Goal: Task Accomplishment & Management: Use online tool/utility

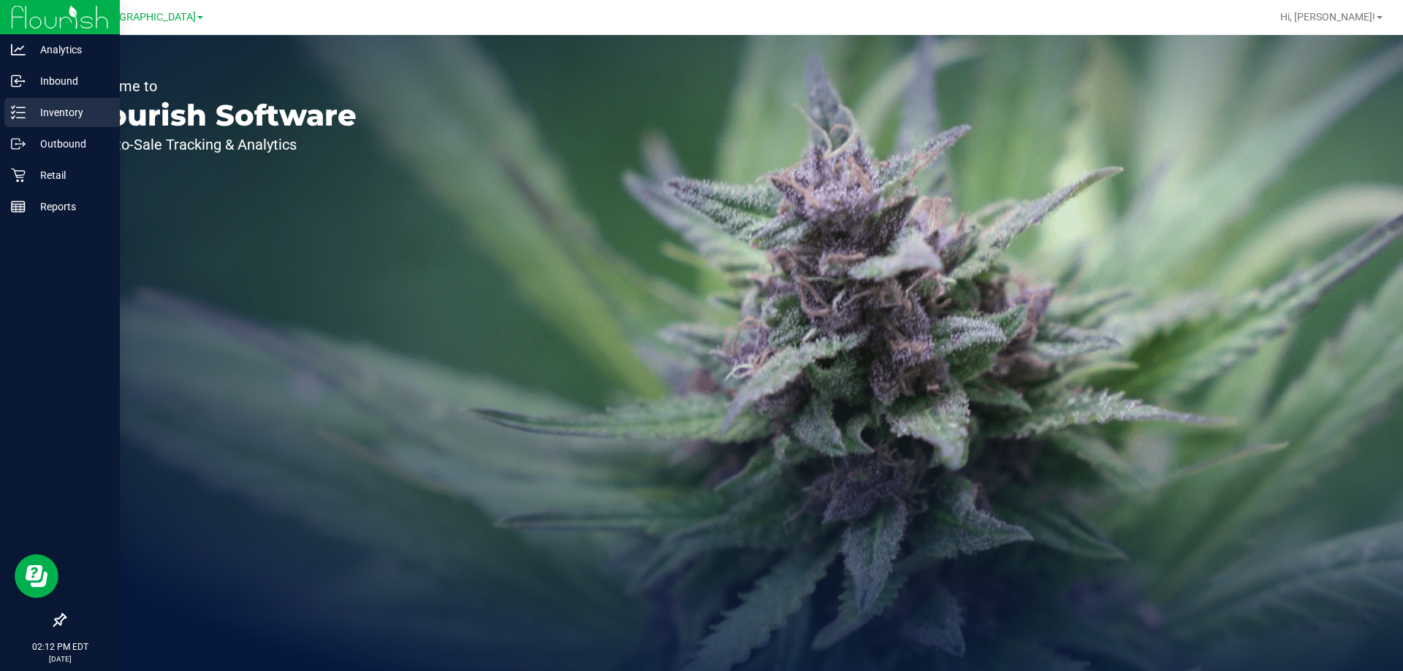
click at [26, 107] on p "Inventory" at bounding box center [70, 113] width 88 height 18
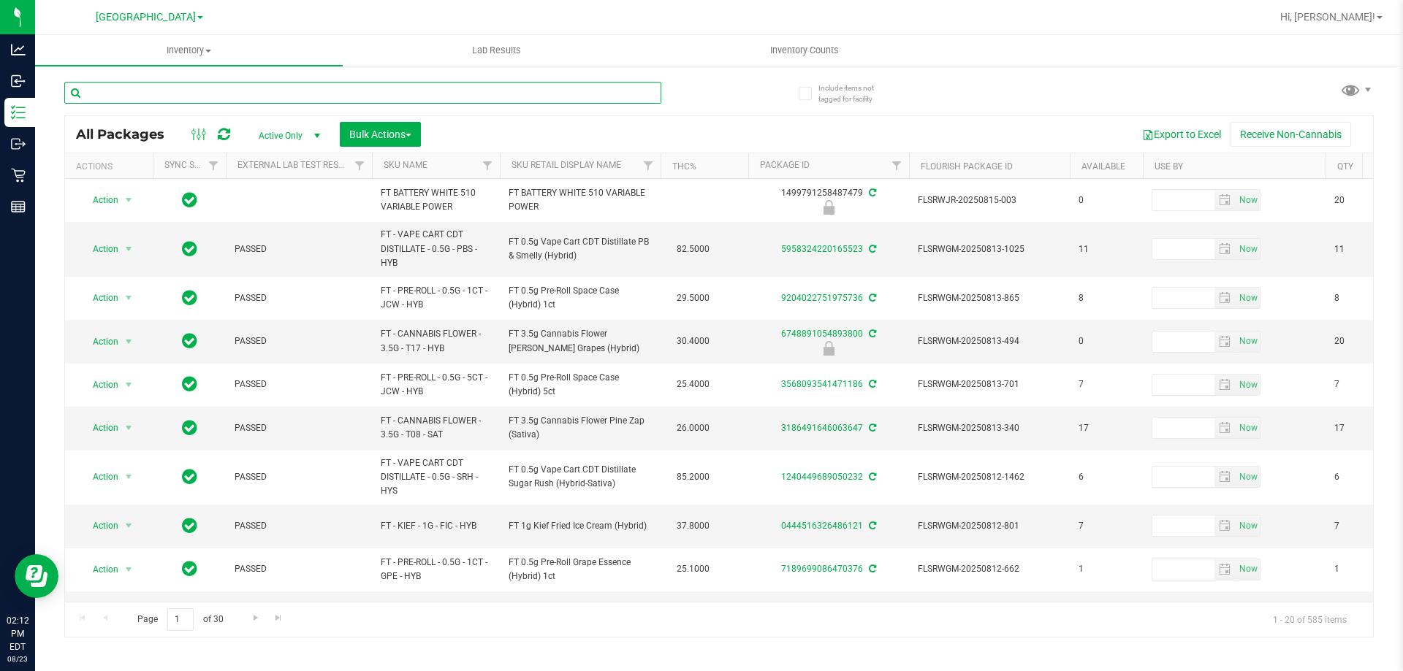
click at [264, 99] on input "text" at bounding box center [362, 93] width 597 height 22
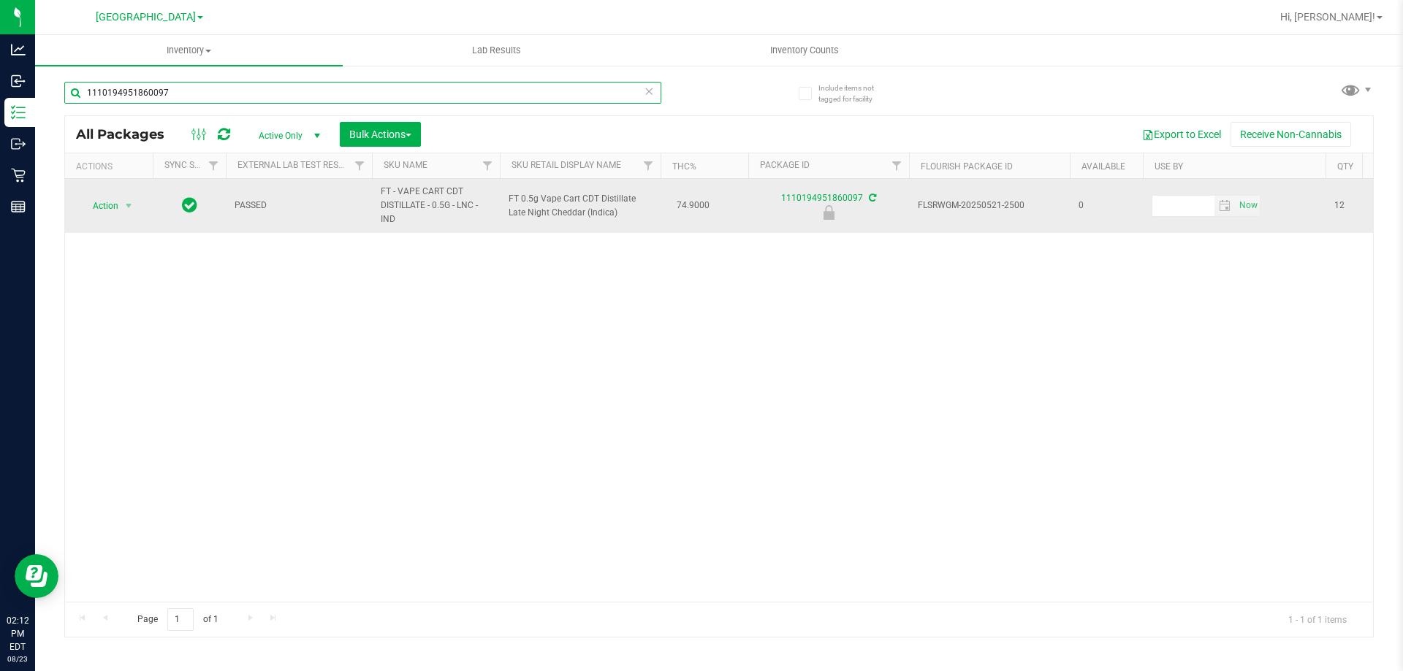
type input "1110194951860097"
click at [121, 206] on span "select" at bounding box center [129, 206] width 18 height 20
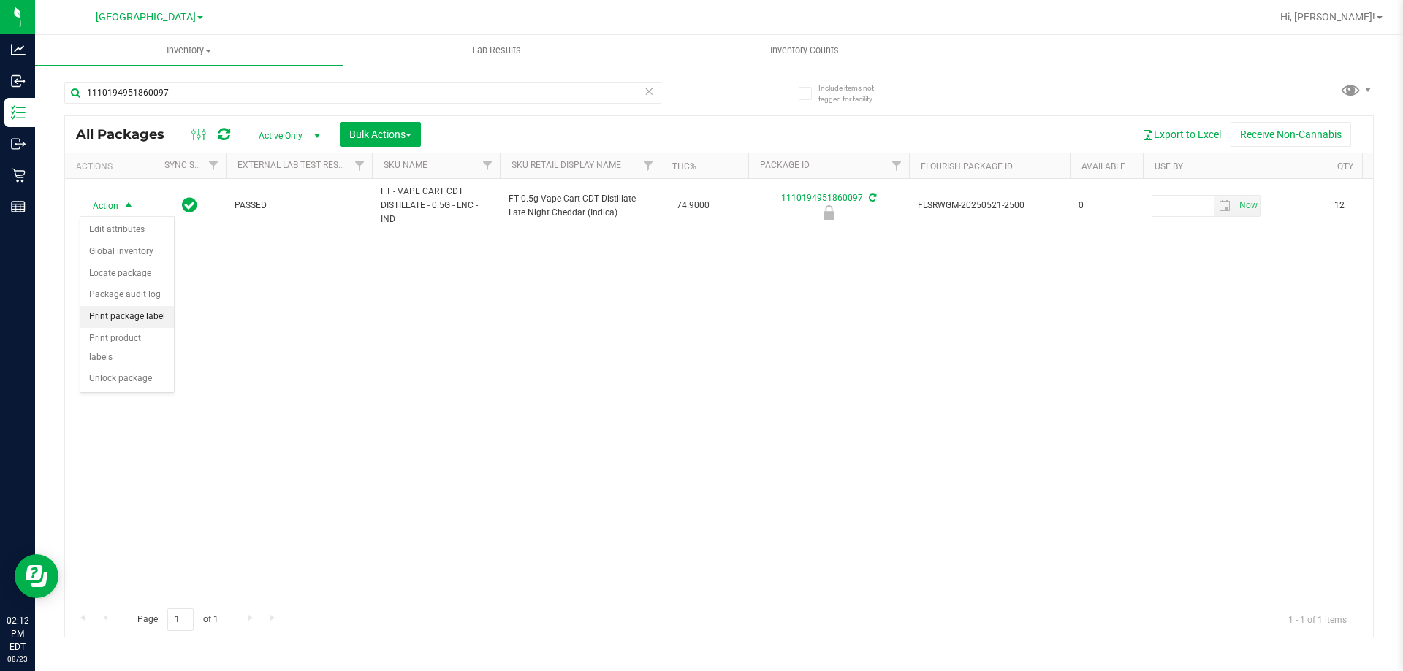
click at [125, 316] on li "Print package label" at bounding box center [127, 317] width 94 height 22
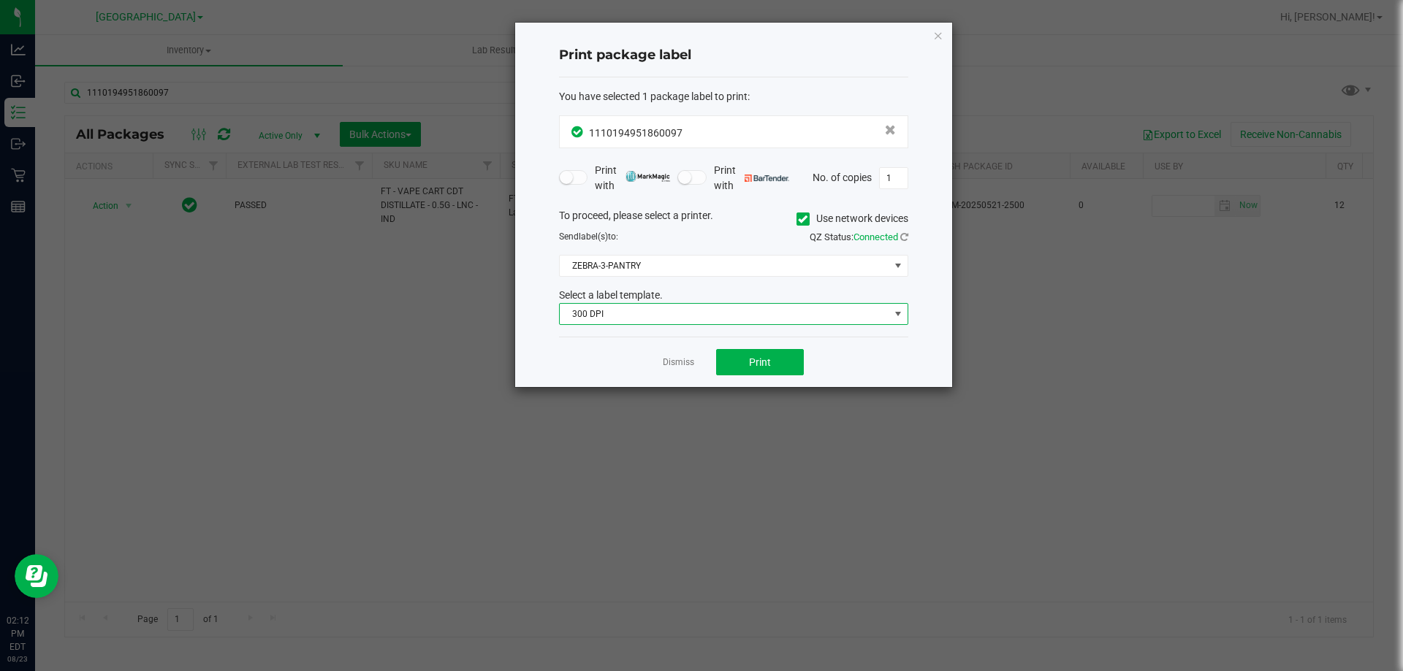
click at [720, 316] on span "300 DPI" at bounding box center [724, 314] width 329 height 20
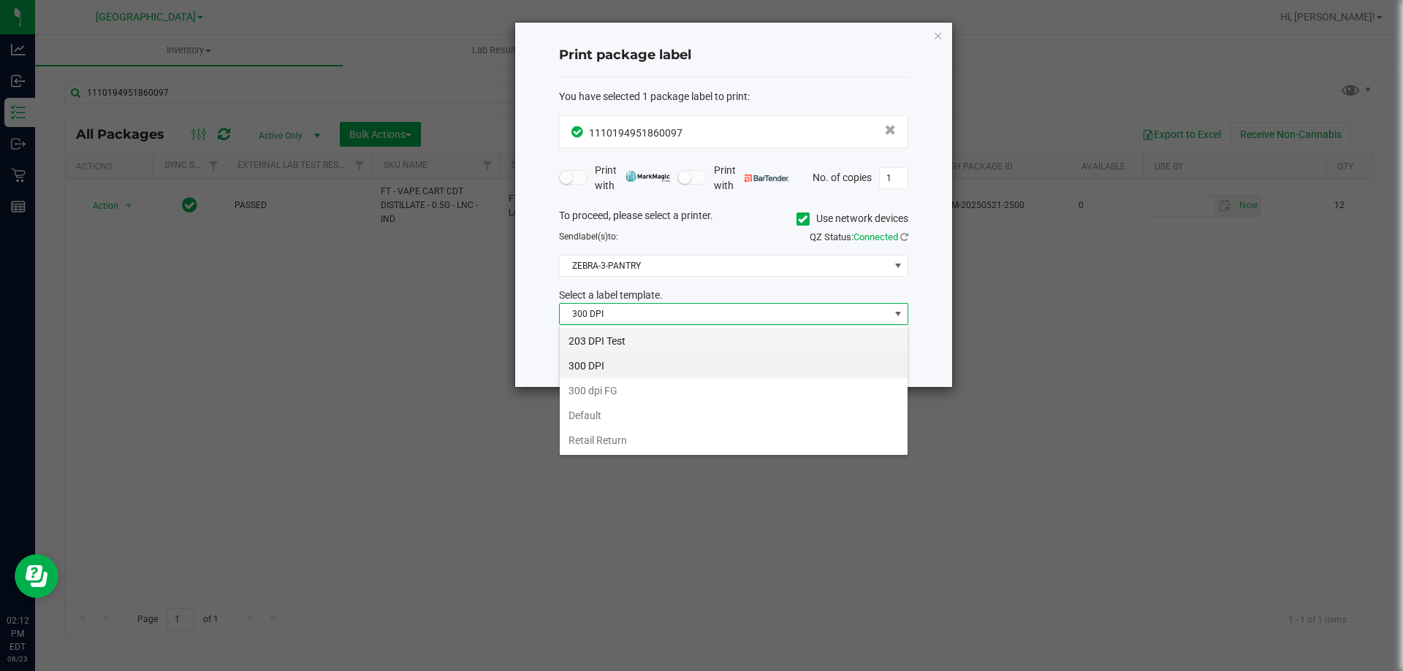
scroll to position [22, 349]
click at [647, 341] on li "203 DPI Test" at bounding box center [734, 341] width 348 height 25
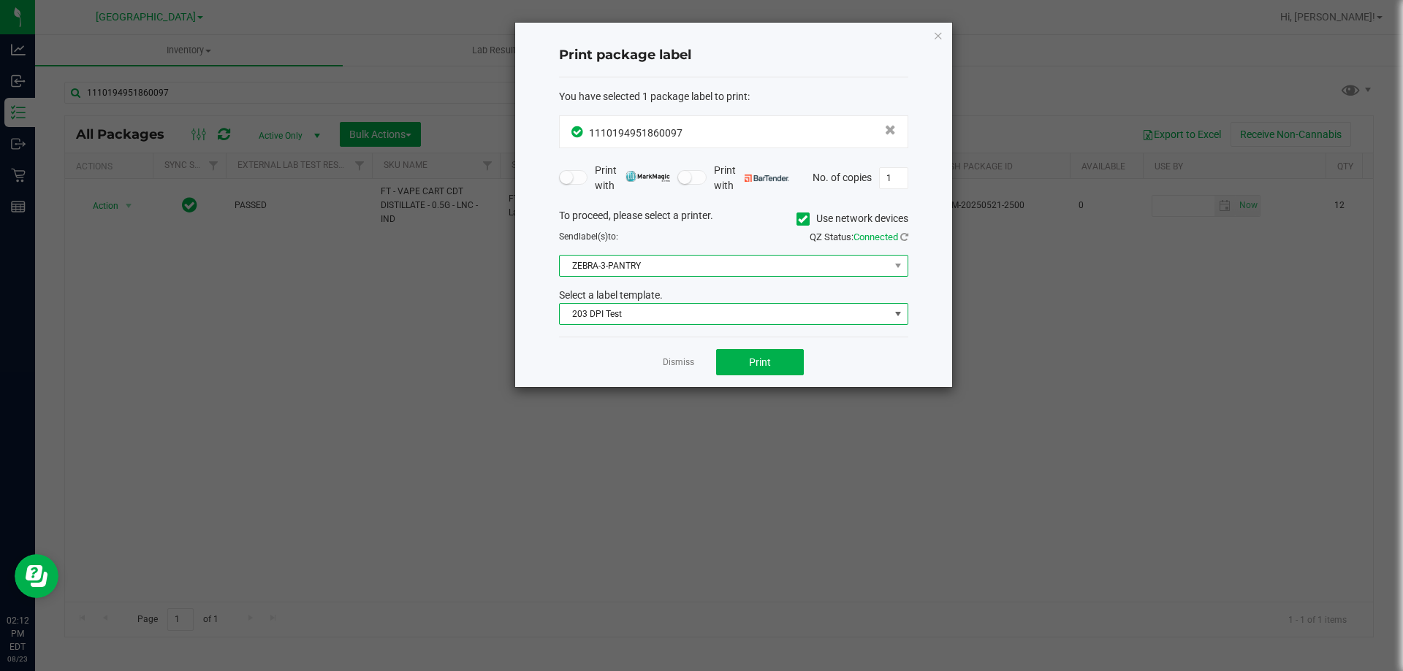
click at [747, 265] on span "ZEBRA-3-PANTRY" at bounding box center [724, 266] width 329 height 20
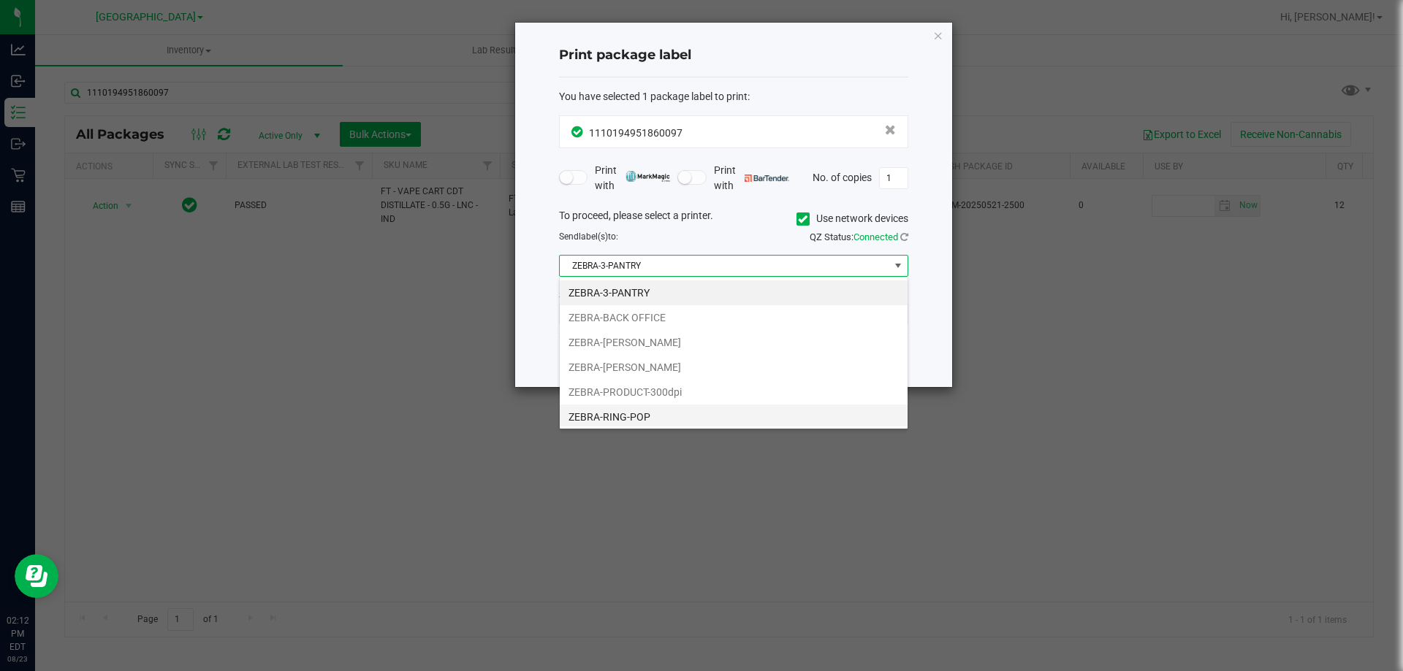
click at [655, 416] on li "ZEBRA-RING-POP" at bounding box center [734, 417] width 348 height 25
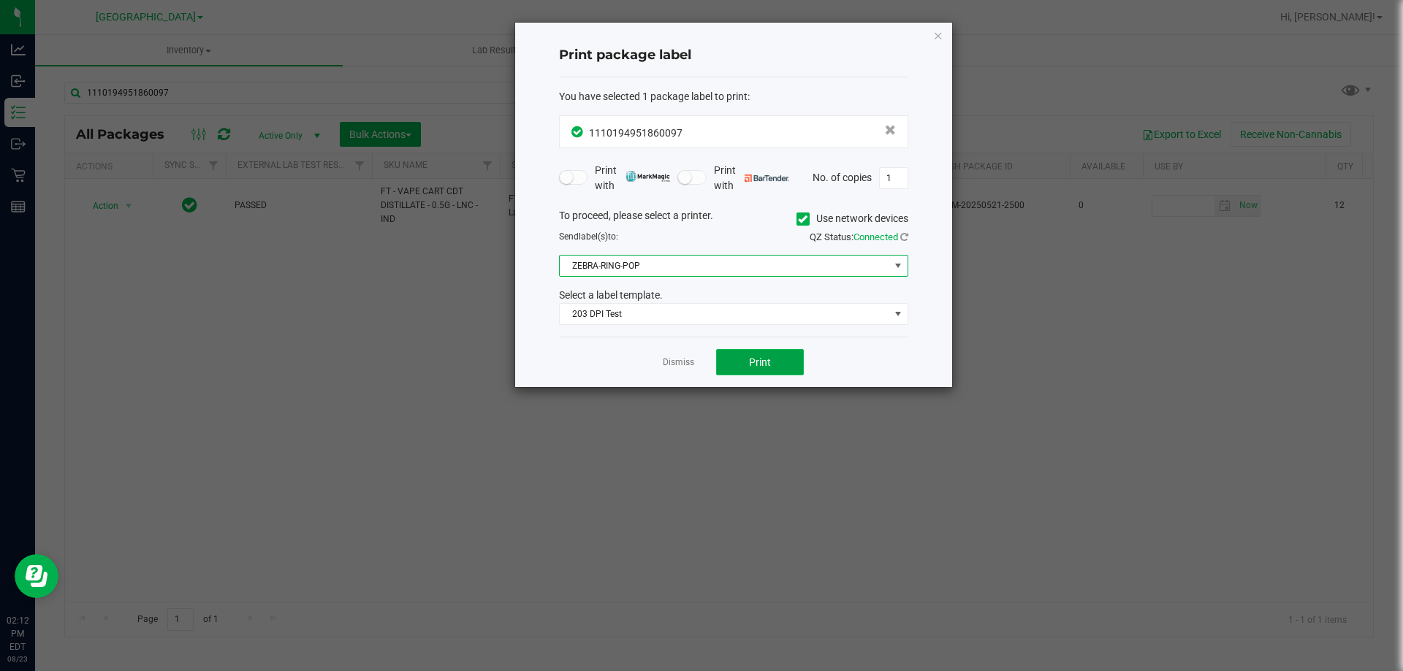
click at [744, 357] on button "Print" at bounding box center [760, 362] width 88 height 26
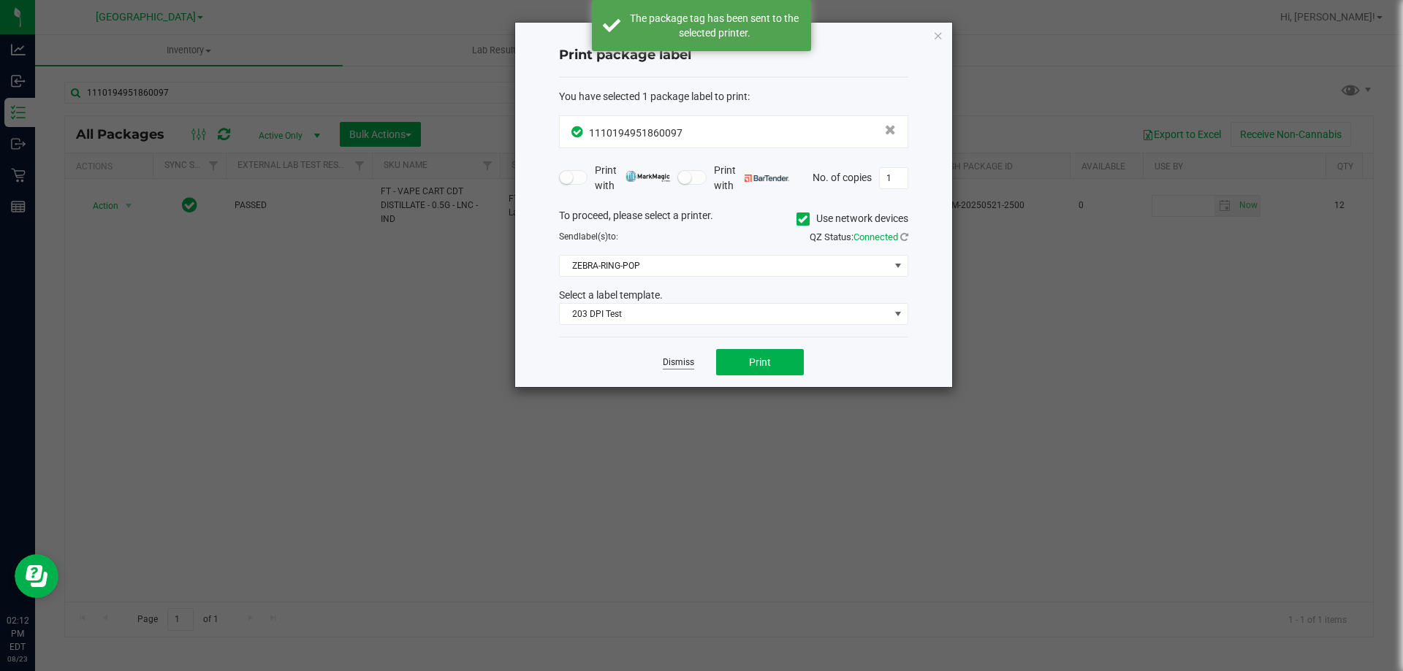
click at [687, 362] on link "Dismiss" at bounding box center [678, 362] width 31 height 12
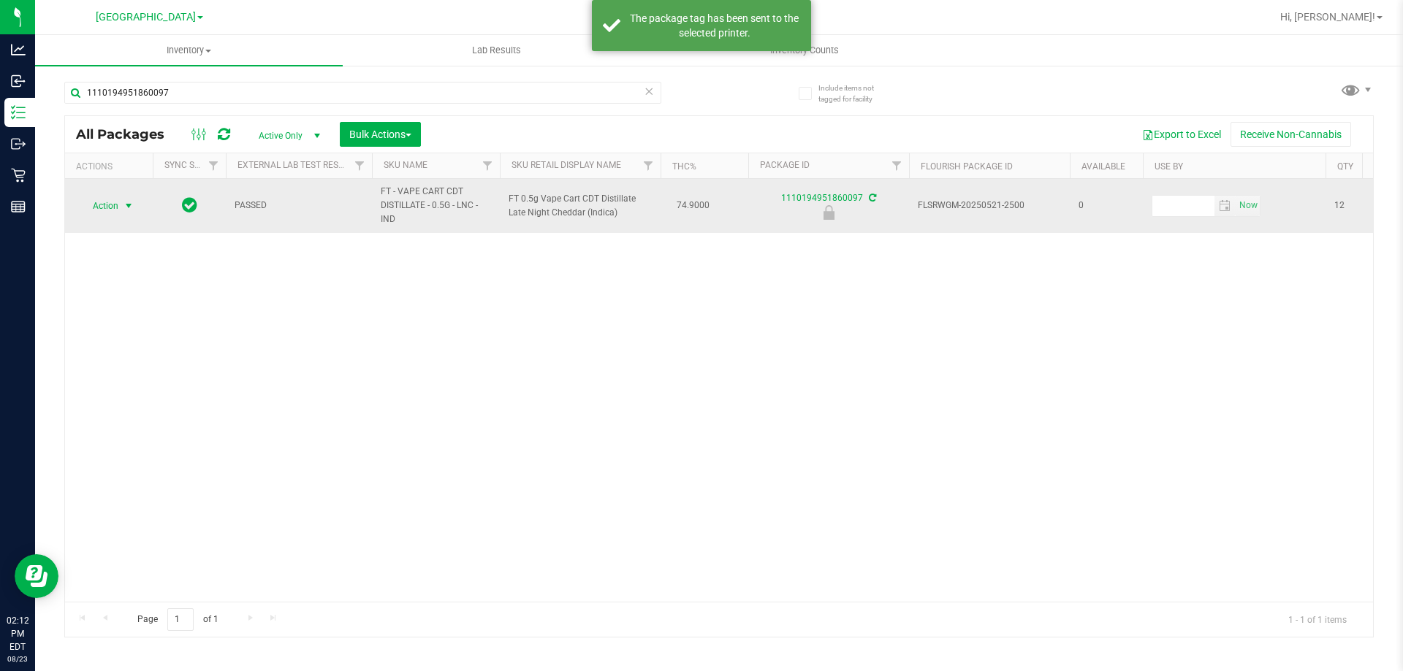
click at [90, 202] on span "Action" at bounding box center [99, 206] width 39 height 20
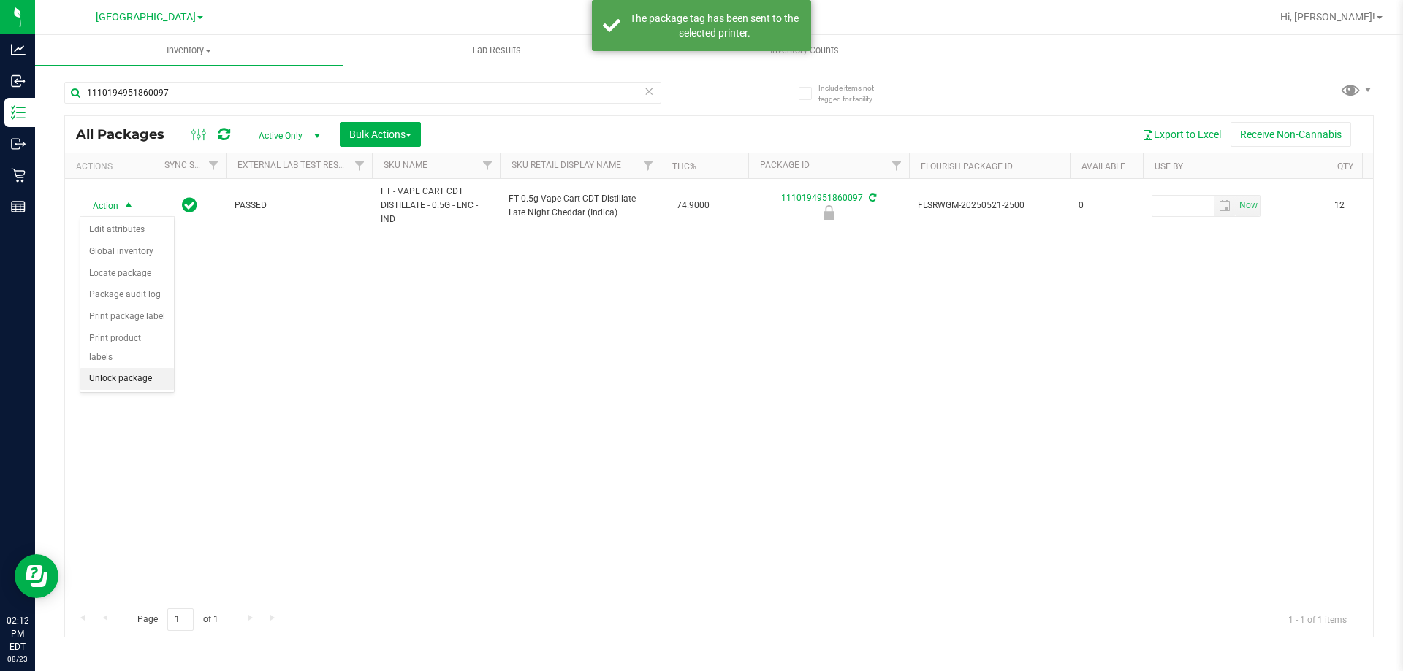
click at [132, 368] on li "Unlock package" at bounding box center [127, 379] width 94 height 22
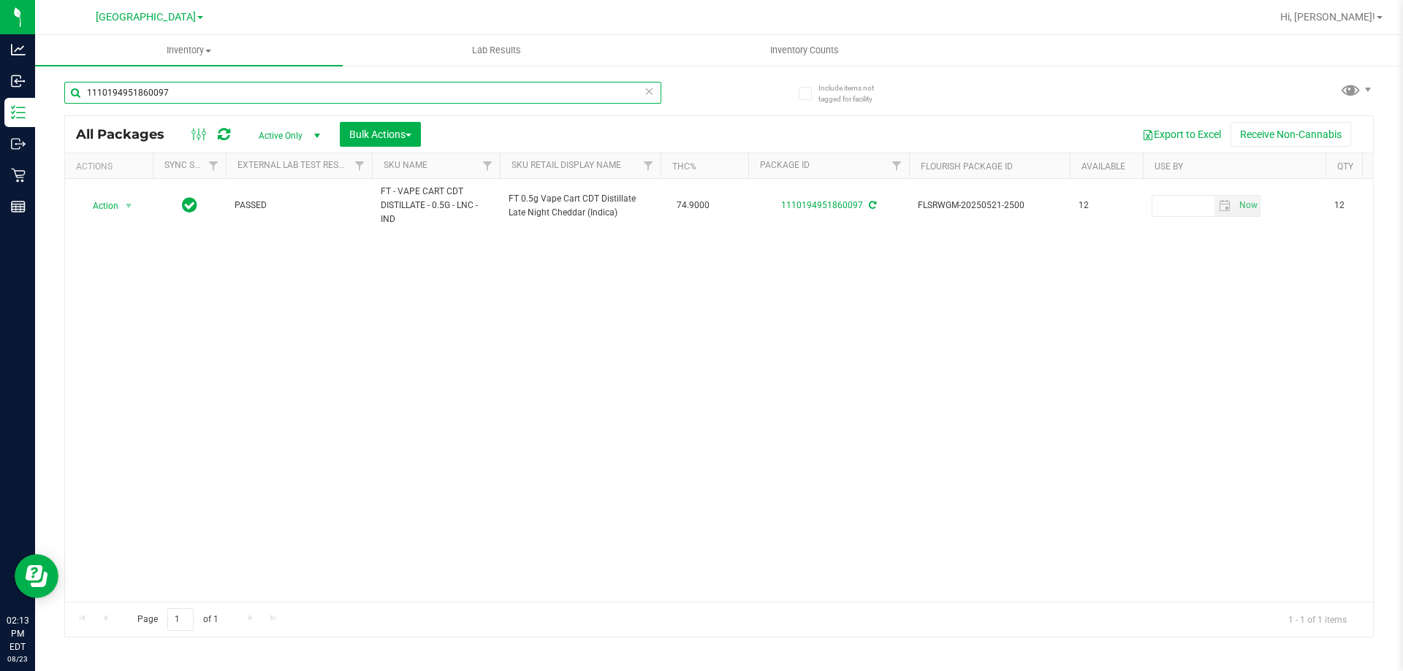
click at [267, 91] on input "1110194951860097" at bounding box center [362, 93] width 597 height 22
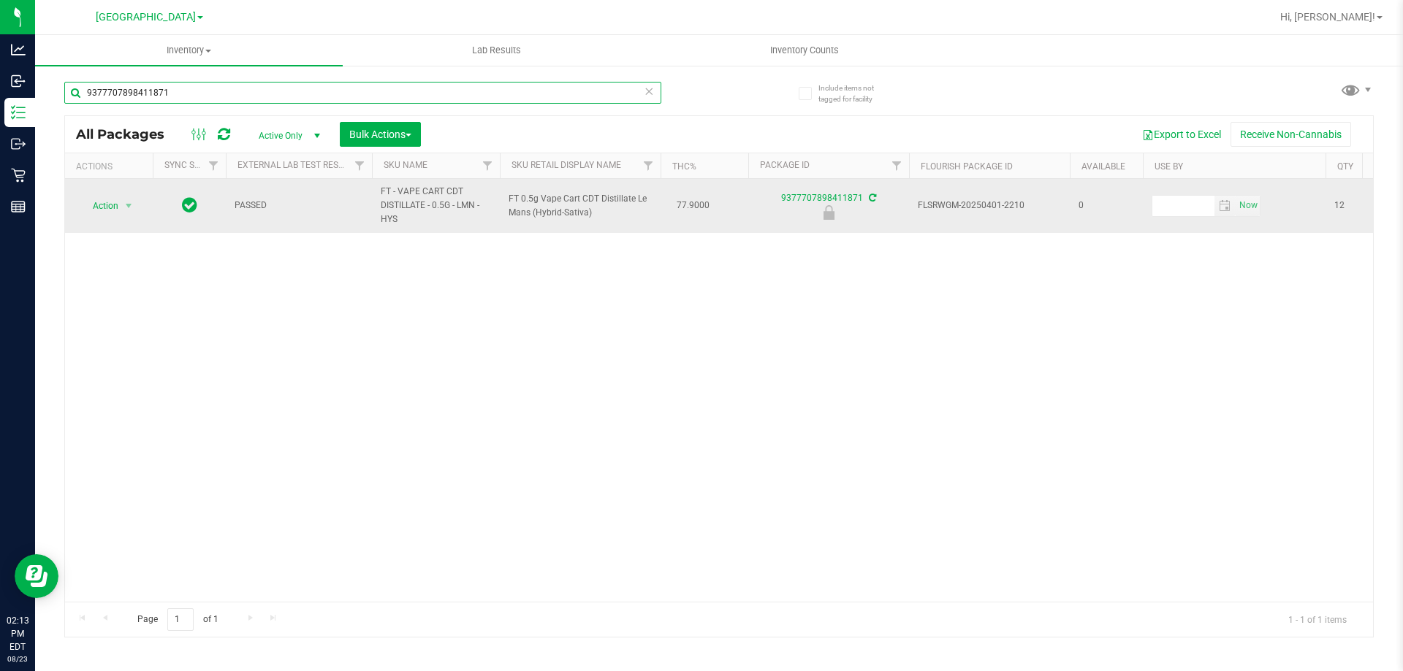
type input "9377707898411871"
click at [121, 207] on span "select" at bounding box center [129, 206] width 18 height 20
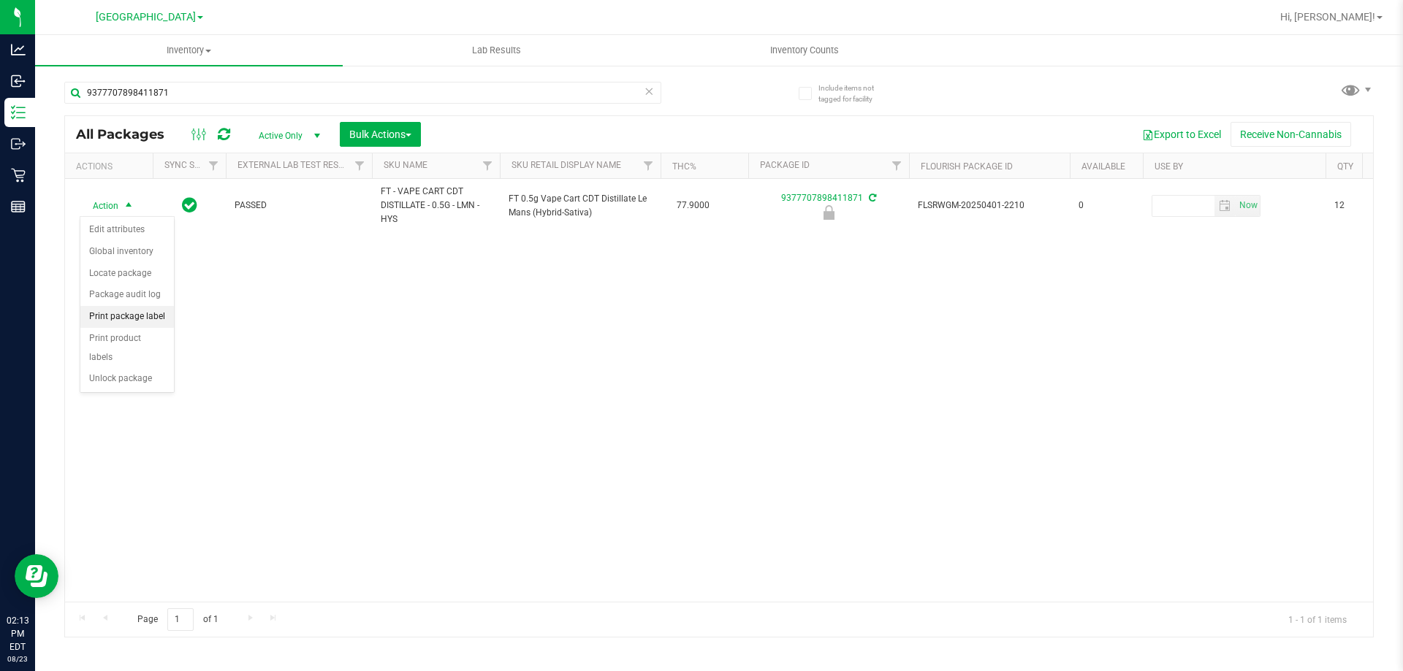
click at [148, 315] on li "Print package label" at bounding box center [127, 317] width 94 height 22
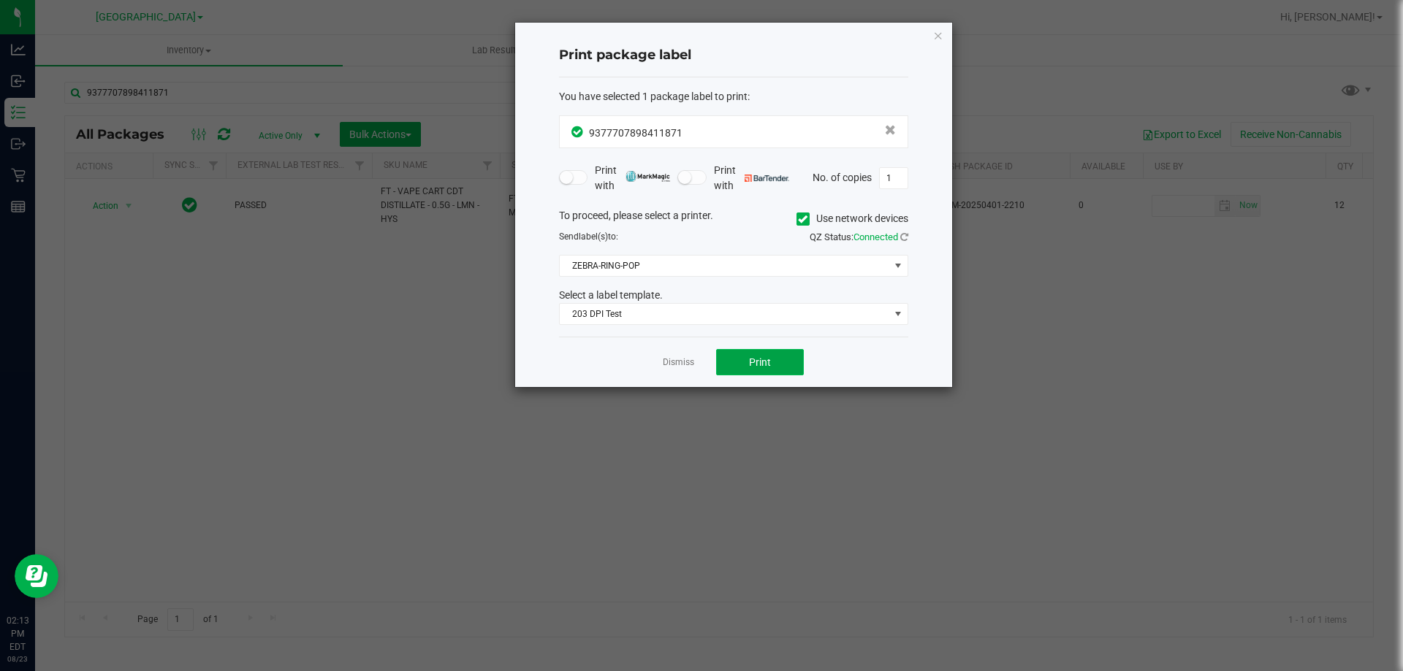
click at [760, 366] on span "Print" at bounding box center [760, 362] width 22 height 12
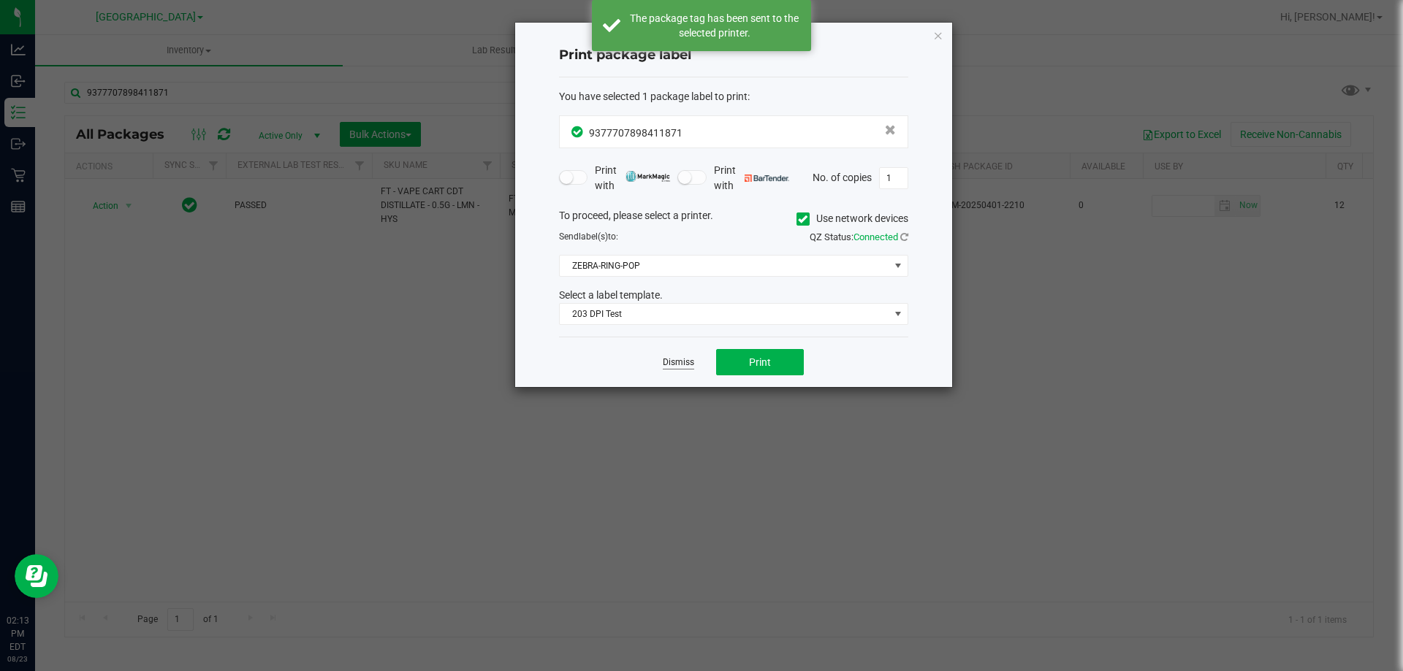
click at [687, 363] on link "Dismiss" at bounding box center [678, 362] width 31 height 12
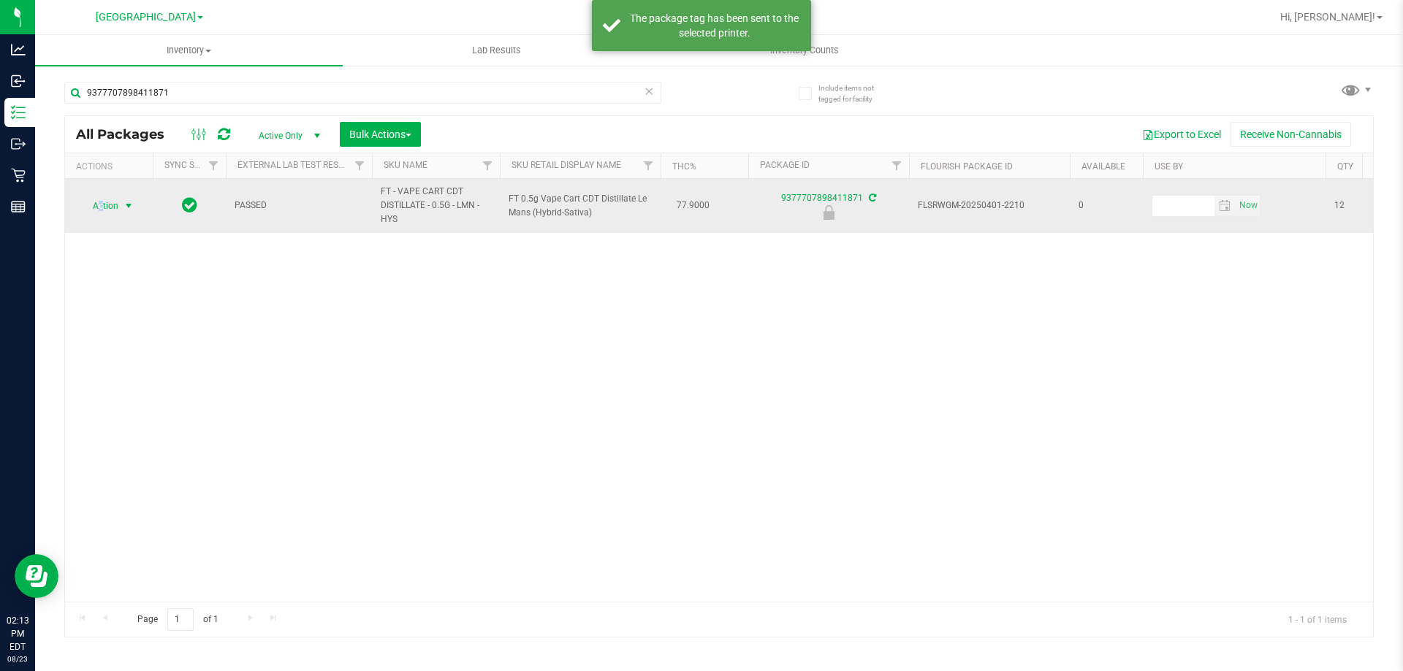
click at [102, 203] on span "Action" at bounding box center [99, 206] width 39 height 20
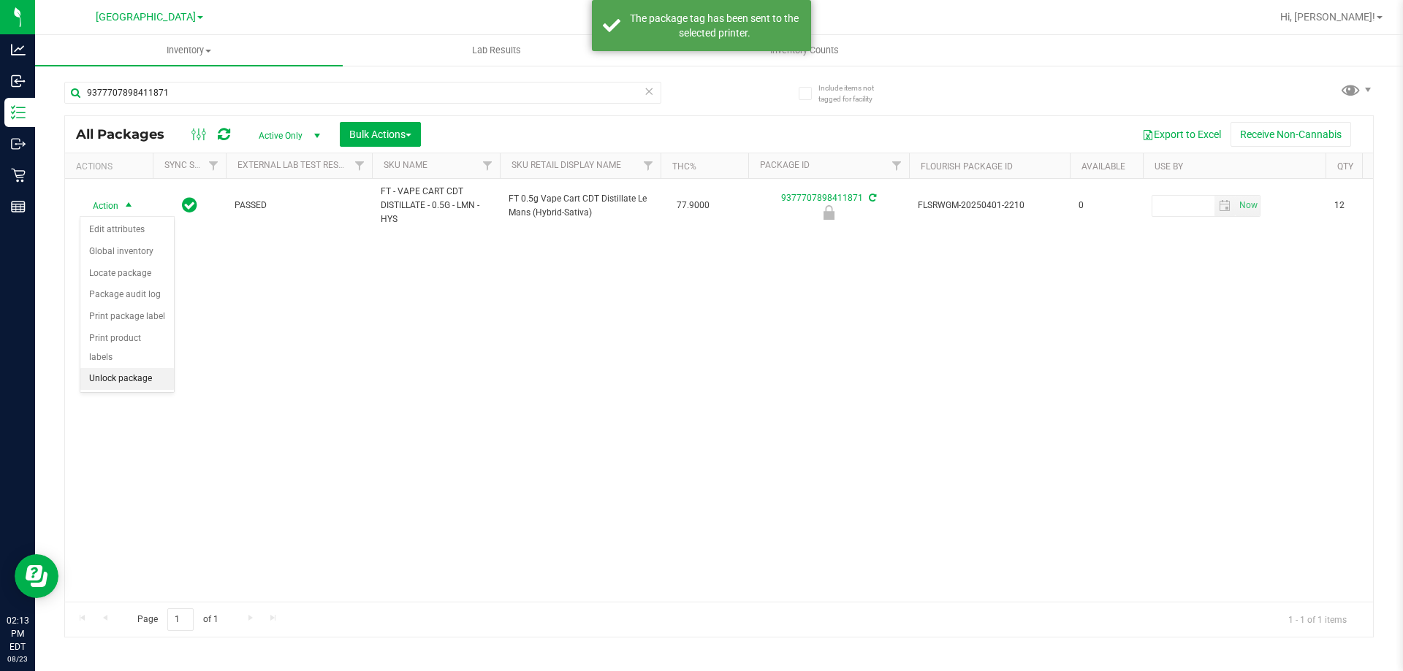
click at [121, 368] on li "Unlock package" at bounding box center [127, 379] width 94 height 22
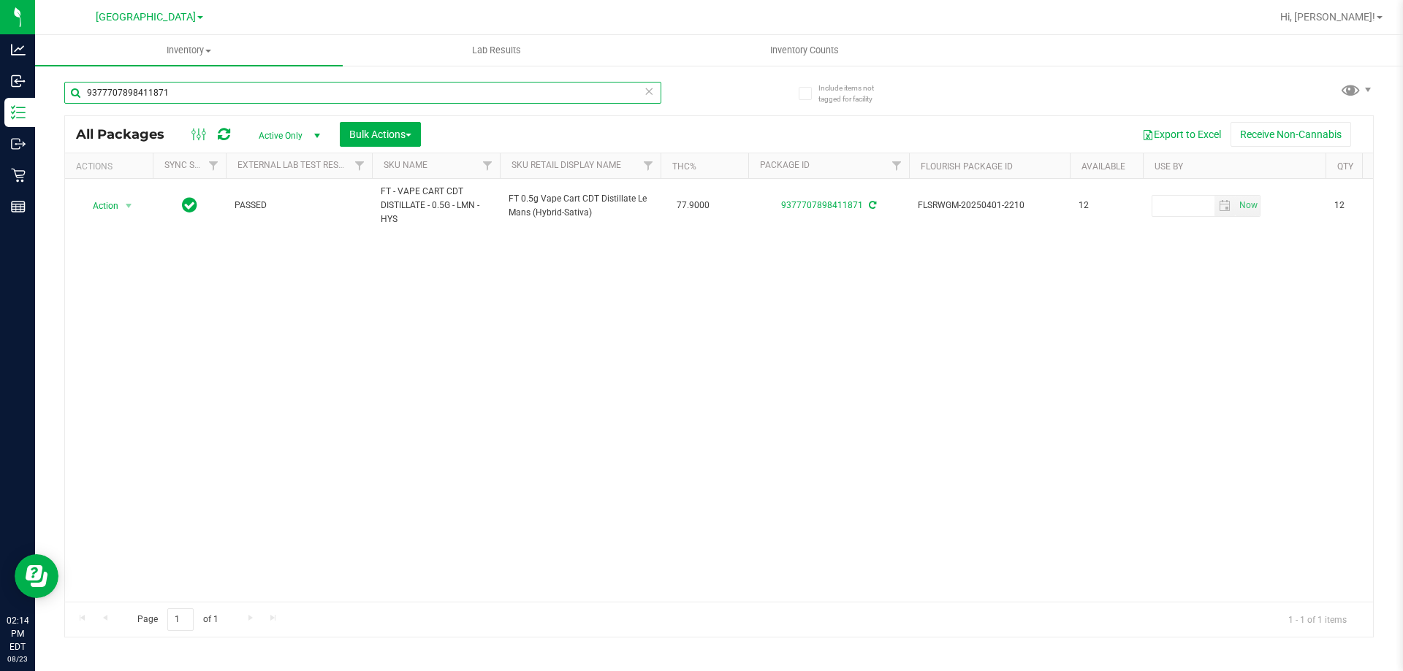
click at [381, 91] on input "9377707898411871" at bounding box center [362, 93] width 597 height 22
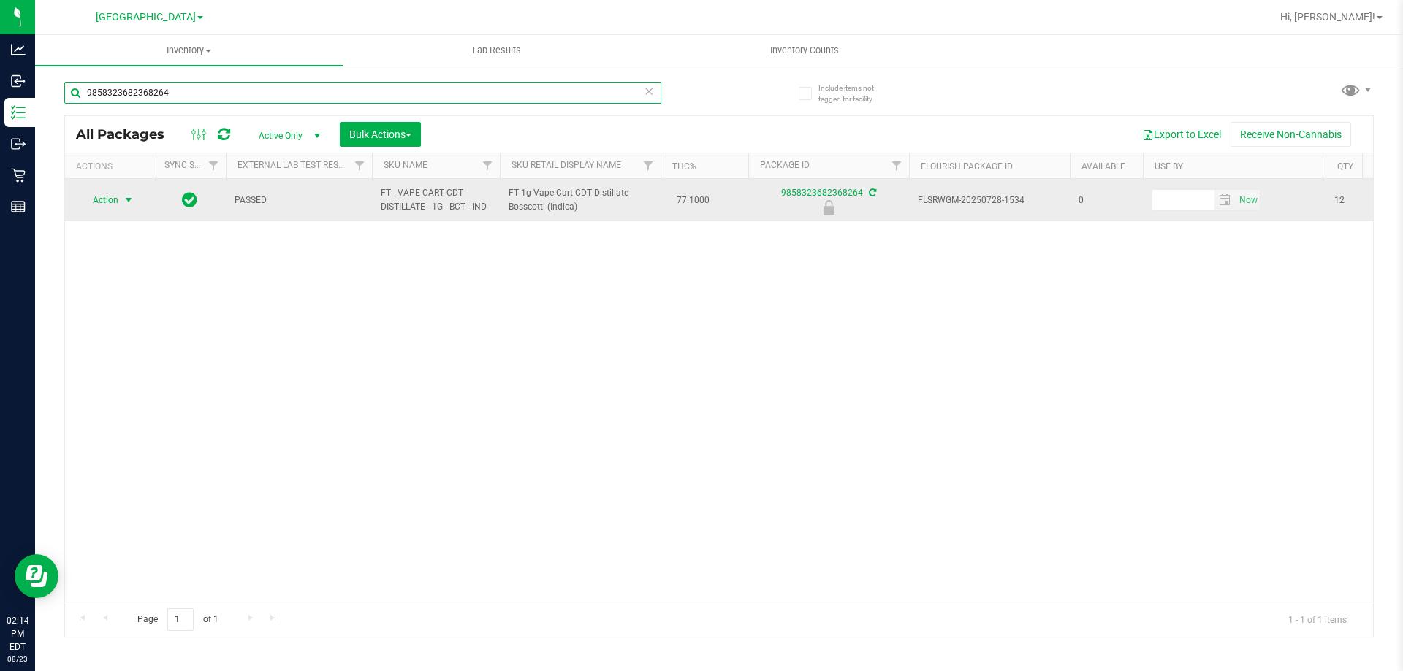
type input "9858323682368264"
click at [126, 197] on span "select" at bounding box center [129, 200] width 12 height 12
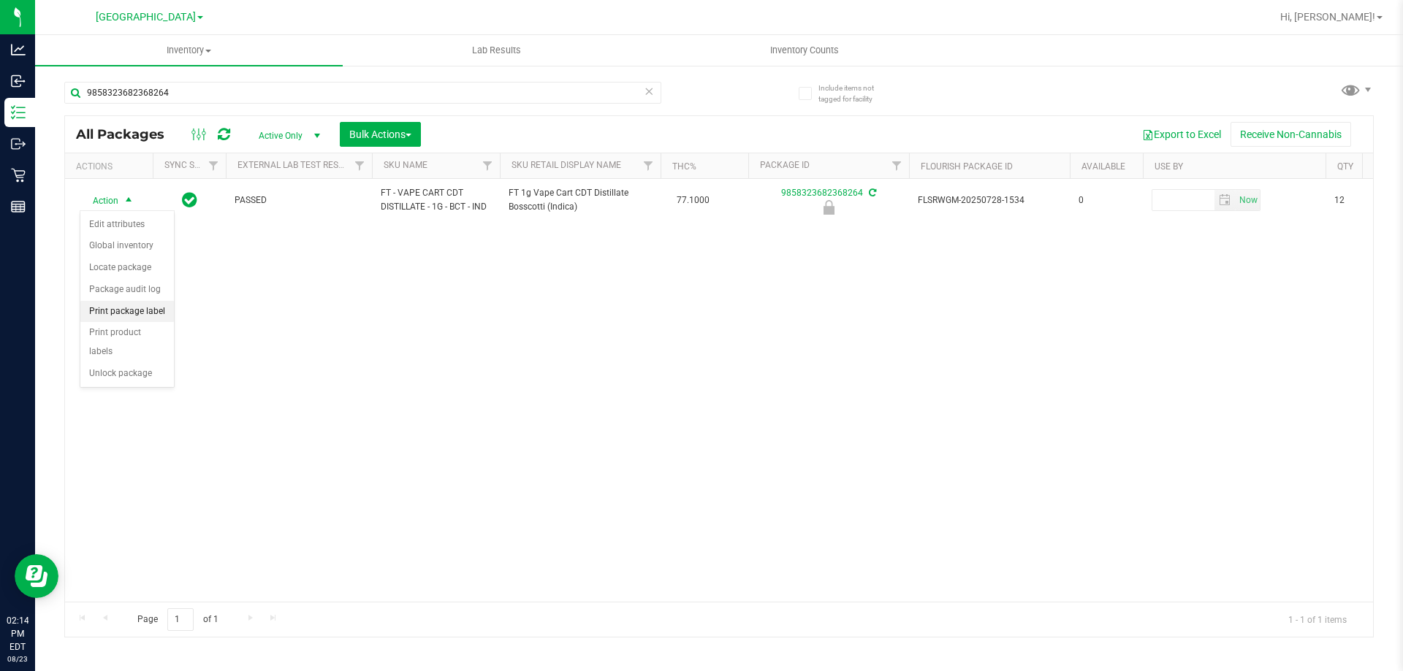
click at [107, 310] on li "Print package label" at bounding box center [127, 312] width 94 height 22
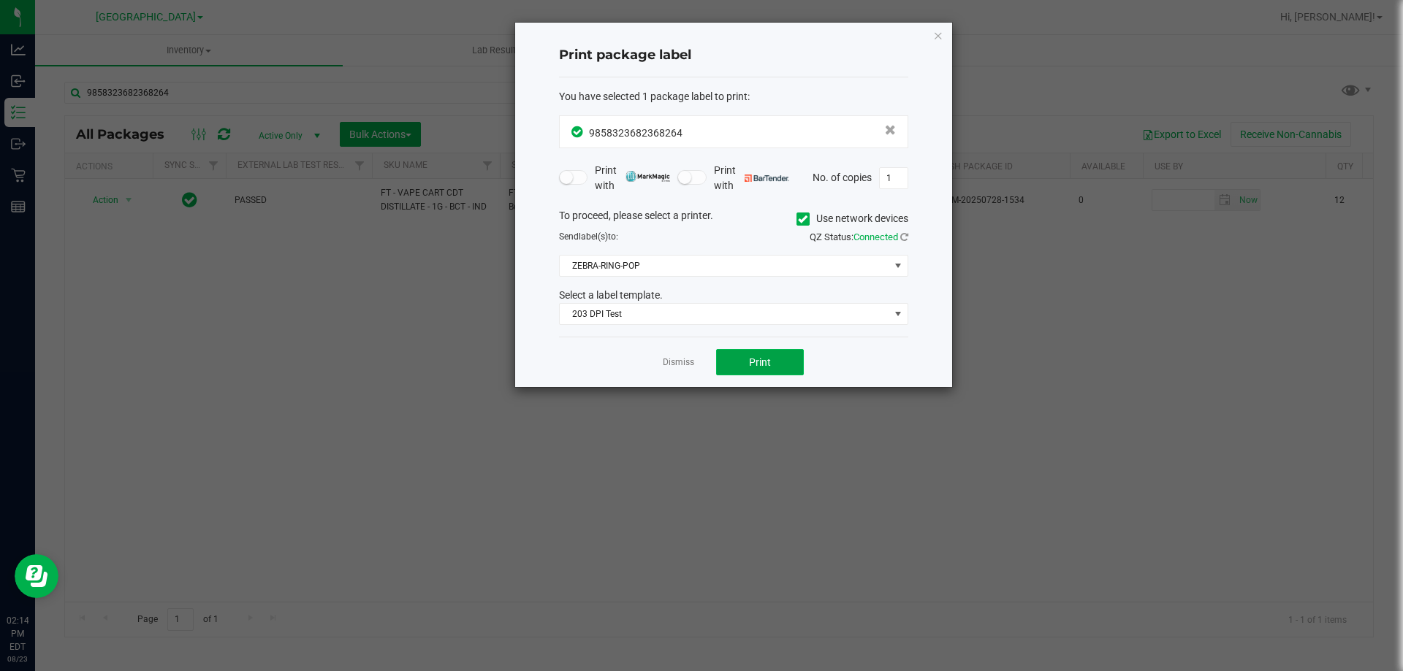
click at [737, 357] on button "Print" at bounding box center [760, 362] width 88 height 26
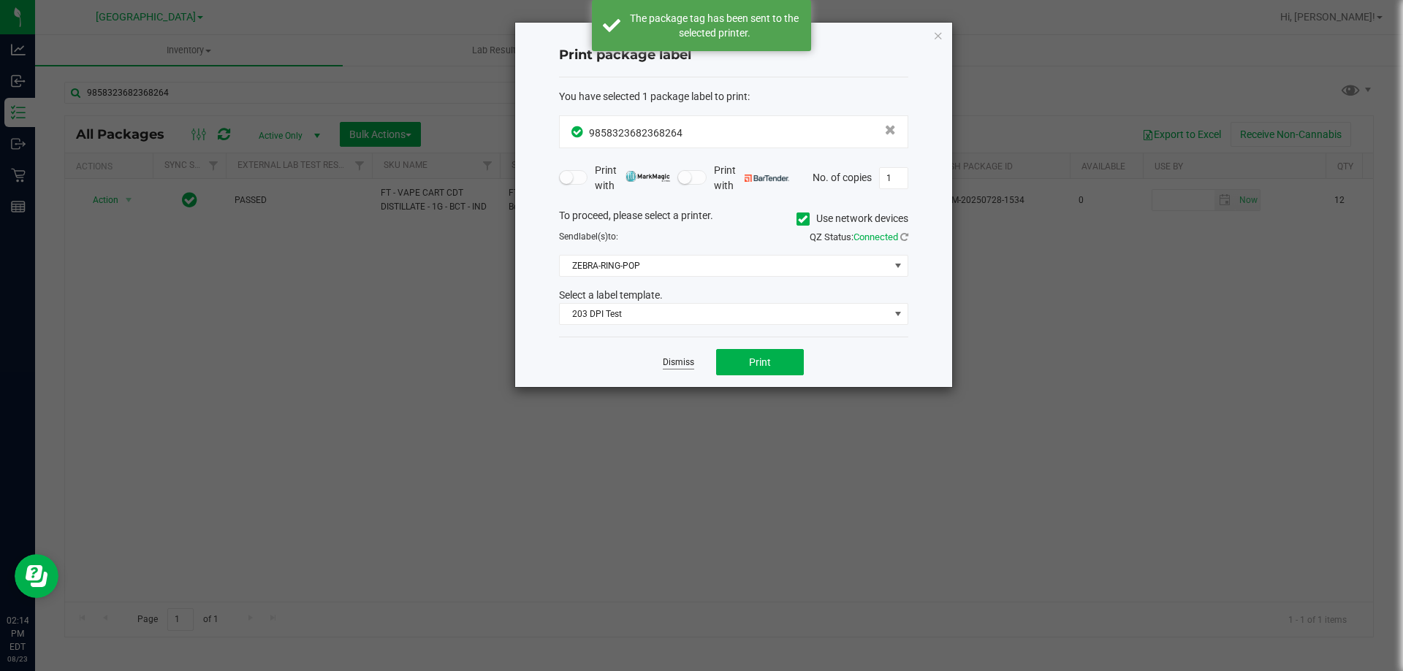
click at [674, 362] on link "Dismiss" at bounding box center [678, 362] width 31 height 12
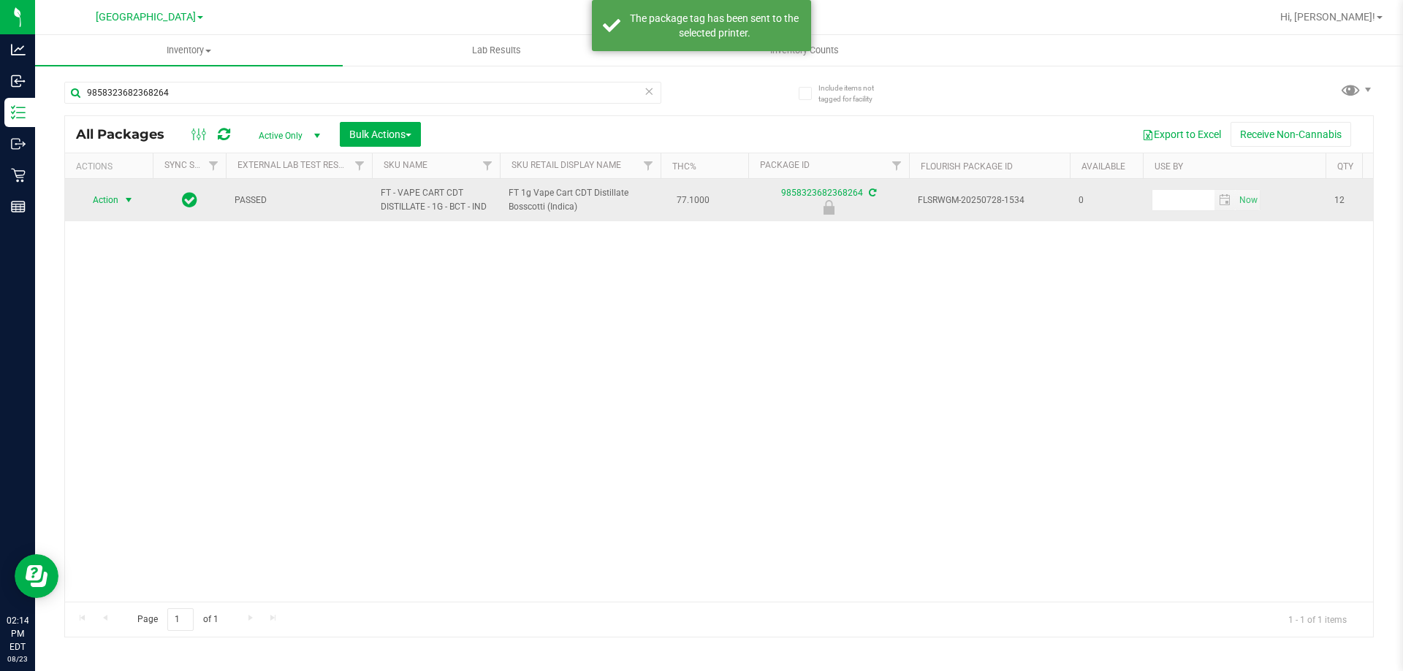
click at [118, 191] on span "Action" at bounding box center [99, 200] width 39 height 20
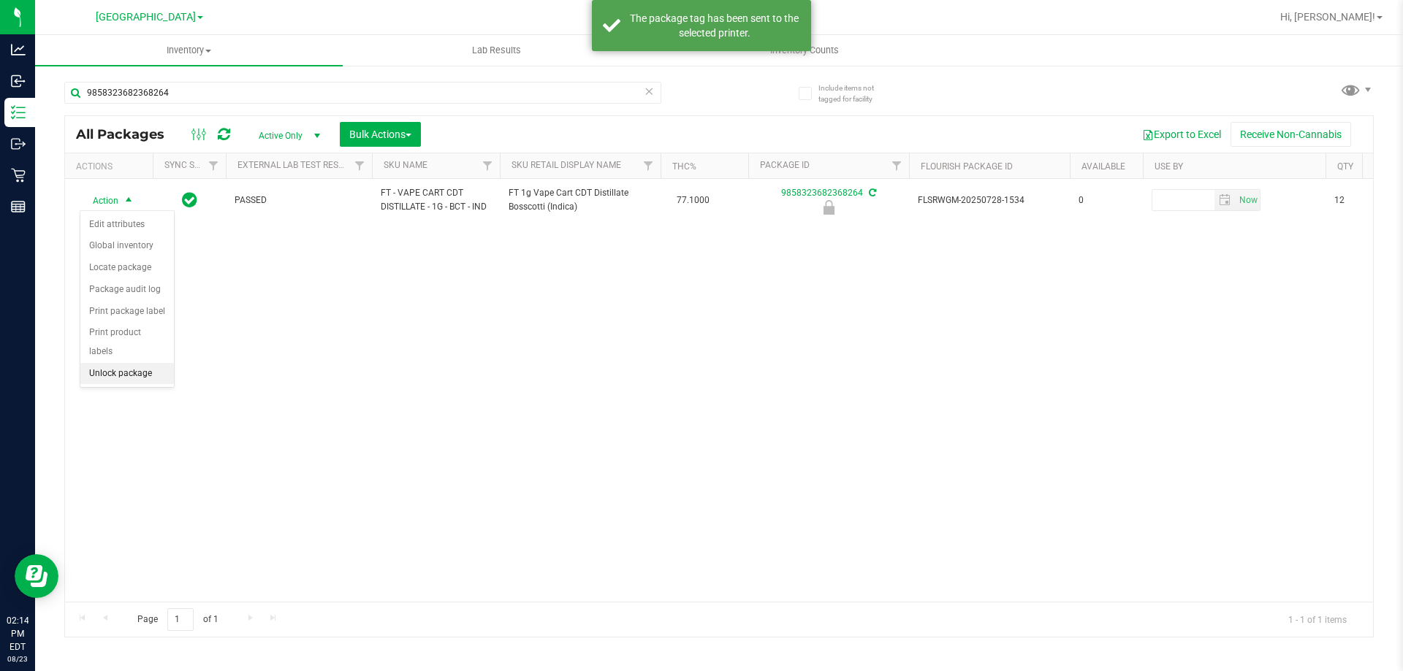
click at [135, 363] on li "Unlock package" at bounding box center [127, 374] width 94 height 22
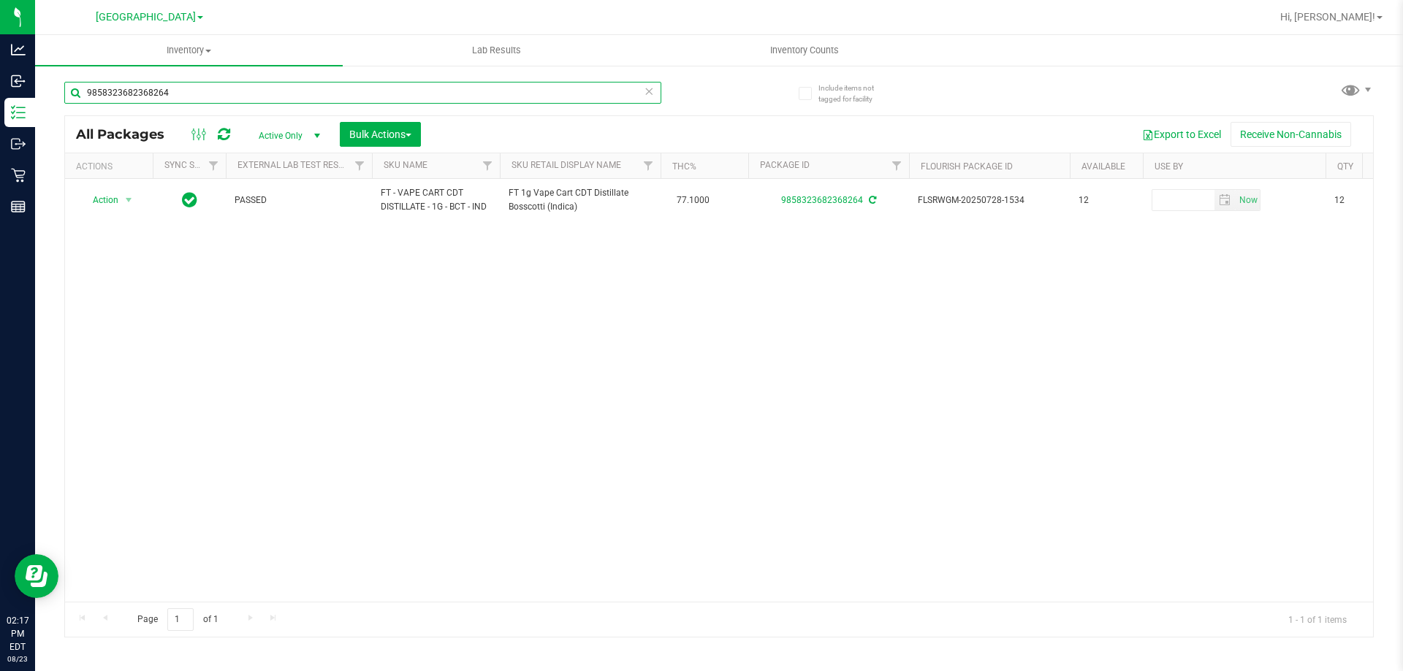
click at [193, 90] on input "9858323682368264" at bounding box center [362, 93] width 597 height 22
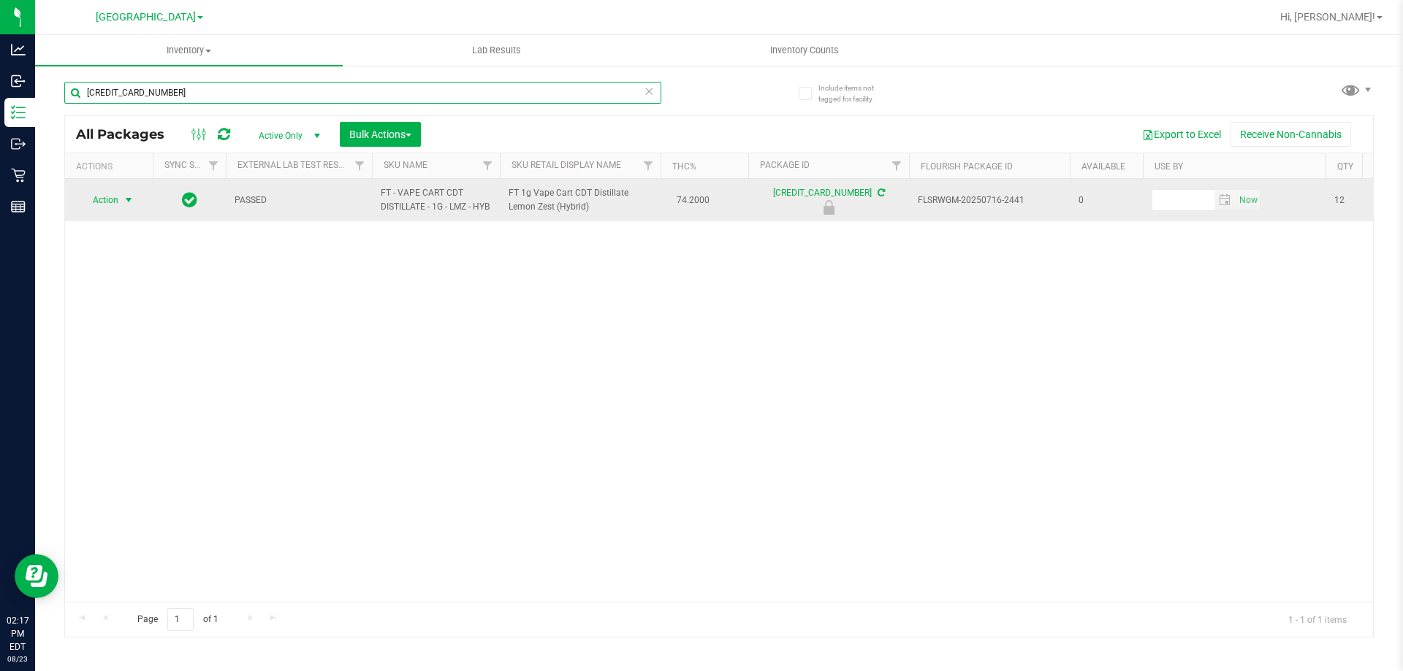
type input "[CREDIT_CARD_NUMBER]"
click at [120, 209] on span "select" at bounding box center [129, 200] width 18 height 20
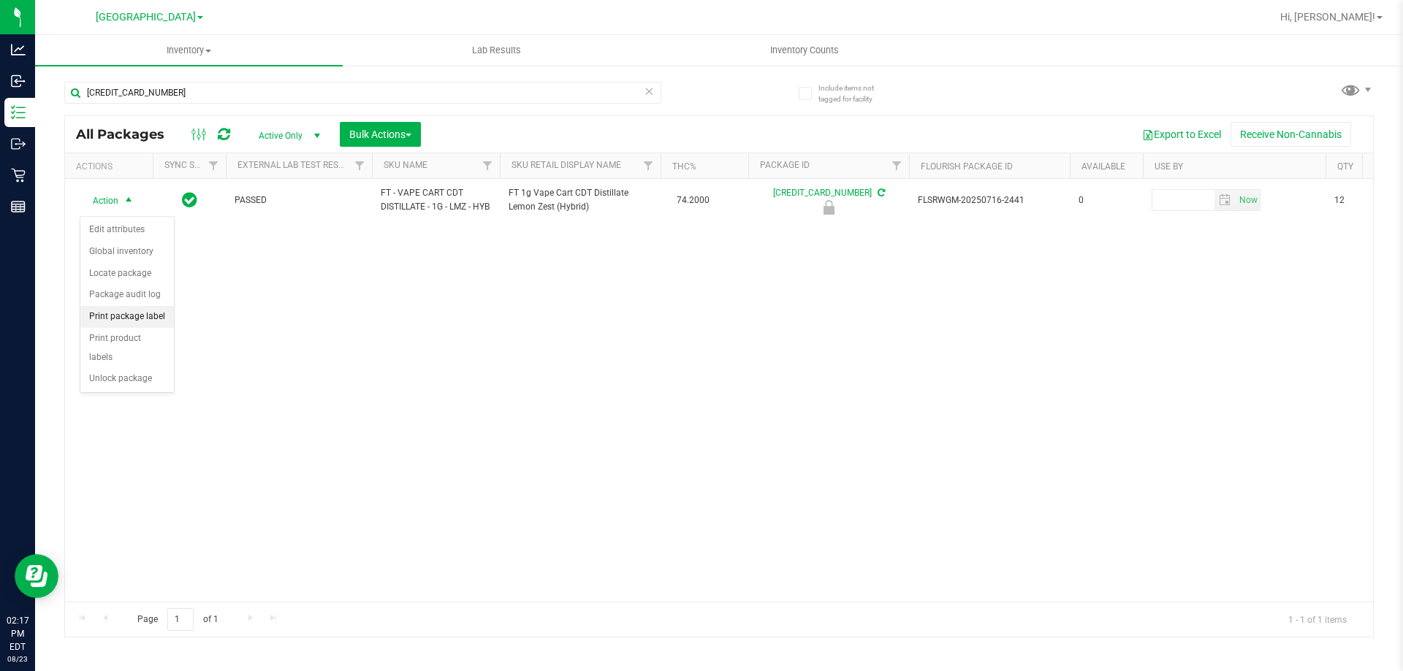
click at [145, 324] on li "Print package label" at bounding box center [127, 317] width 94 height 22
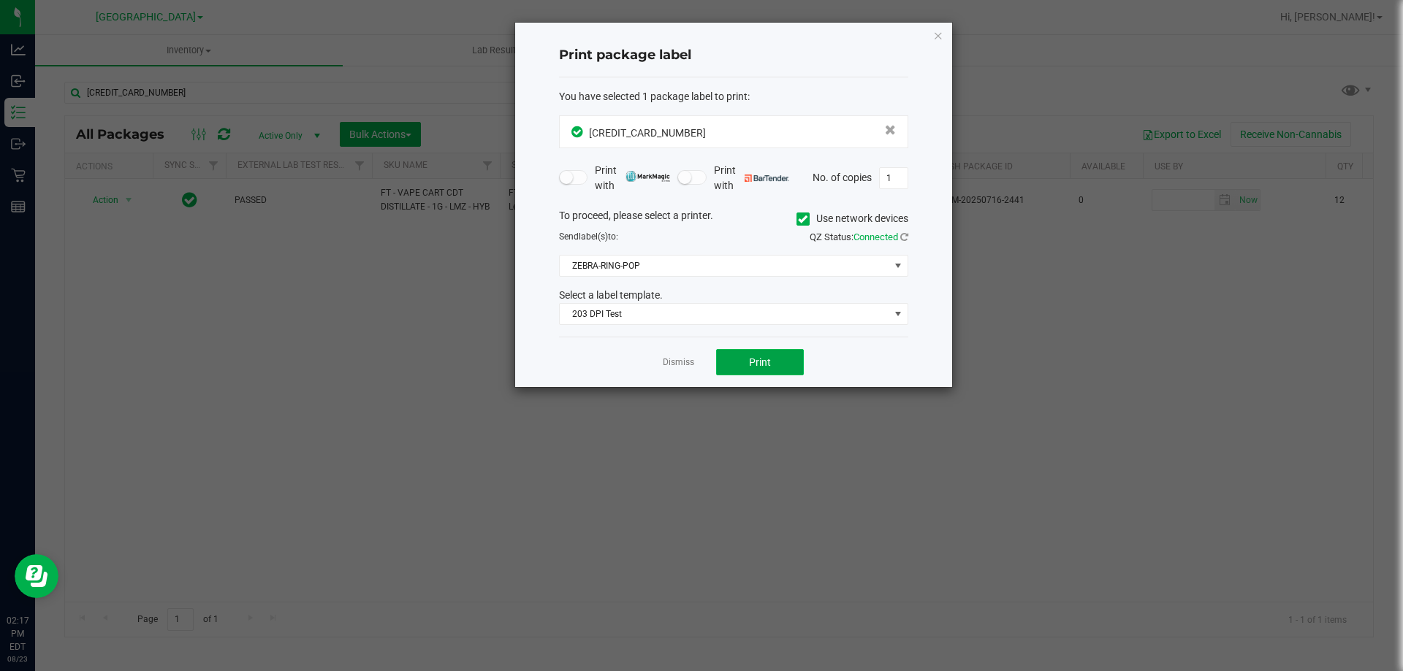
click at [766, 362] on span "Print" at bounding box center [760, 362] width 22 height 12
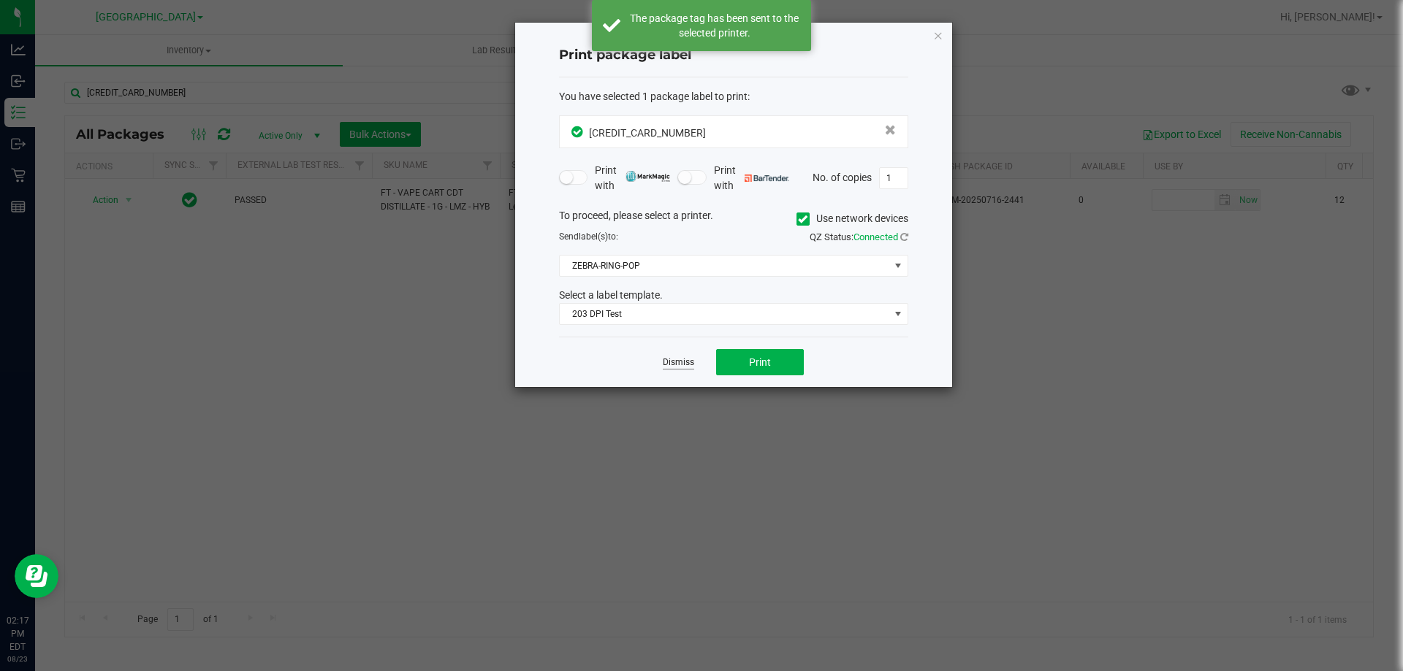
click at [686, 359] on link "Dismiss" at bounding box center [678, 362] width 31 height 12
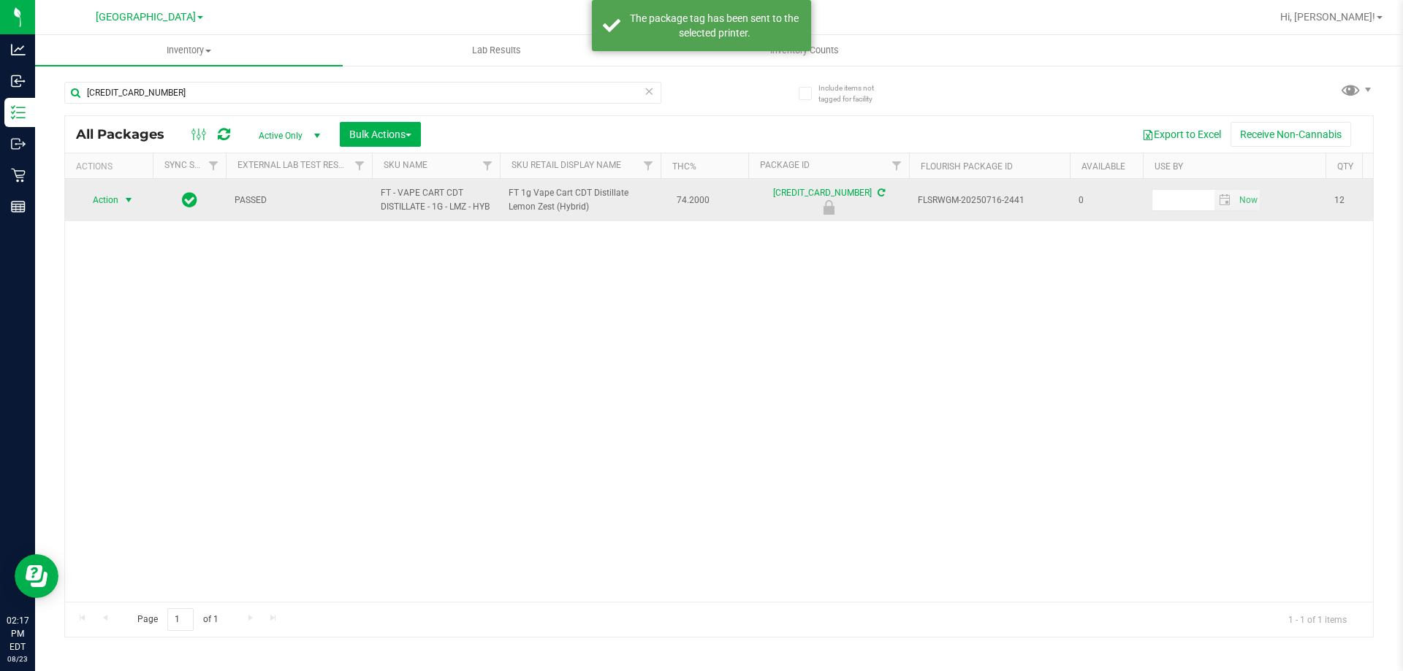
click at [130, 204] on span "select" at bounding box center [129, 200] width 12 height 12
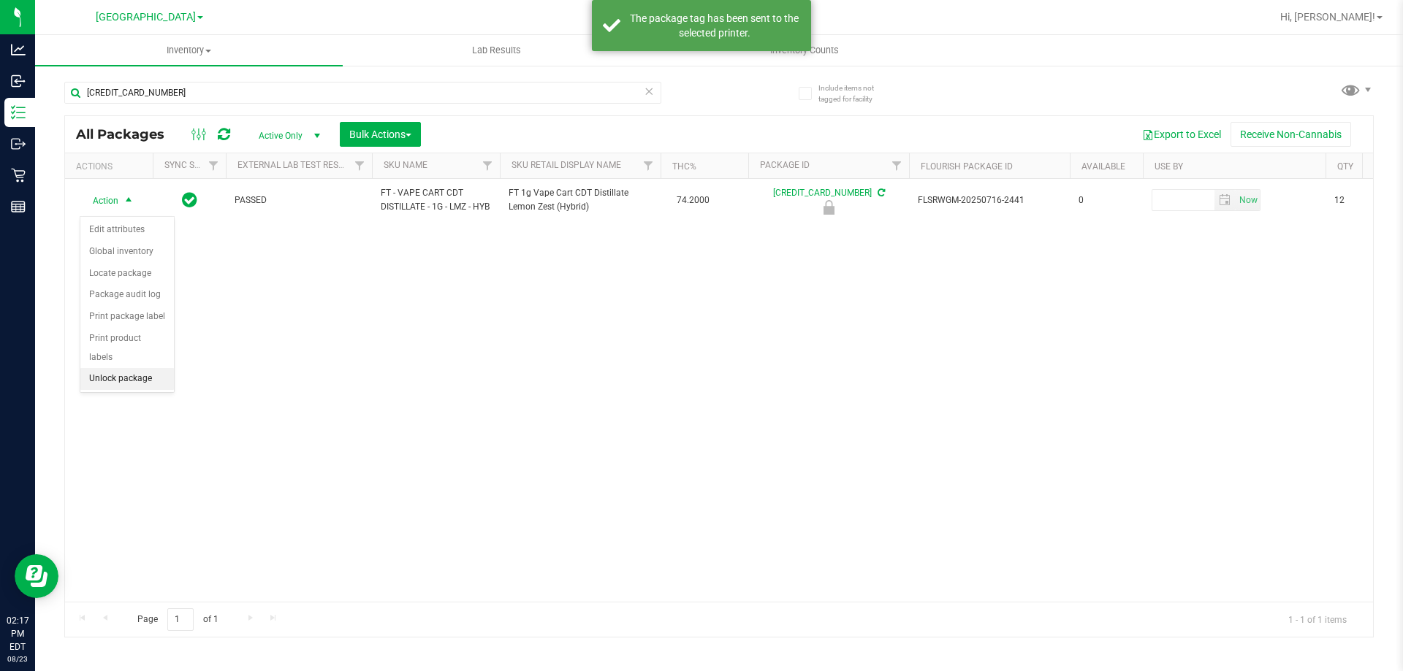
click at [91, 368] on li "Unlock package" at bounding box center [127, 379] width 94 height 22
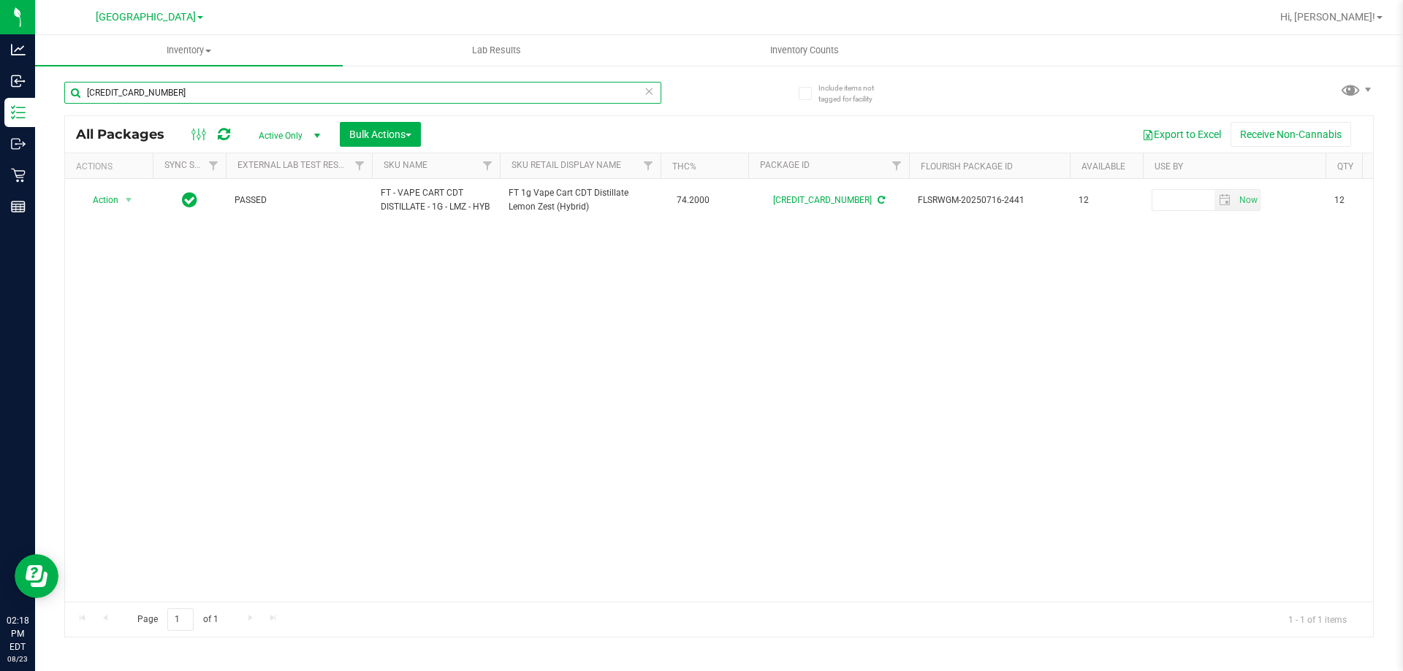
click at [198, 95] on input "[CREDIT_CARD_NUMBER]" at bounding box center [362, 93] width 597 height 22
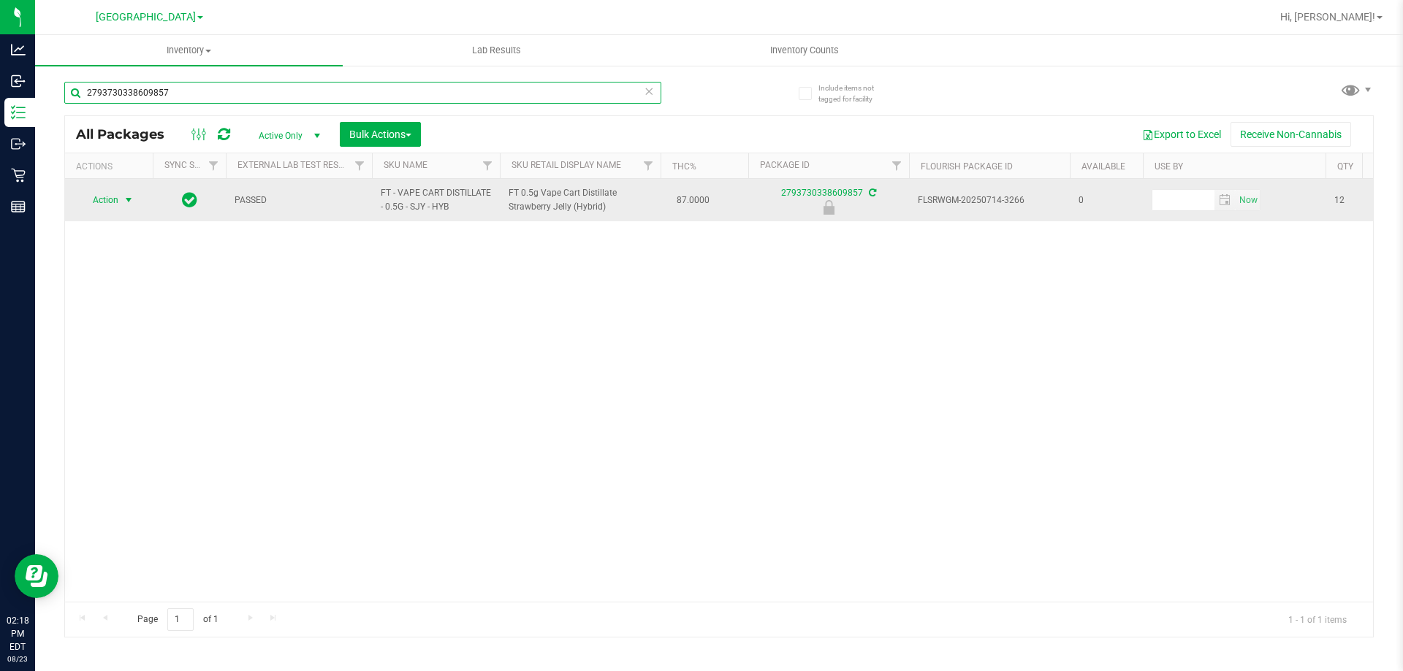
type input "2793730338609857"
click at [113, 210] on span "Action" at bounding box center [99, 200] width 39 height 20
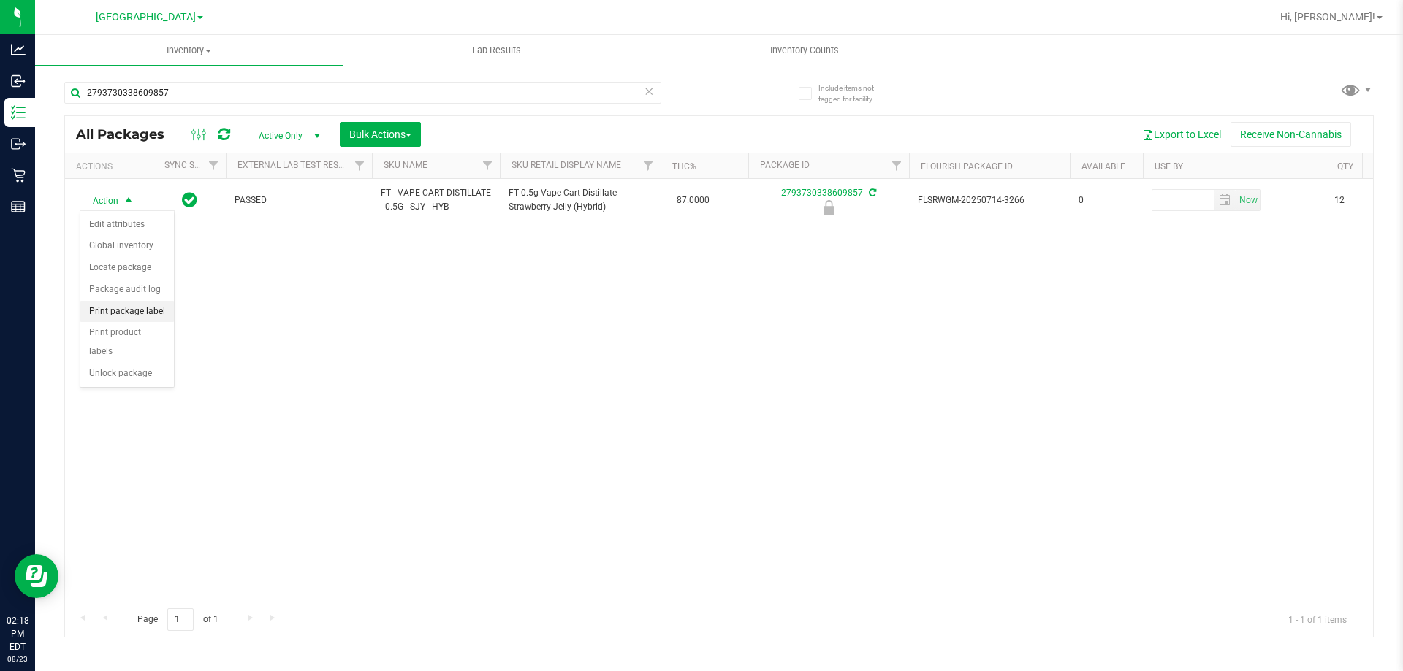
click at [136, 310] on li "Print package label" at bounding box center [127, 312] width 94 height 22
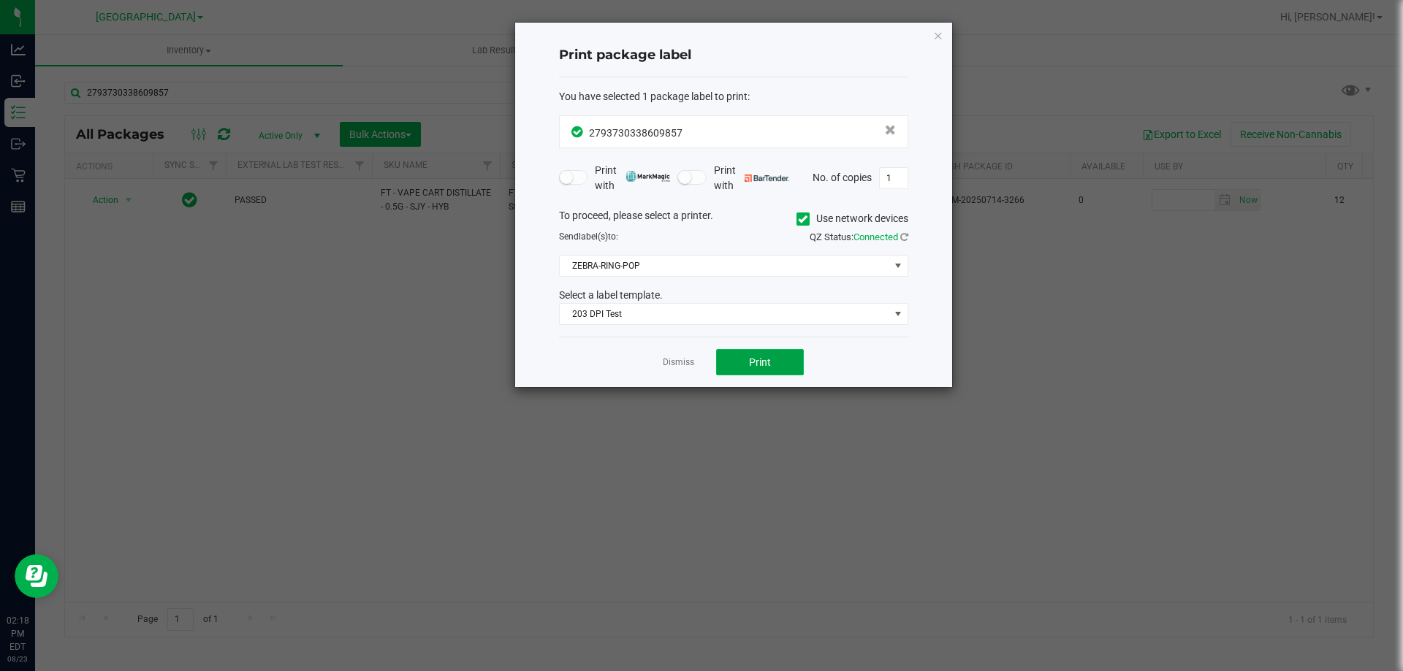
click at [777, 355] on button "Print" at bounding box center [760, 362] width 88 height 26
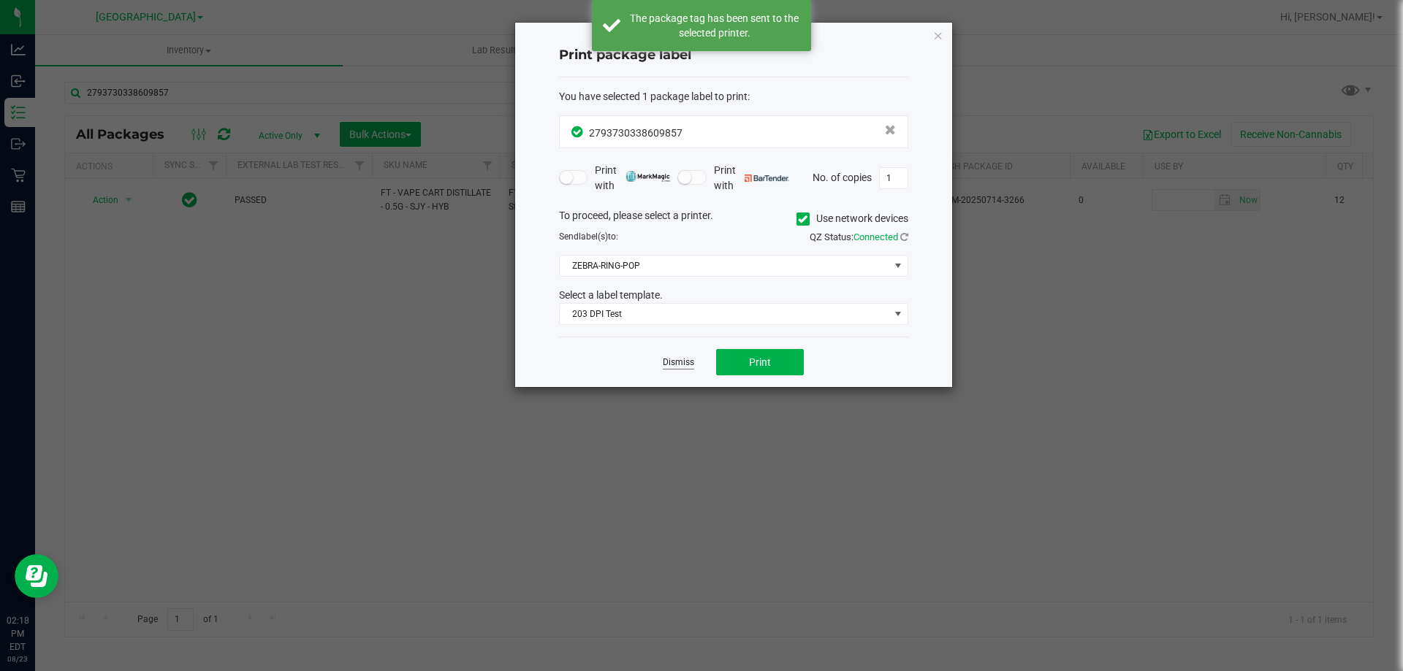
click at [686, 360] on link "Dismiss" at bounding box center [678, 362] width 31 height 12
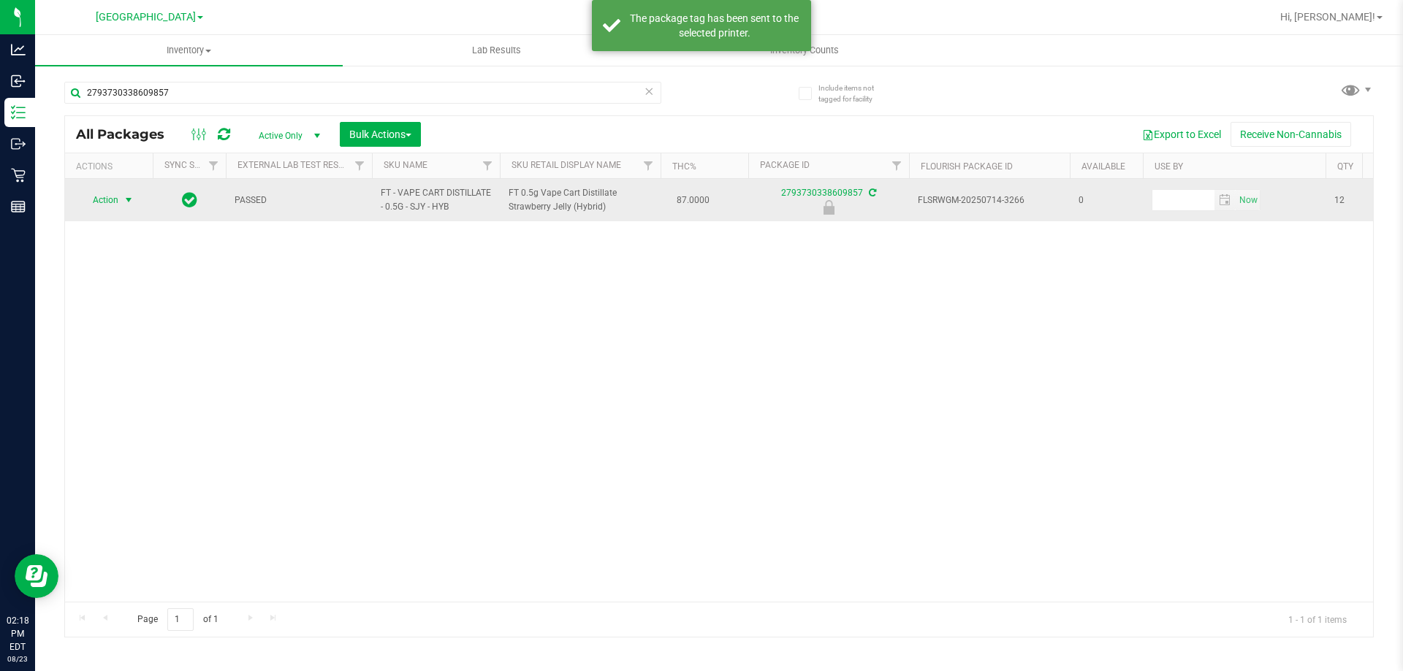
click at [112, 200] on span "Action" at bounding box center [99, 200] width 39 height 20
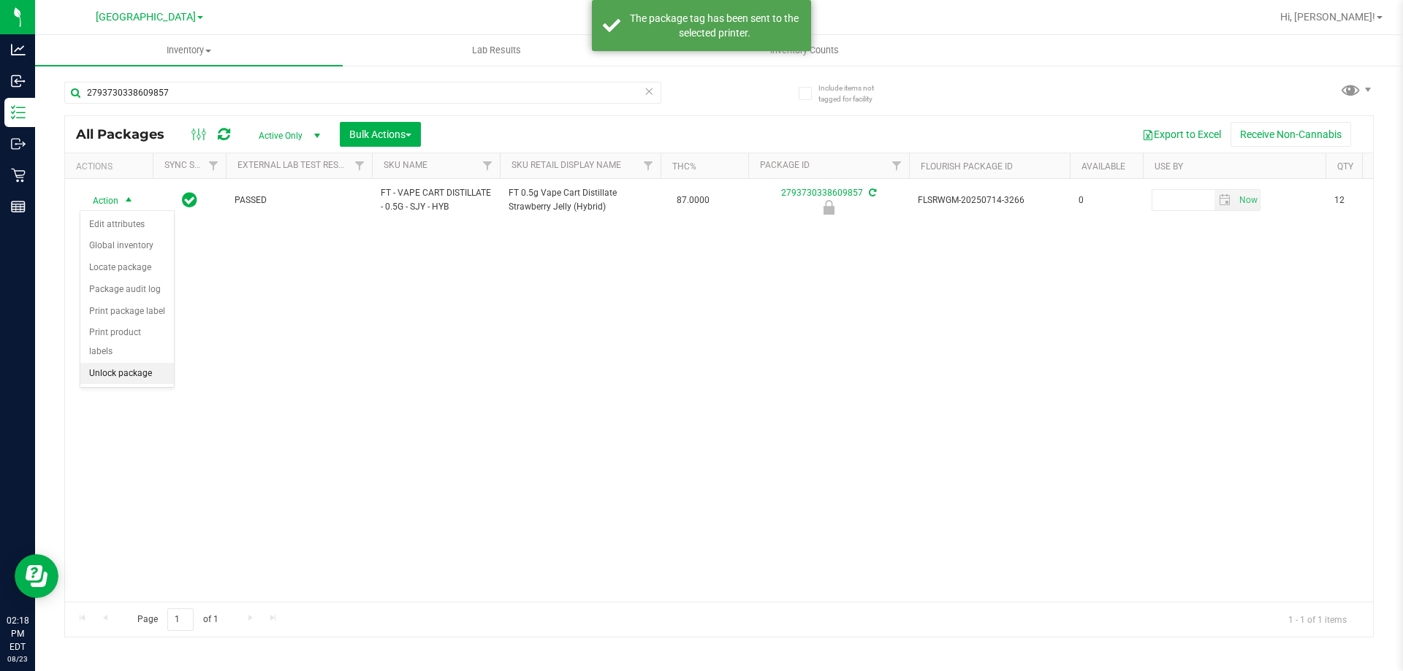
click at [129, 363] on li "Unlock package" at bounding box center [127, 374] width 94 height 22
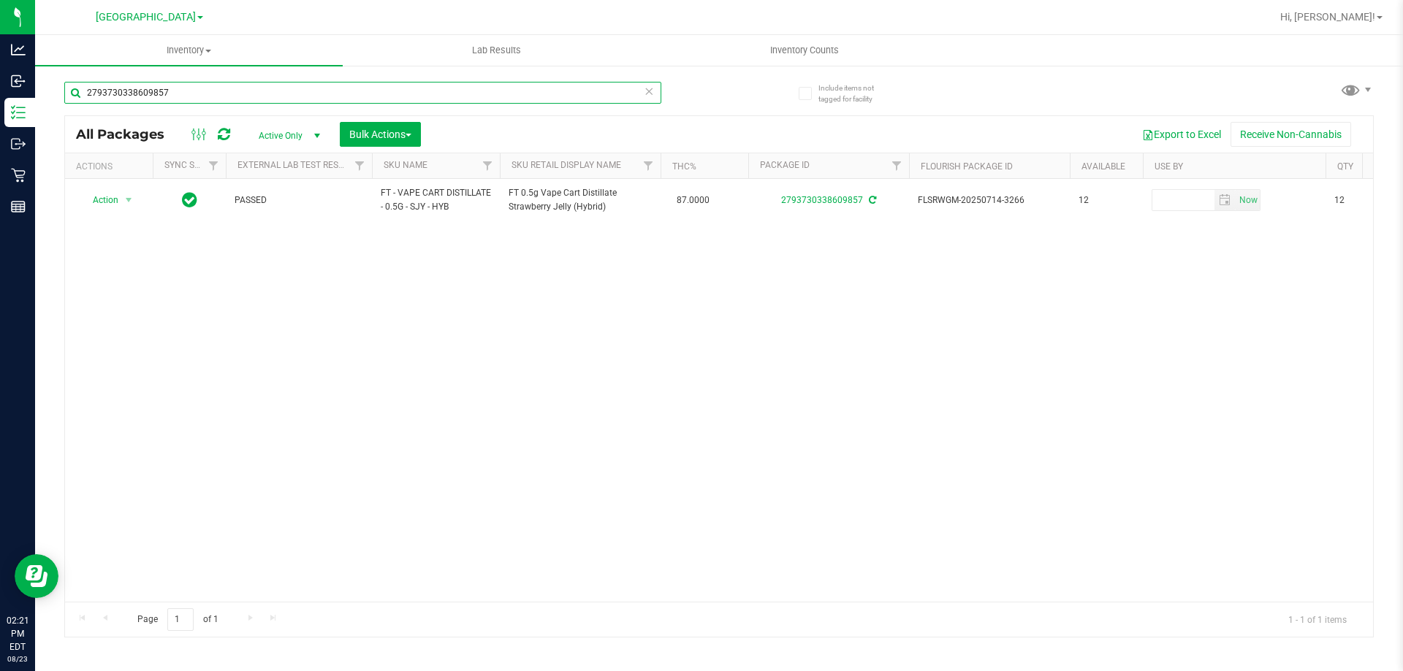
click at [249, 93] on input "2793730338609857" at bounding box center [362, 93] width 597 height 22
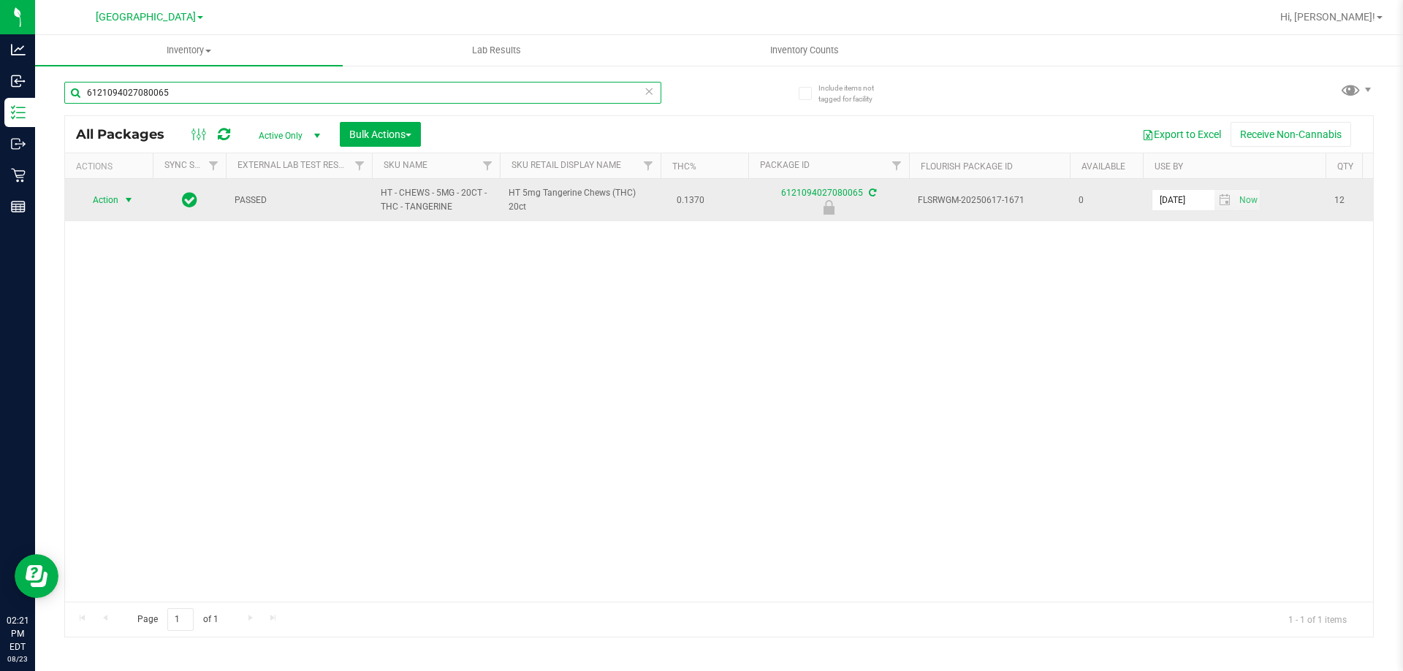
type input "6121094027080065"
click at [123, 200] on span "select" at bounding box center [129, 200] width 12 height 12
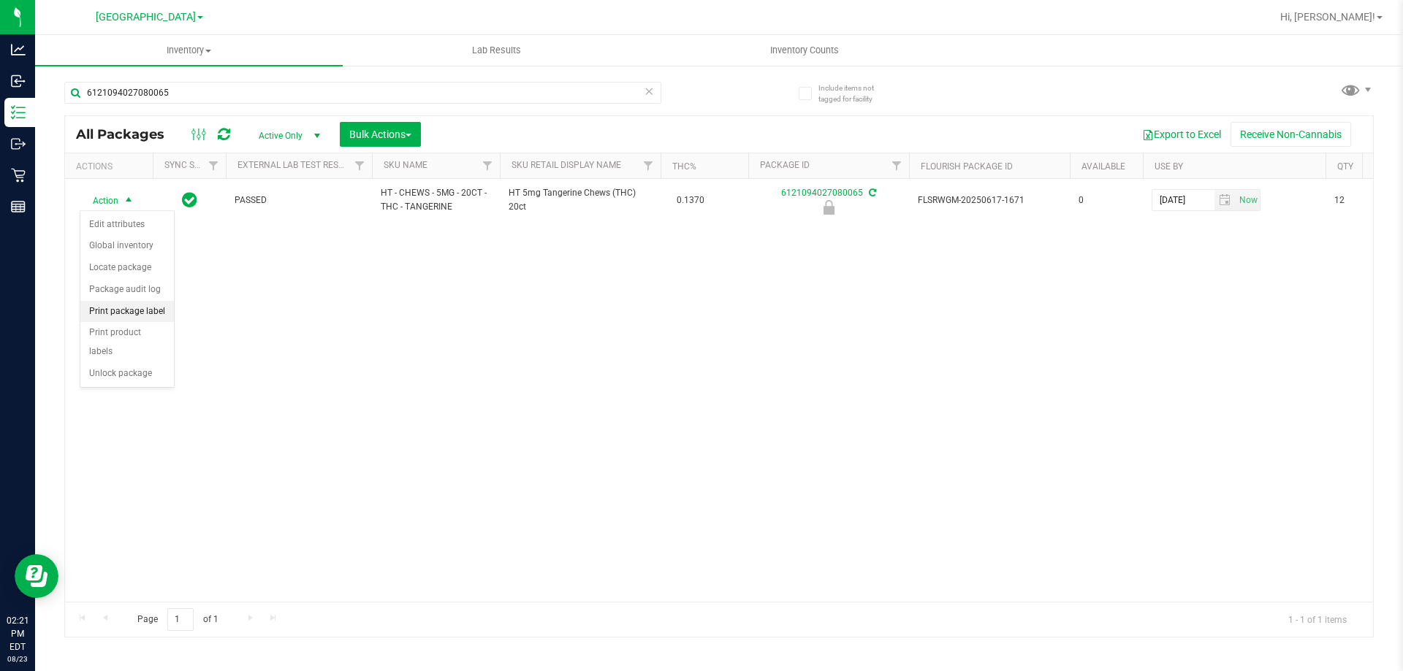
click at [146, 305] on li "Print package label" at bounding box center [127, 312] width 94 height 22
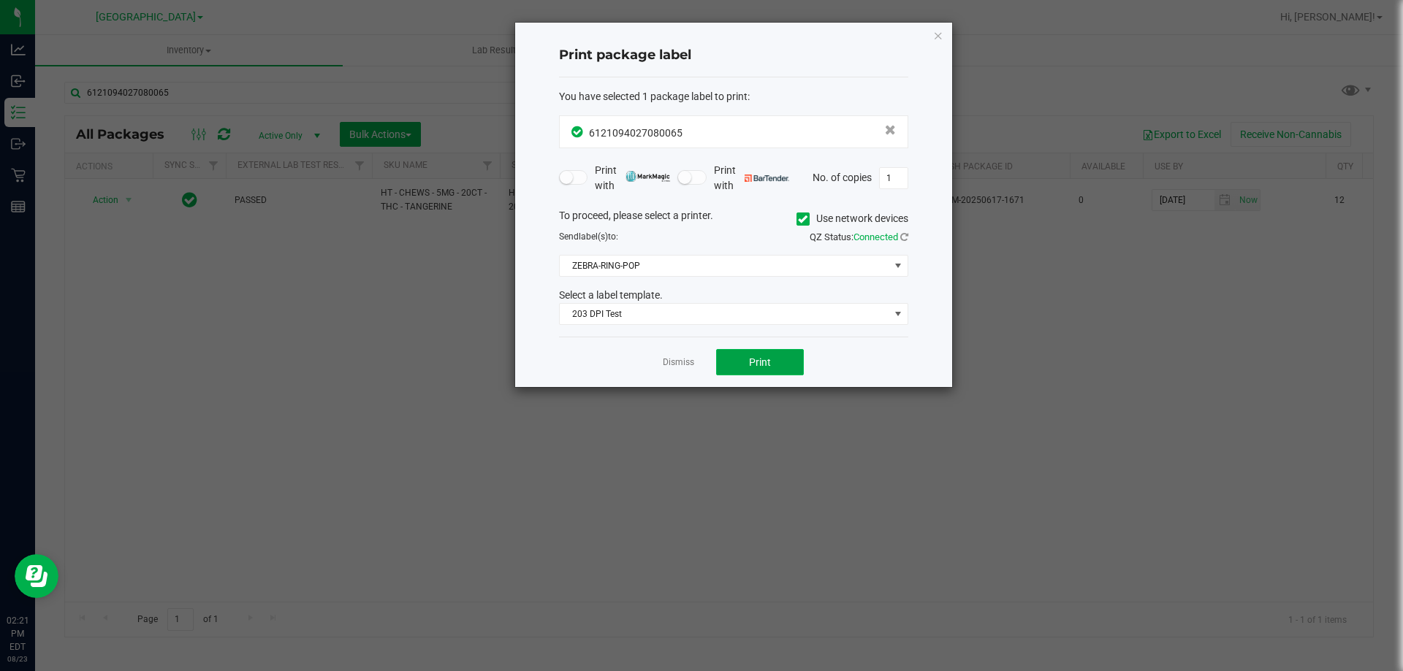
click at [736, 367] on button "Print" at bounding box center [760, 362] width 88 height 26
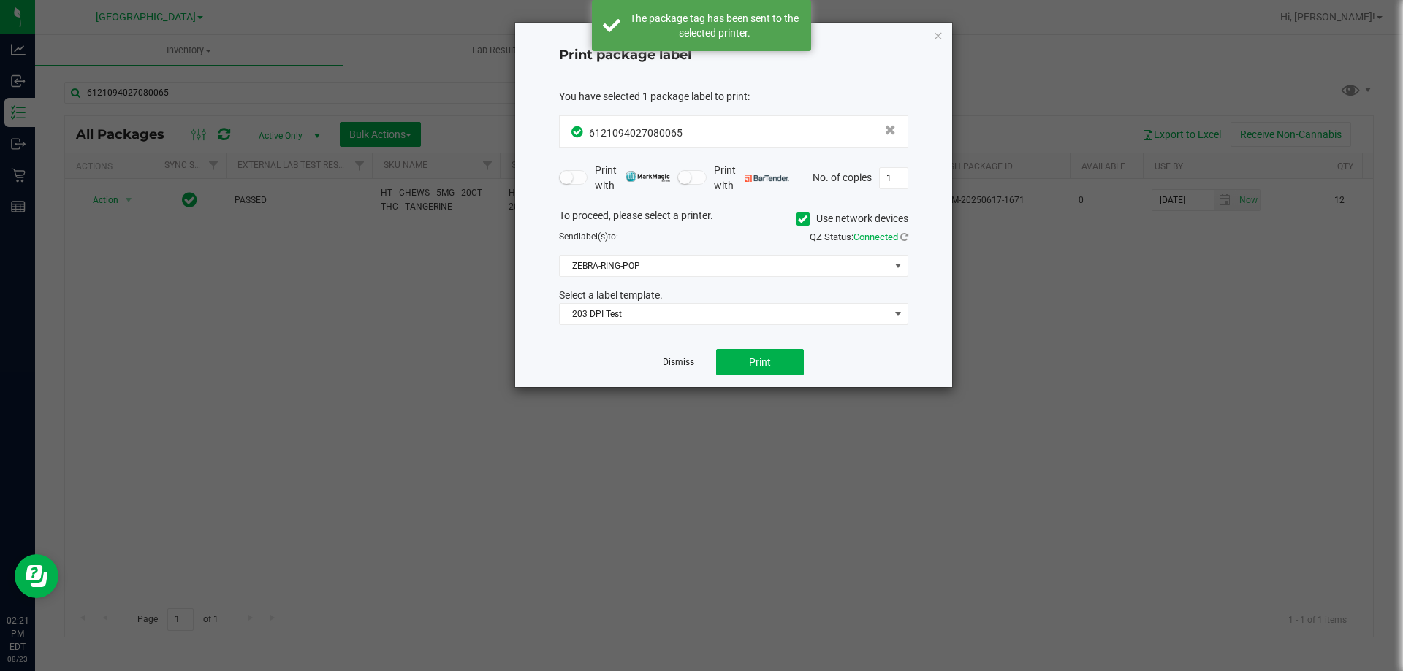
click at [685, 362] on link "Dismiss" at bounding box center [678, 362] width 31 height 12
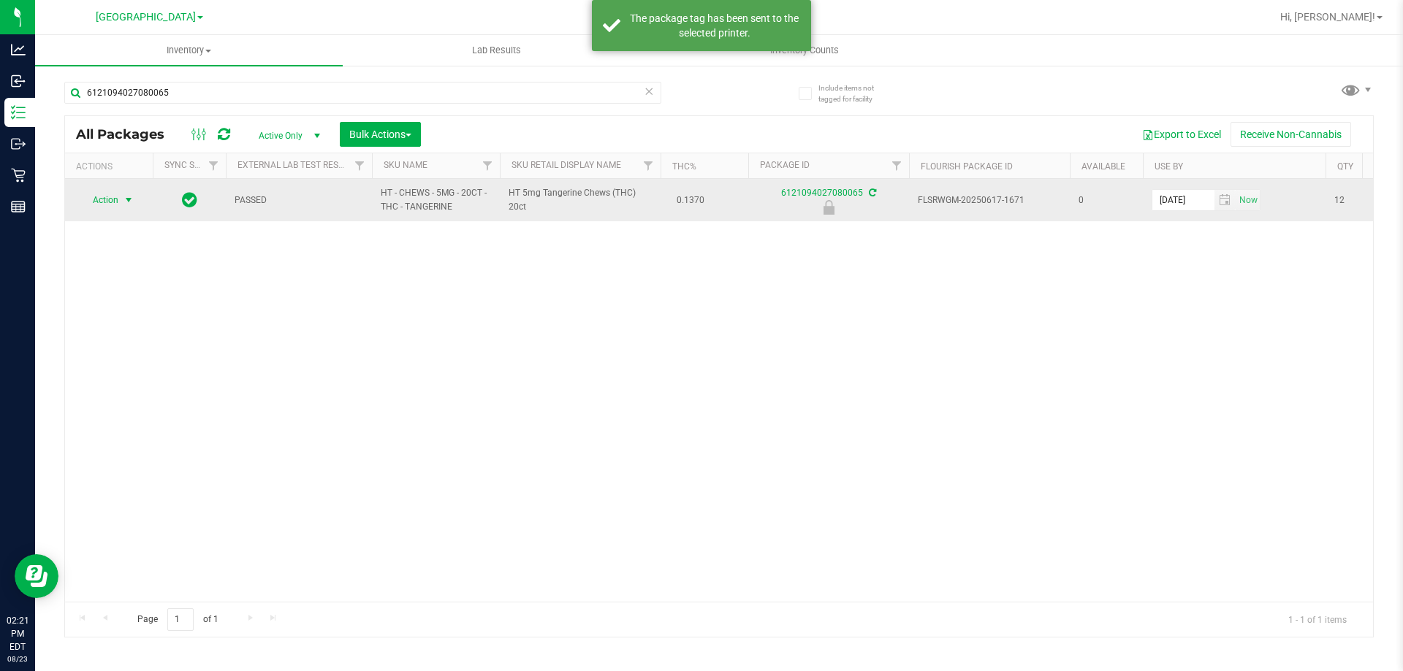
click at [124, 195] on span "select" at bounding box center [129, 200] width 12 height 12
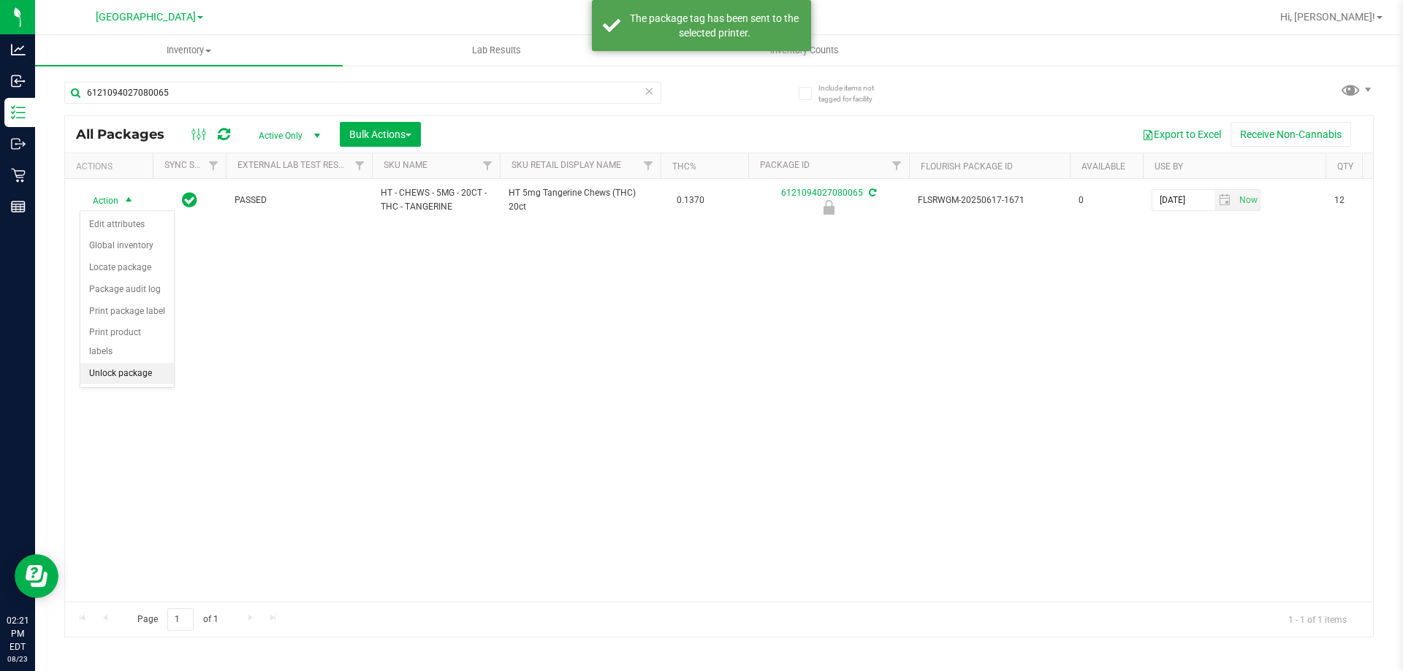
click at [119, 363] on li "Unlock package" at bounding box center [127, 374] width 94 height 22
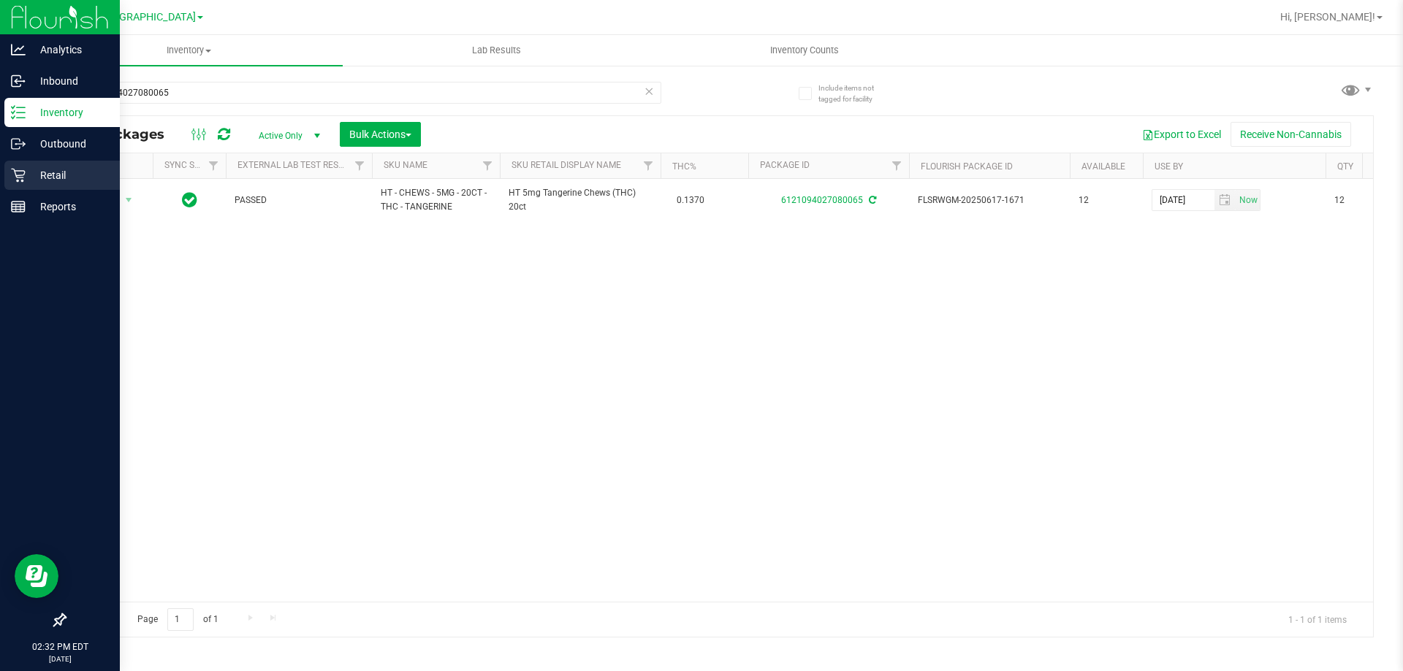
click at [21, 185] on div "Retail" at bounding box center [61, 175] width 115 height 29
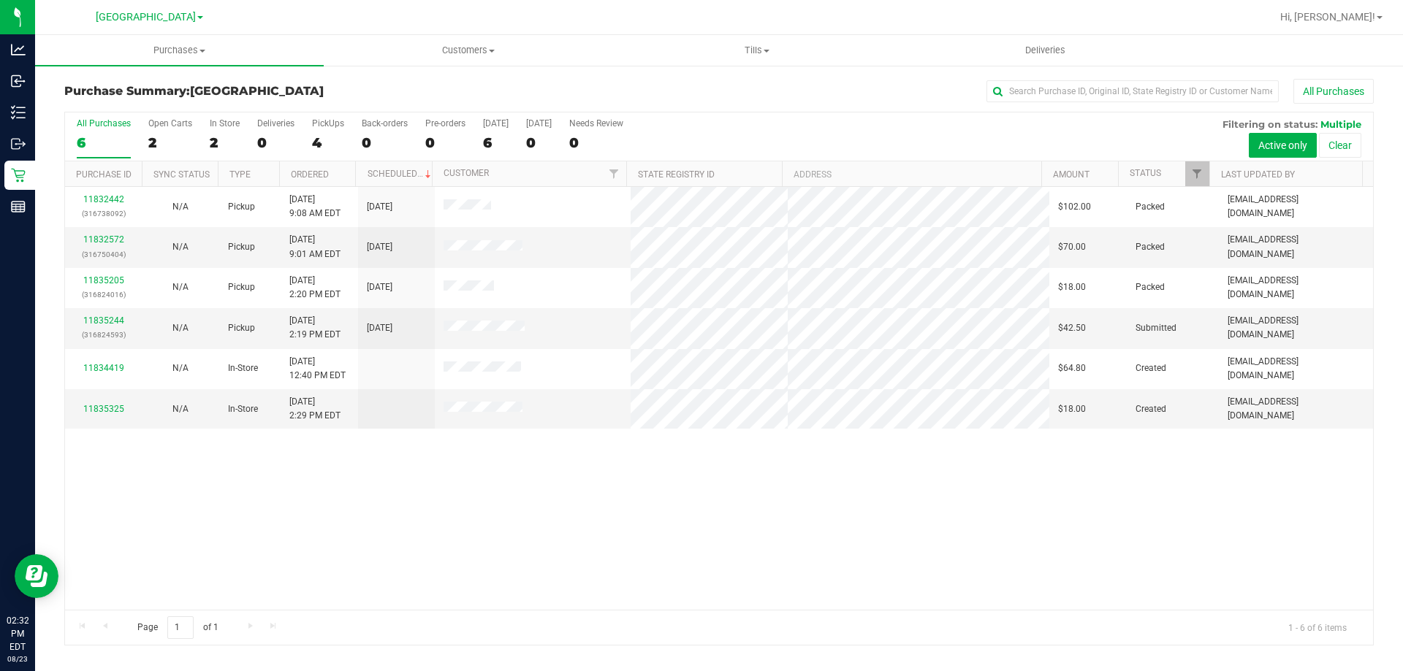
click at [251, 493] on div "11832442 (316738092) N/A Pickup [DATE] 9:08 AM EDT 8/23/2025 $102.00 Packed [EM…" at bounding box center [719, 398] width 1308 height 423
click at [102, 405] on link "11835325" at bounding box center [103, 409] width 41 height 10
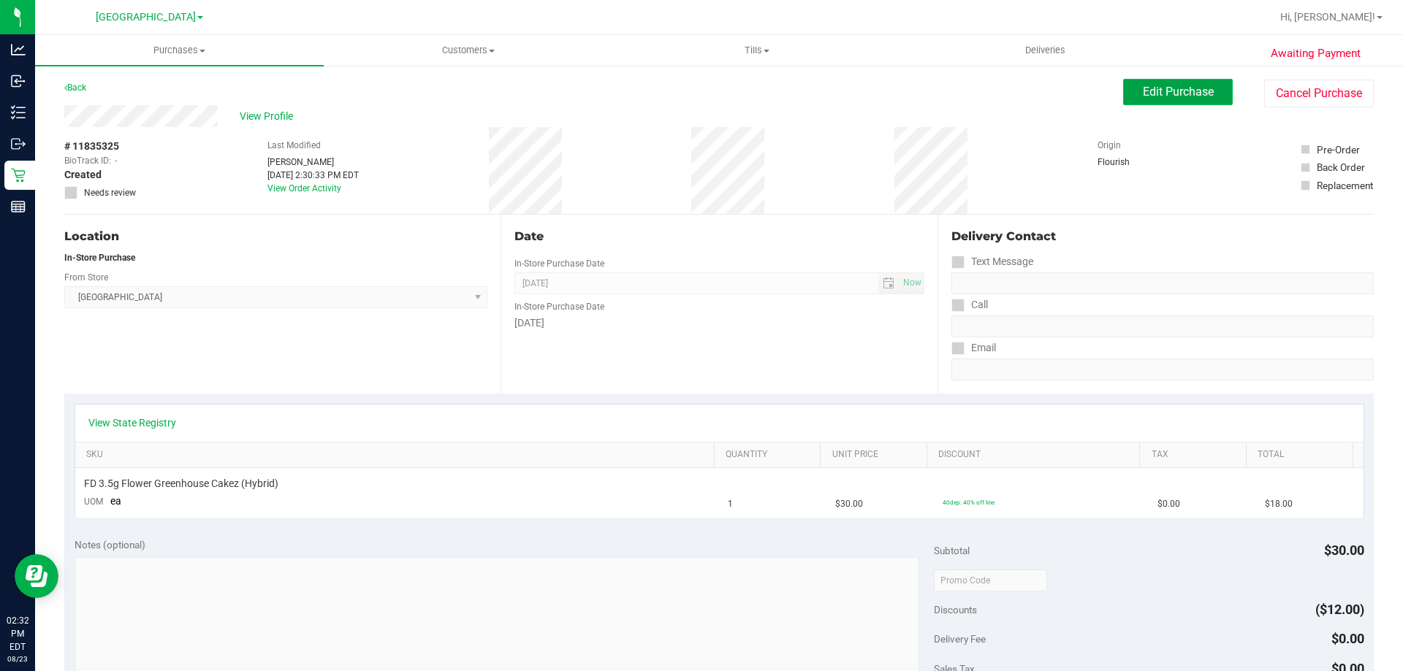
click at [1168, 101] on button "Edit Purchase" at bounding box center [1178, 92] width 110 height 26
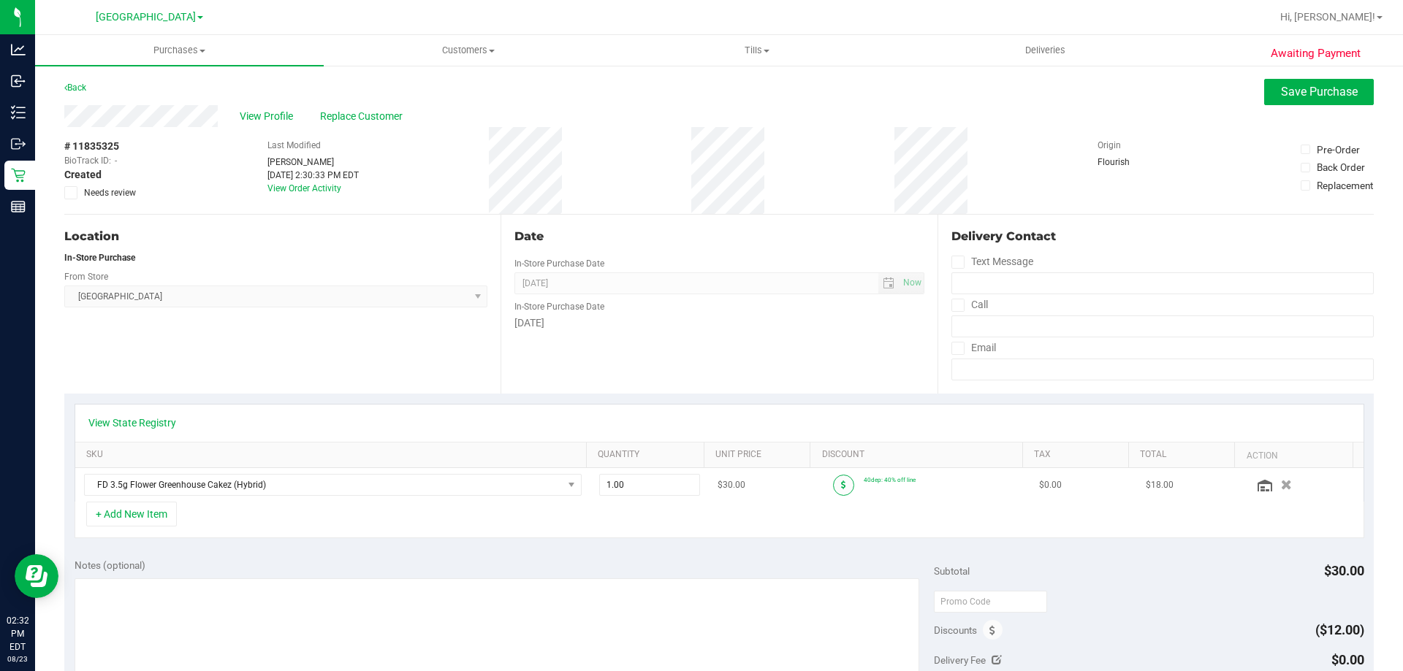
click at [841, 484] on icon at bounding box center [843, 485] width 5 height 9
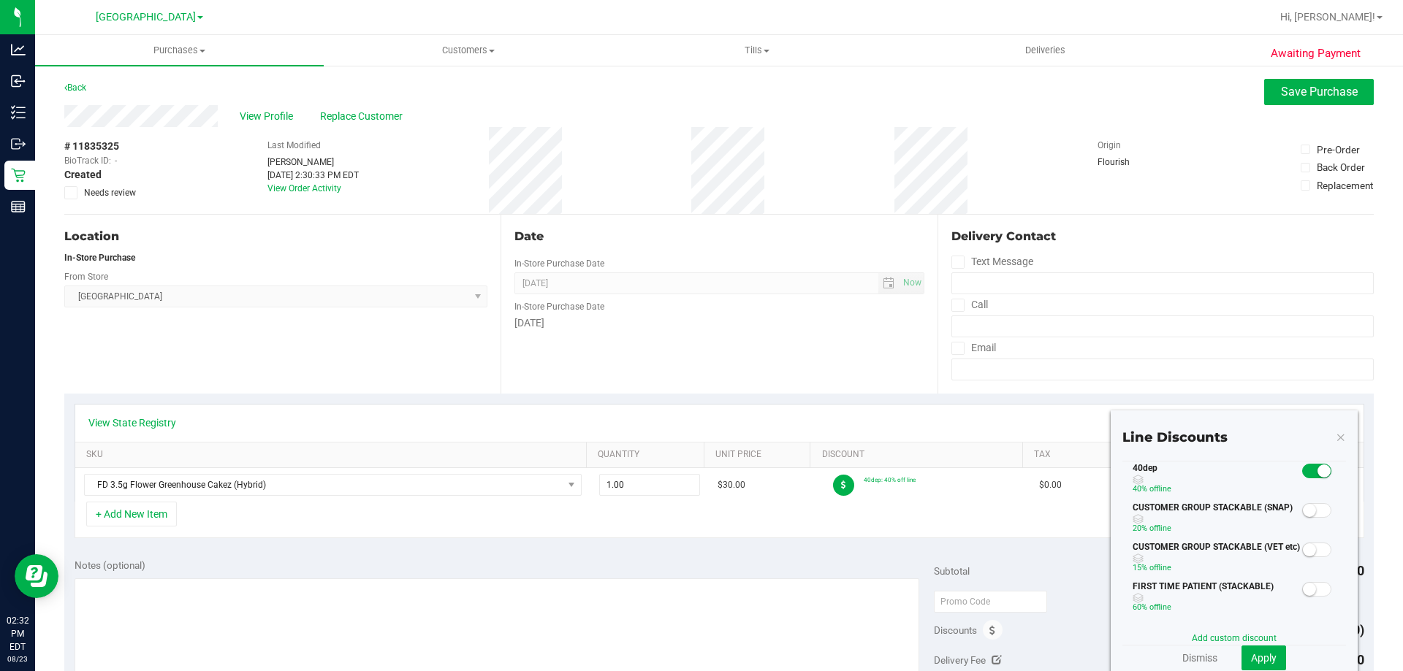
click at [741, 557] on div "Notes (optional) Subtotal $30.00 Discounts ($12.00) Delivery Fee $0.00 Sales Ta…" at bounding box center [718, 680] width 1309 height 263
click at [1182, 658] on link "Dismiss" at bounding box center [1199, 658] width 35 height 15
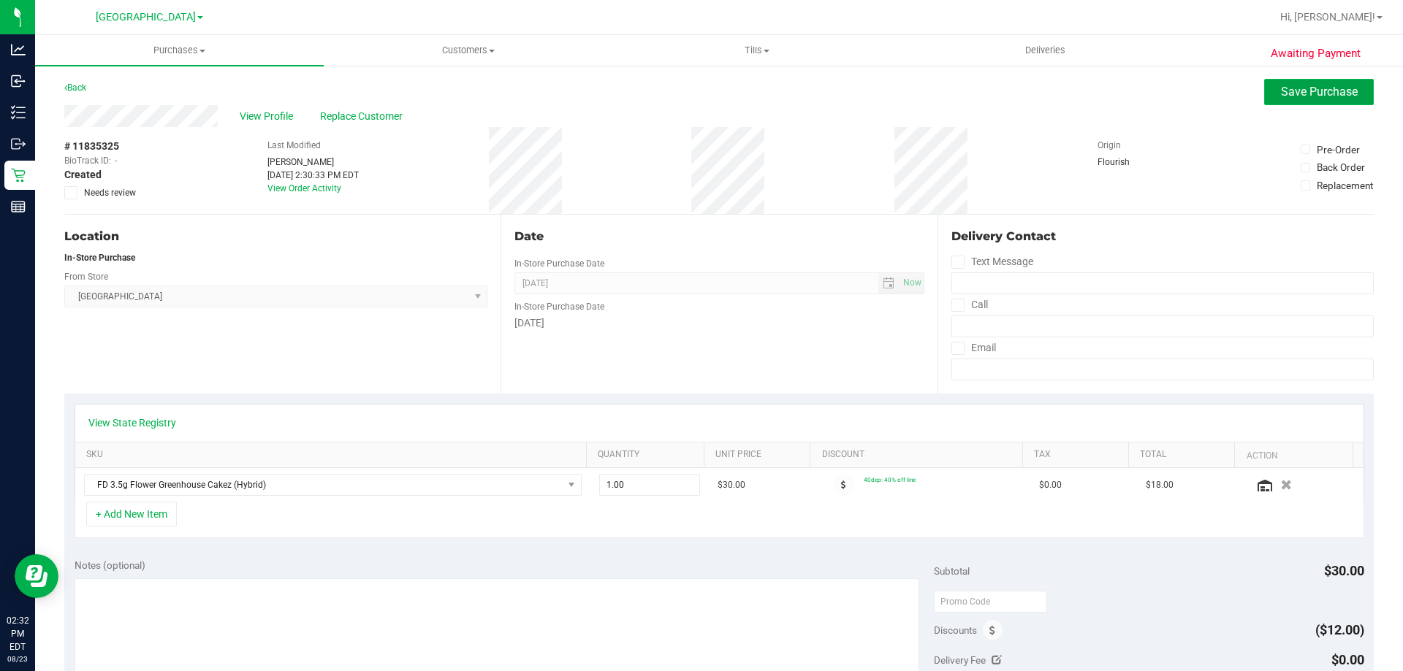
click at [1317, 80] on button "Save Purchase" at bounding box center [1319, 92] width 110 height 26
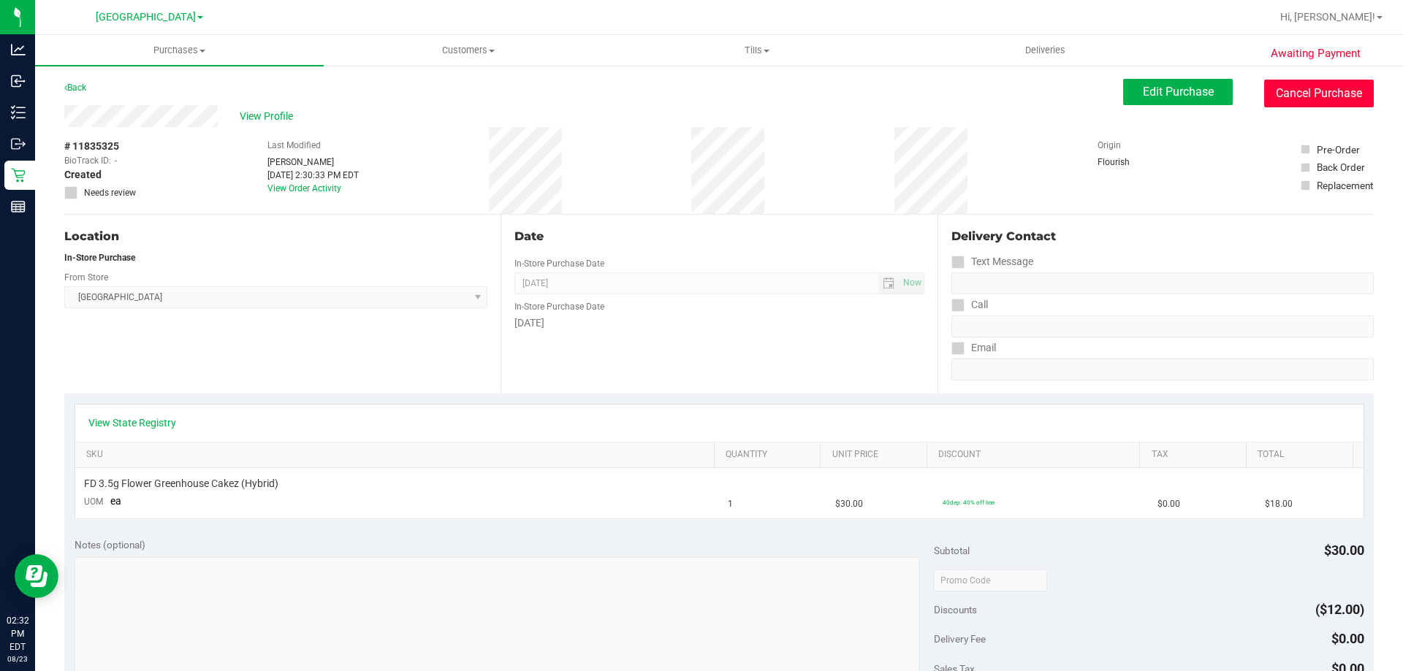
click at [1302, 88] on button "Cancel Purchase" at bounding box center [1319, 94] width 110 height 28
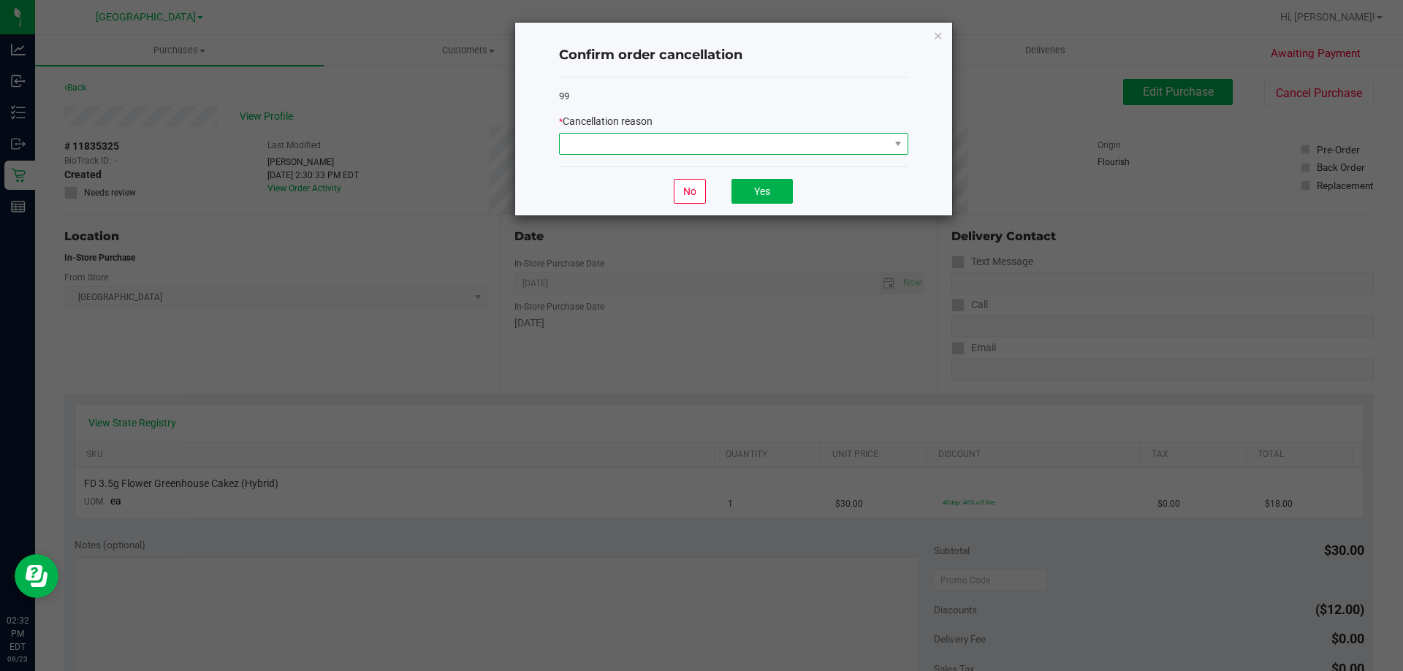
click at [762, 150] on span at bounding box center [724, 144] width 329 height 20
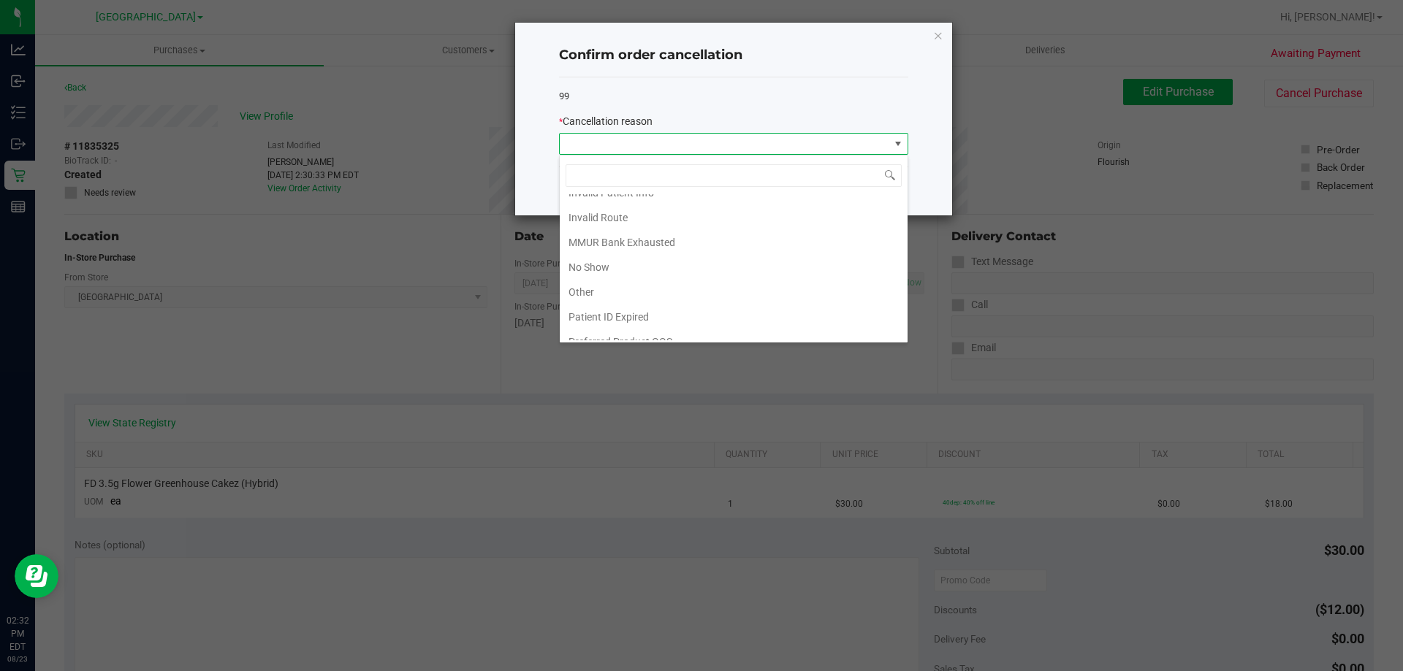
scroll to position [77, 0]
click at [598, 288] on li "Other" at bounding box center [734, 278] width 348 height 25
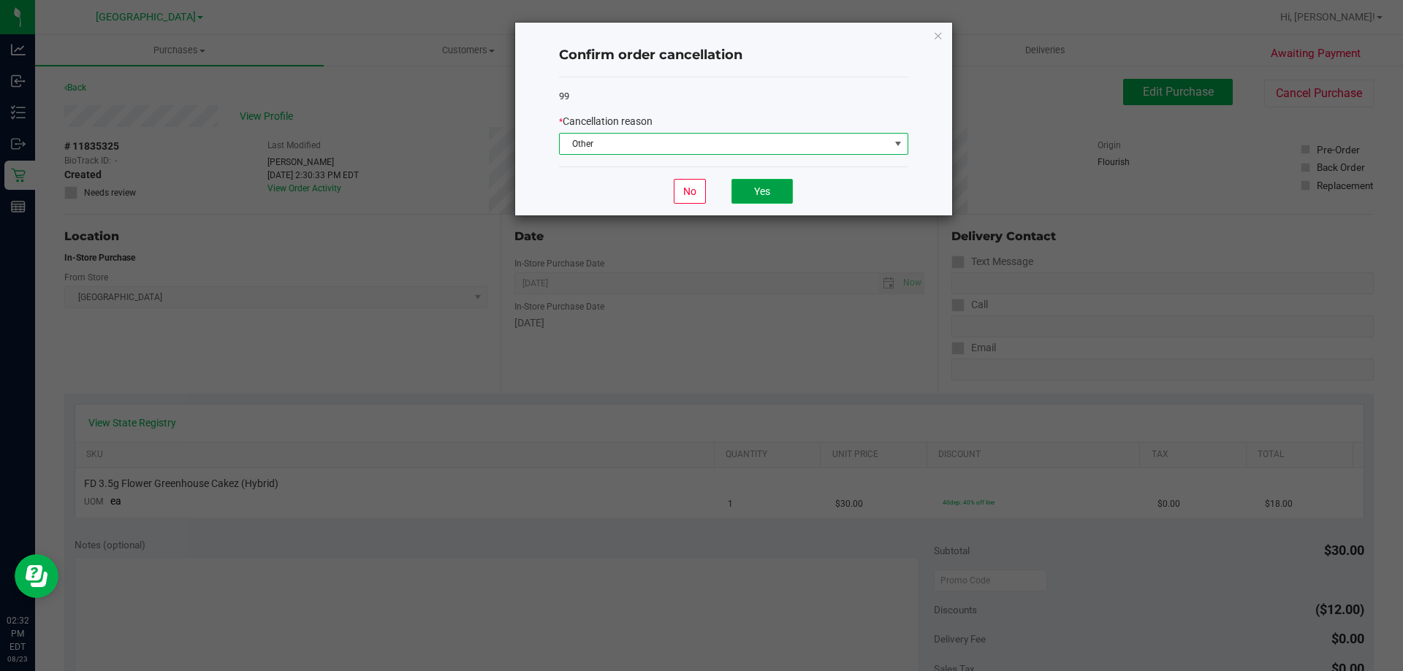
click at [758, 197] on button "Yes" at bounding box center [761, 191] width 61 height 25
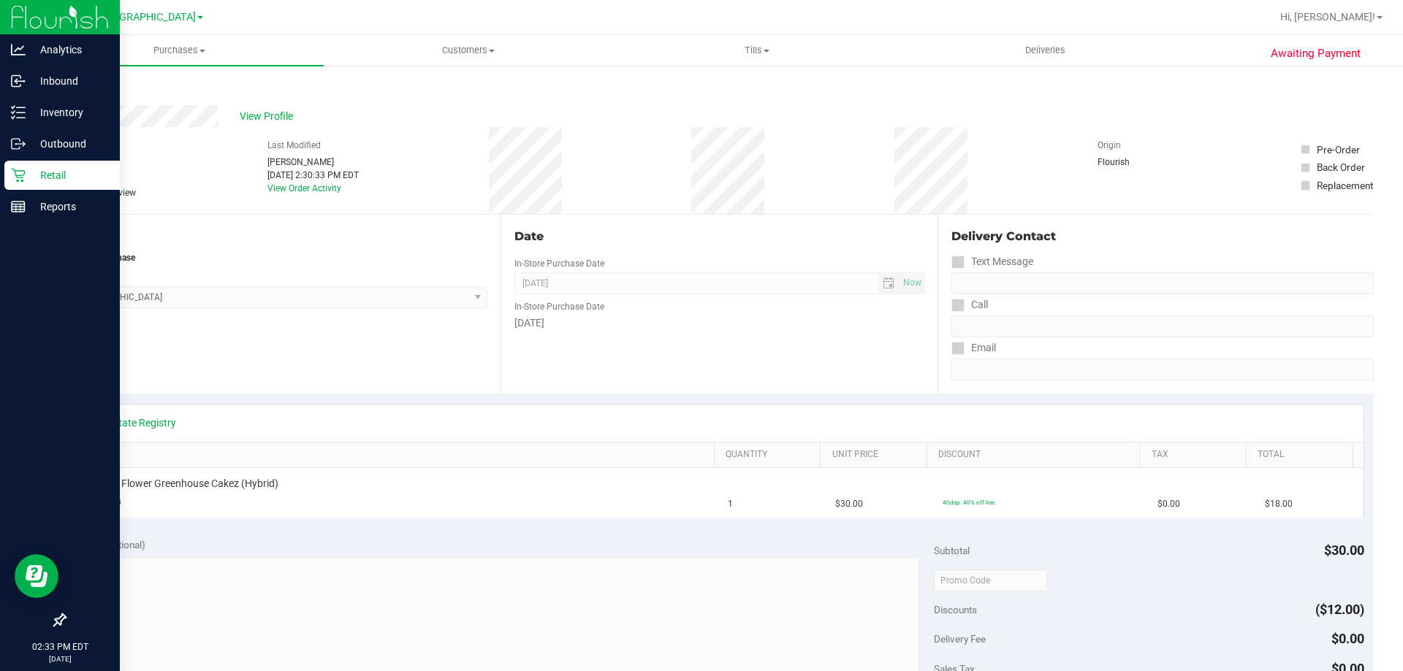
click at [16, 175] on icon at bounding box center [18, 176] width 14 height 14
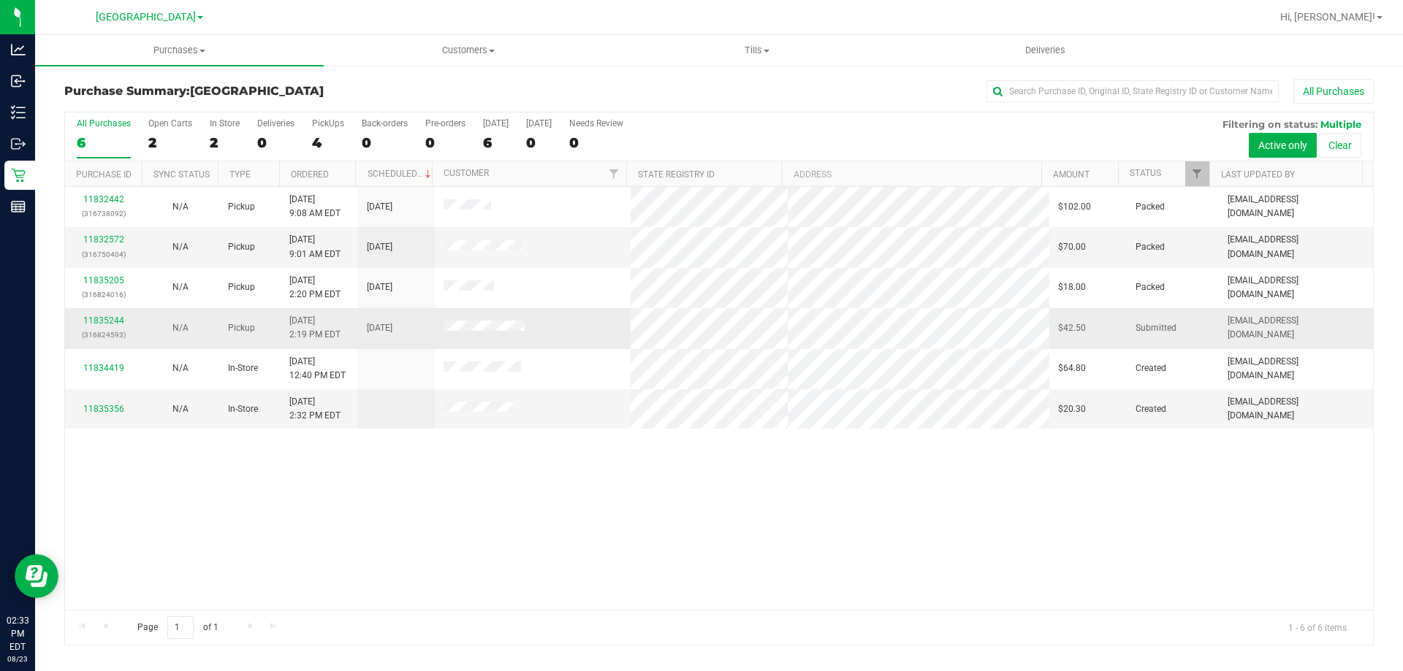
click at [262, 326] on td "Pickup" at bounding box center [249, 328] width 61 height 40
click at [102, 320] on link "11835244" at bounding box center [103, 321] width 41 height 10
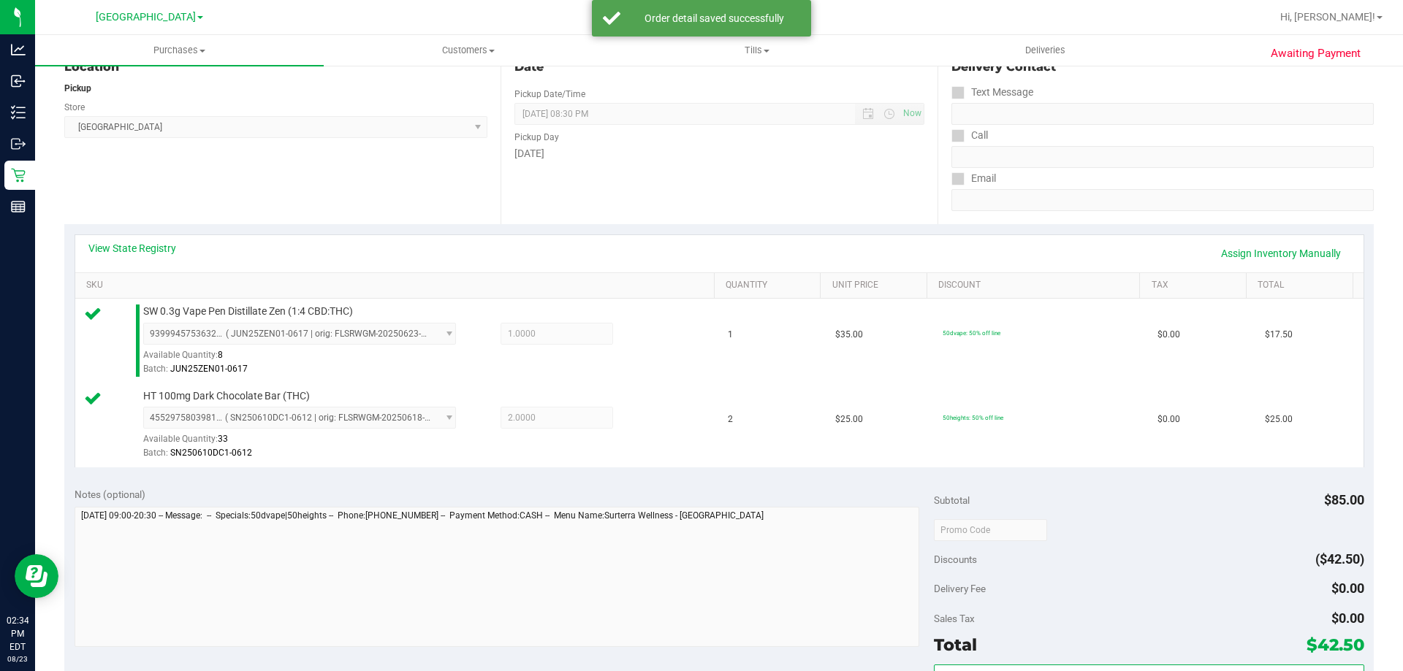
scroll to position [292, 0]
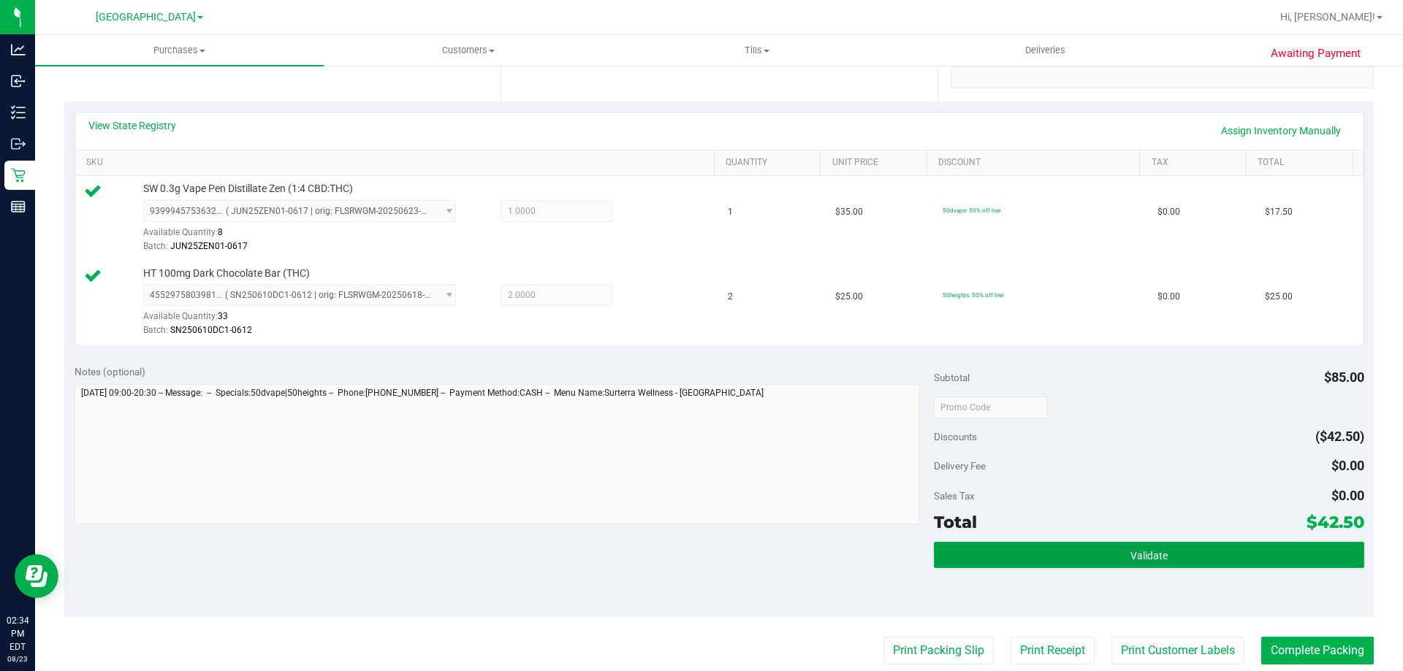
click at [1263, 554] on button "Validate" at bounding box center [1149, 555] width 430 height 26
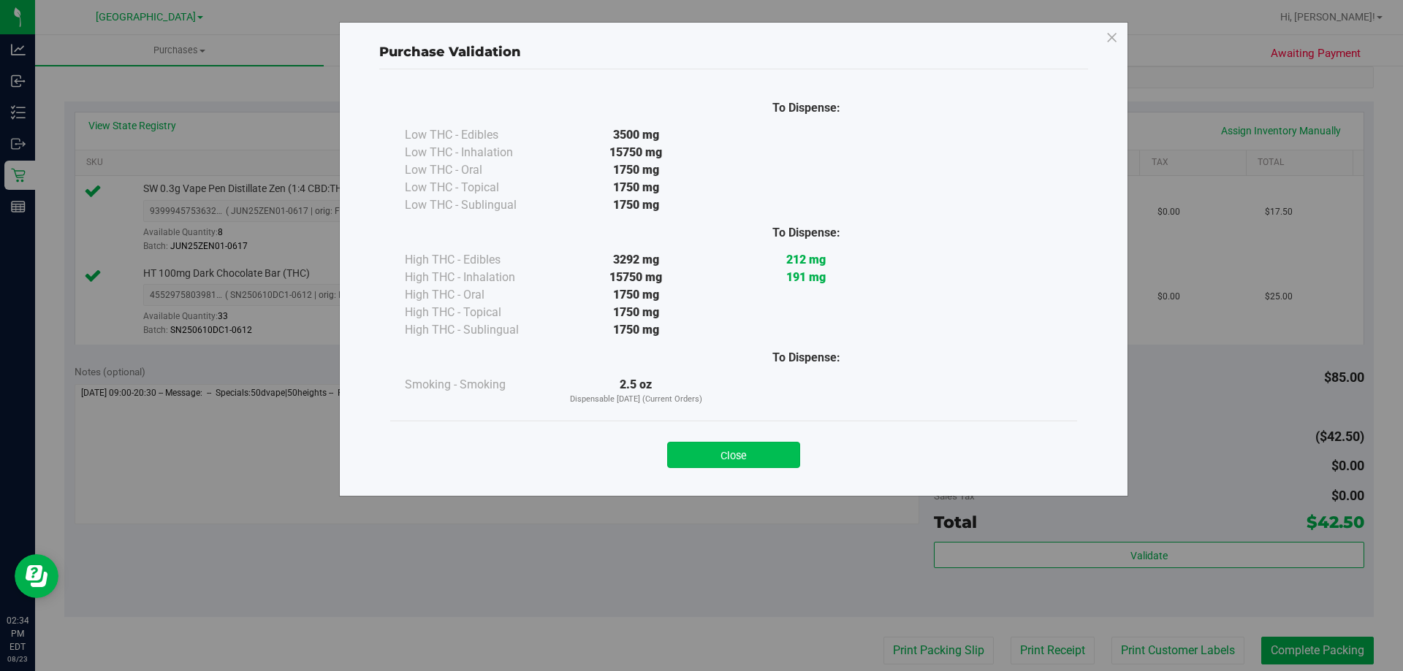
click at [770, 455] on button "Close" at bounding box center [733, 455] width 133 height 26
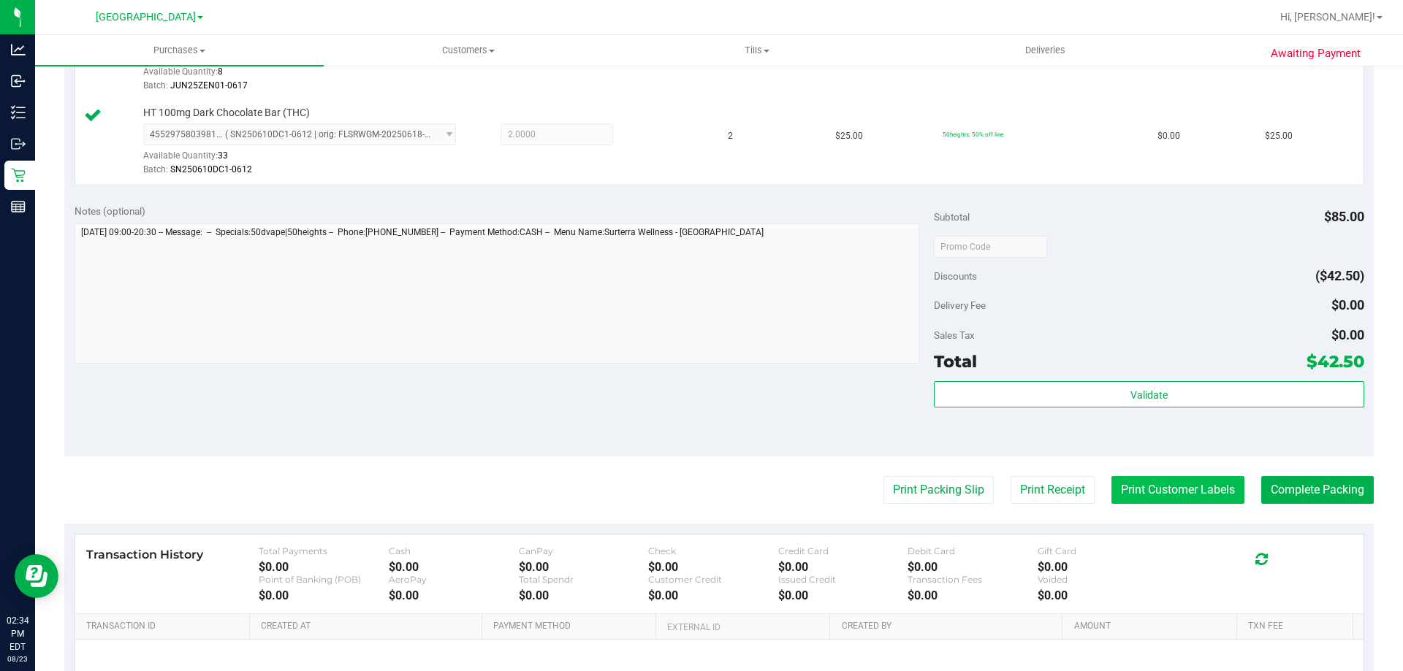
scroll to position [608, 0]
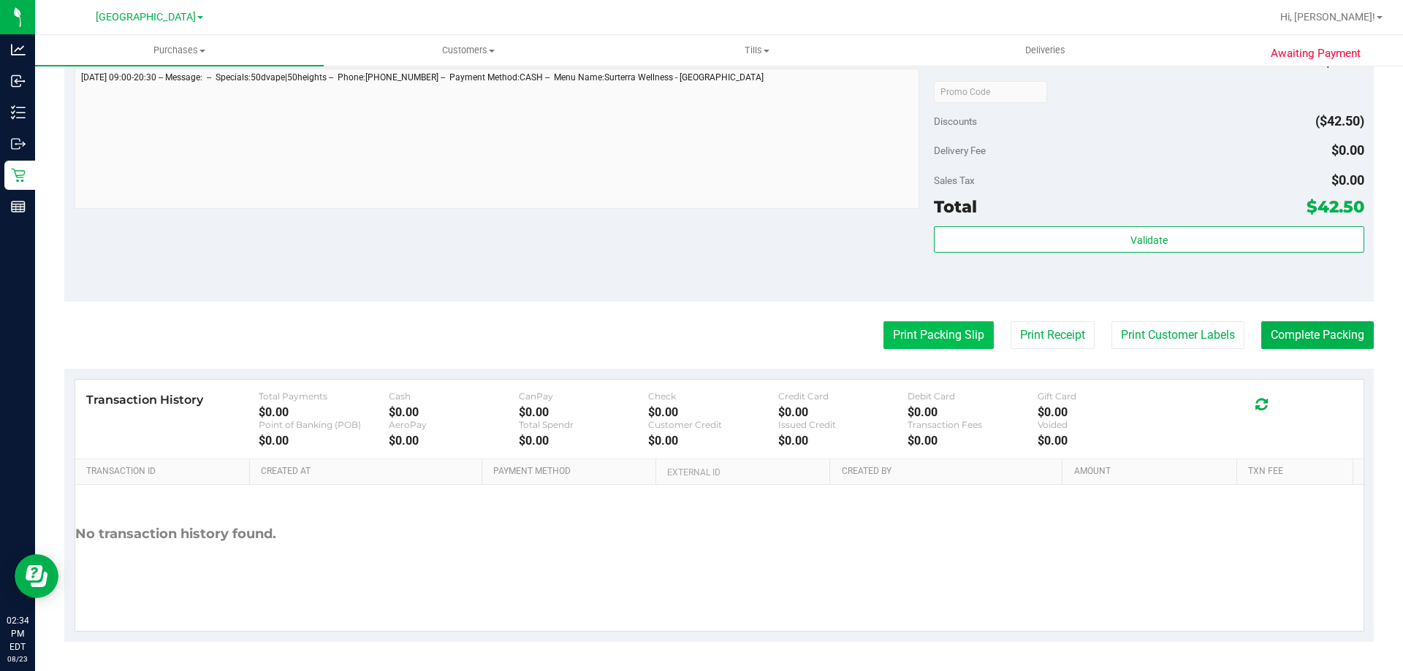
click at [945, 347] on button "Print Packing Slip" at bounding box center [938, 335] width 110 height 28
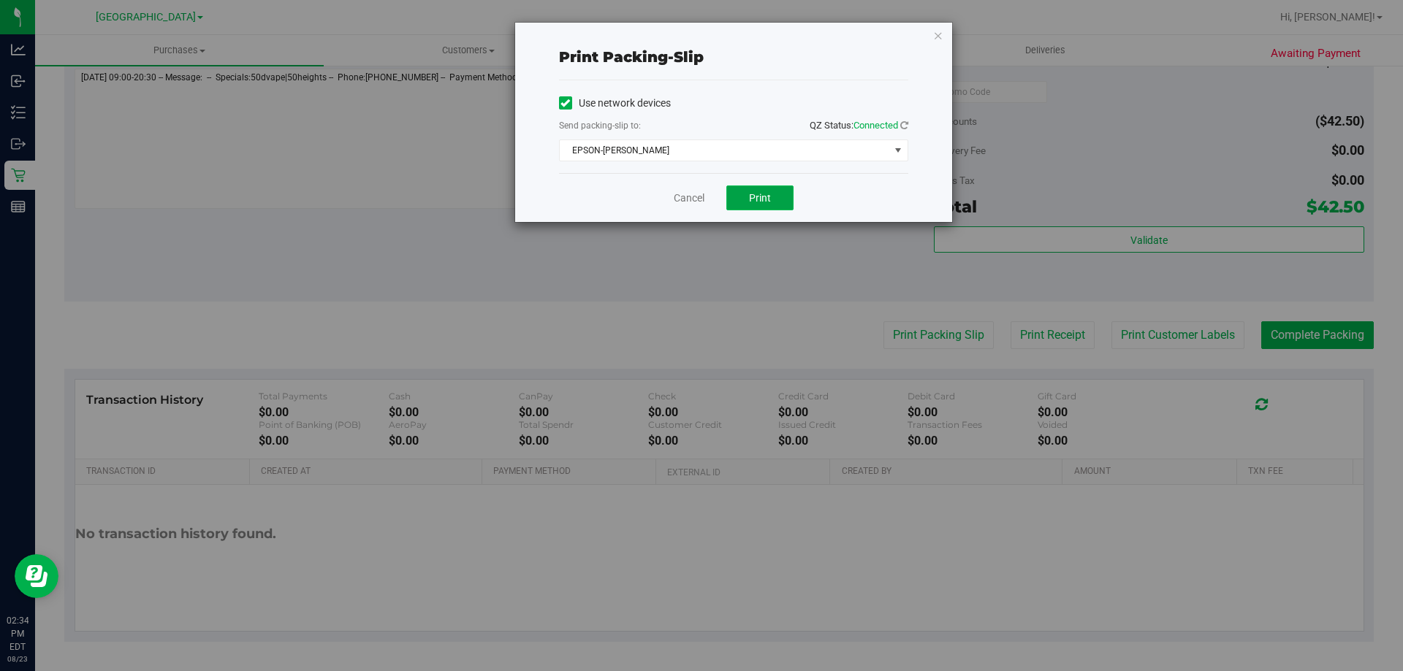
click at [762, 209] on button "Print" at bounding box center [759, 198] width 67 height 25
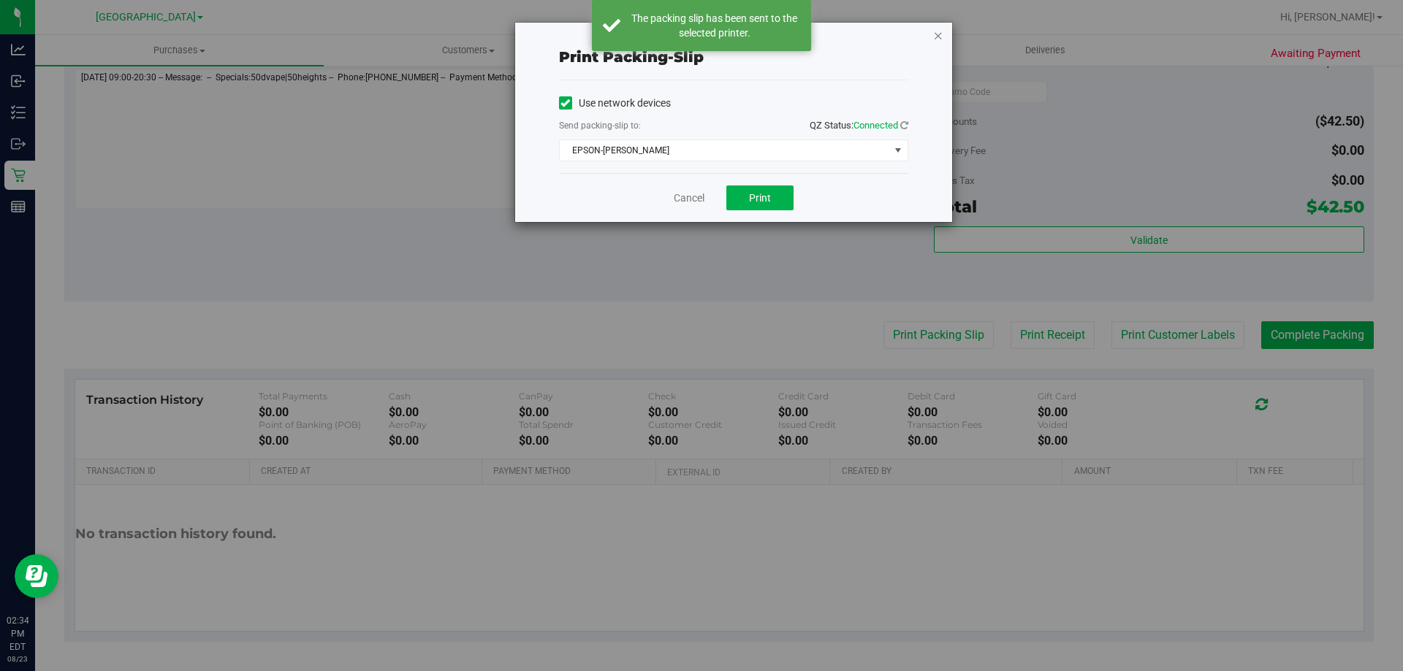
click at [942, 29] on icon "button" at bounding box center [938, 35] width 10 height 18
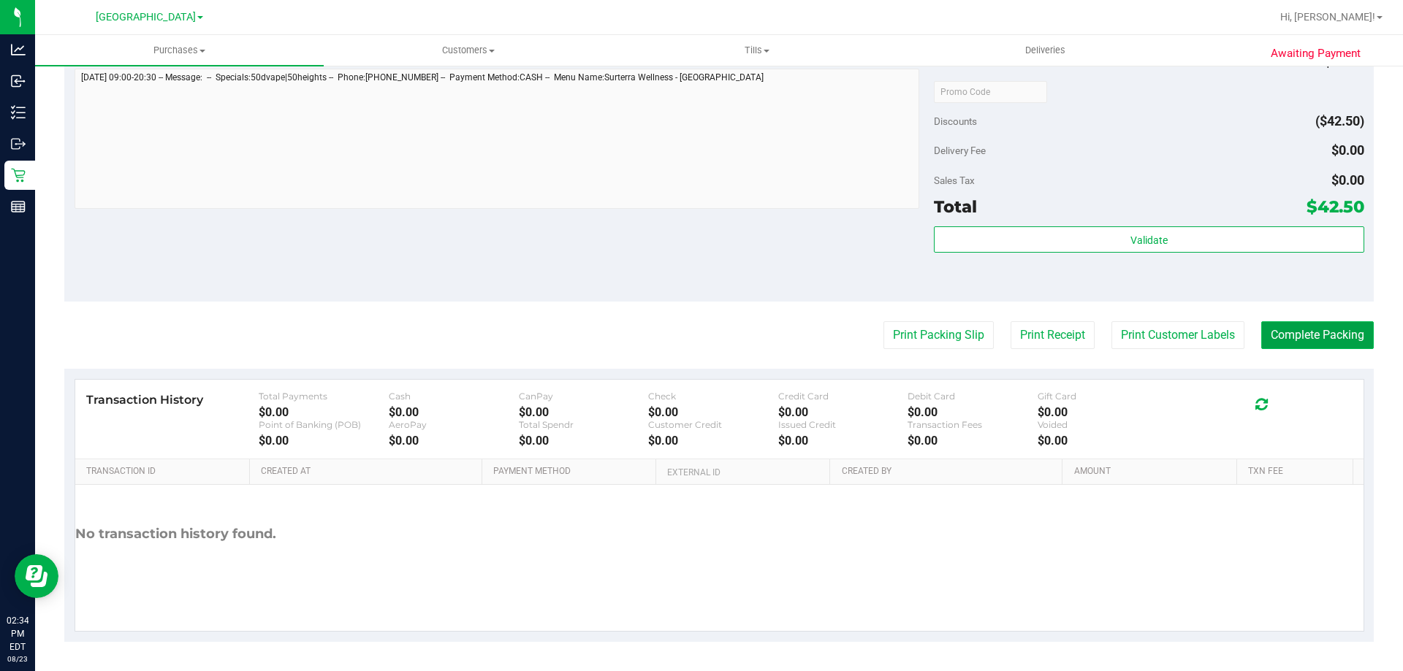
click at [1295, 332] on button "Complete Packing" at bounding box center [1317, 335] width 113 height 28
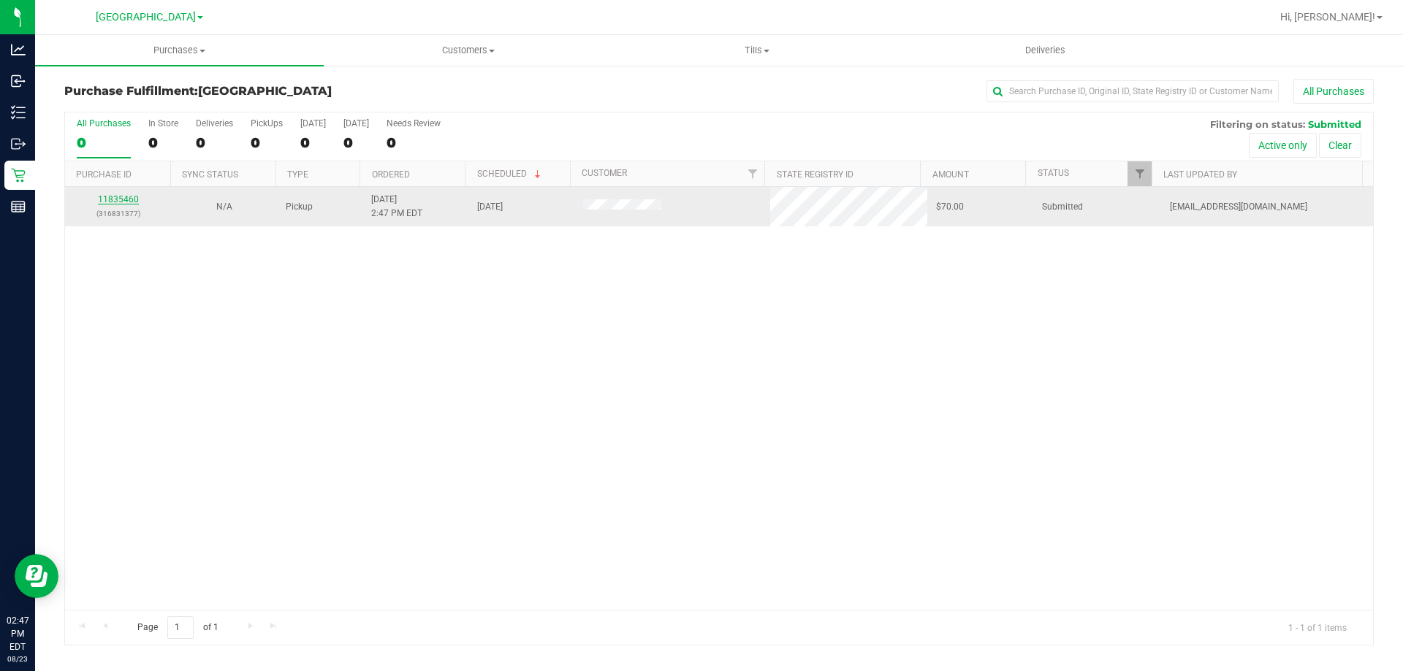
click at [128, 201] on link "11835460" at bounding box center [118, 199] width 41 height 10
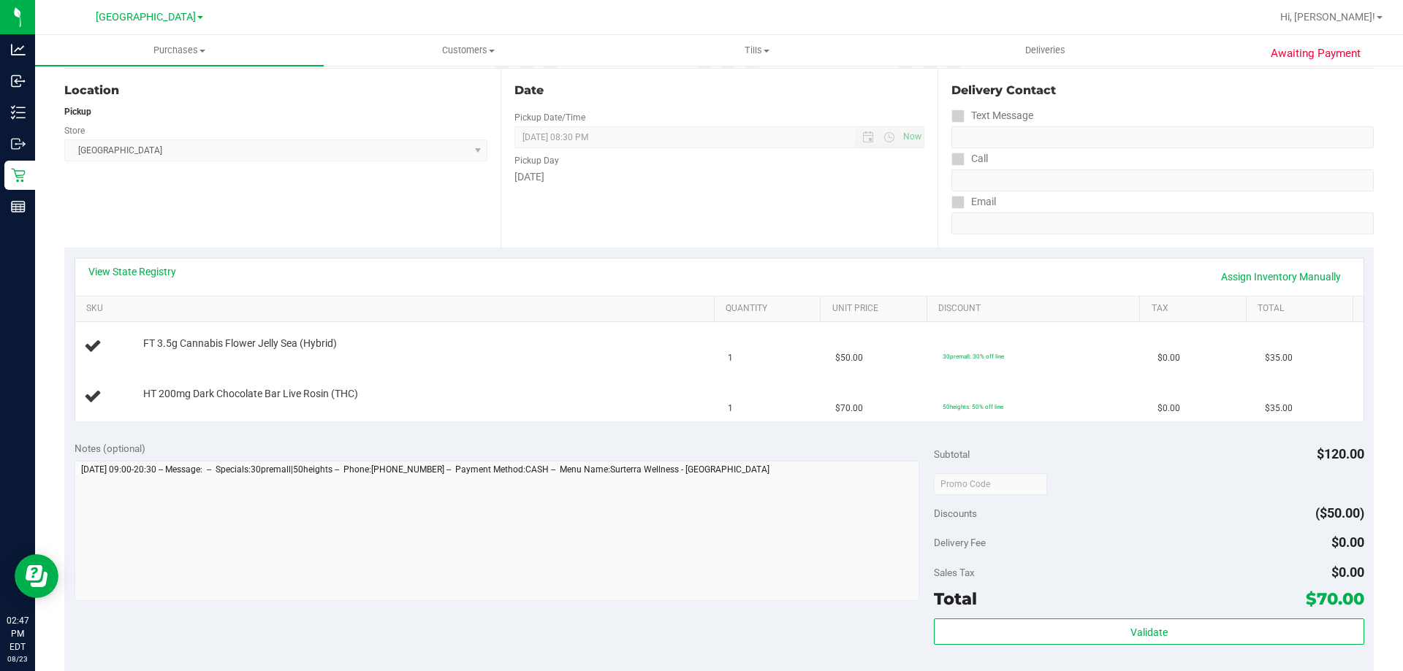
scroll to position [167, 0]
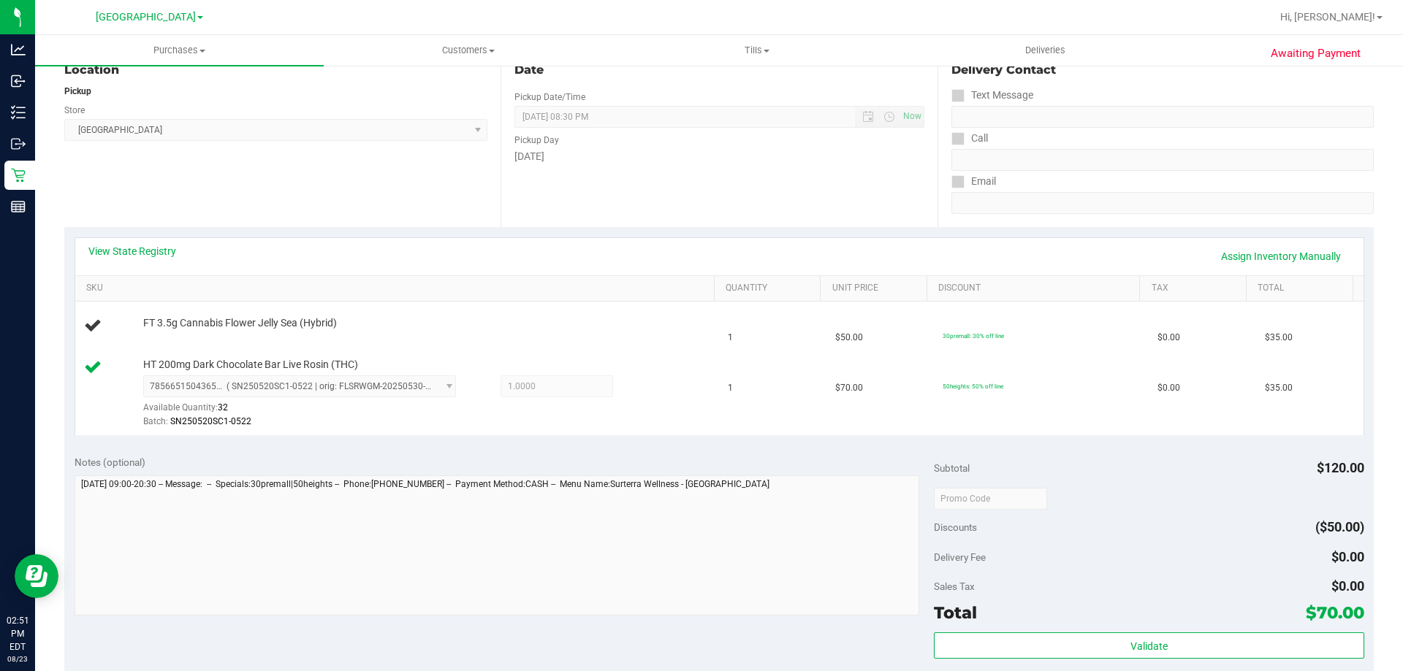
click at [685, 253] on div "View State Registry Assign Inventory Manually" at bounding box center [719, 256] width 1262 height 25
click at [372, 251] on div "View State Registry Assign Inventory Manually" at bounding box center [719, 256] width 1262 height 25
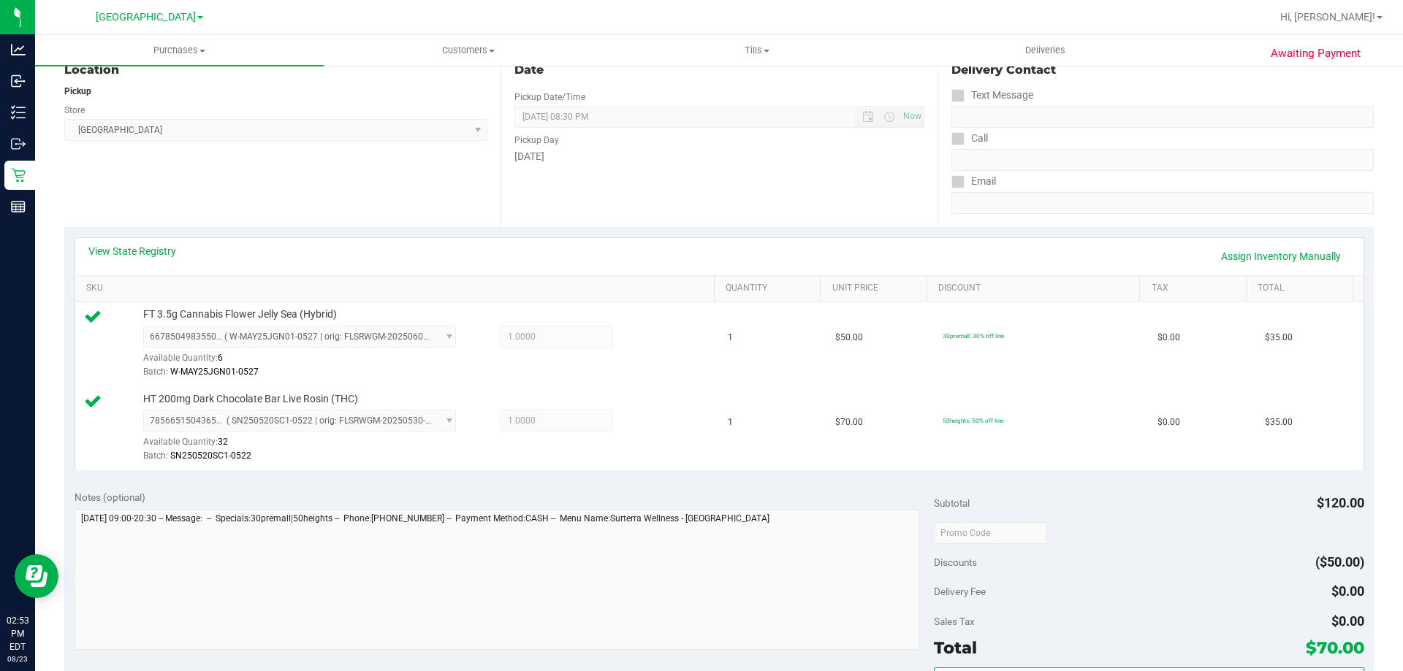
scroll to position [459, 0]
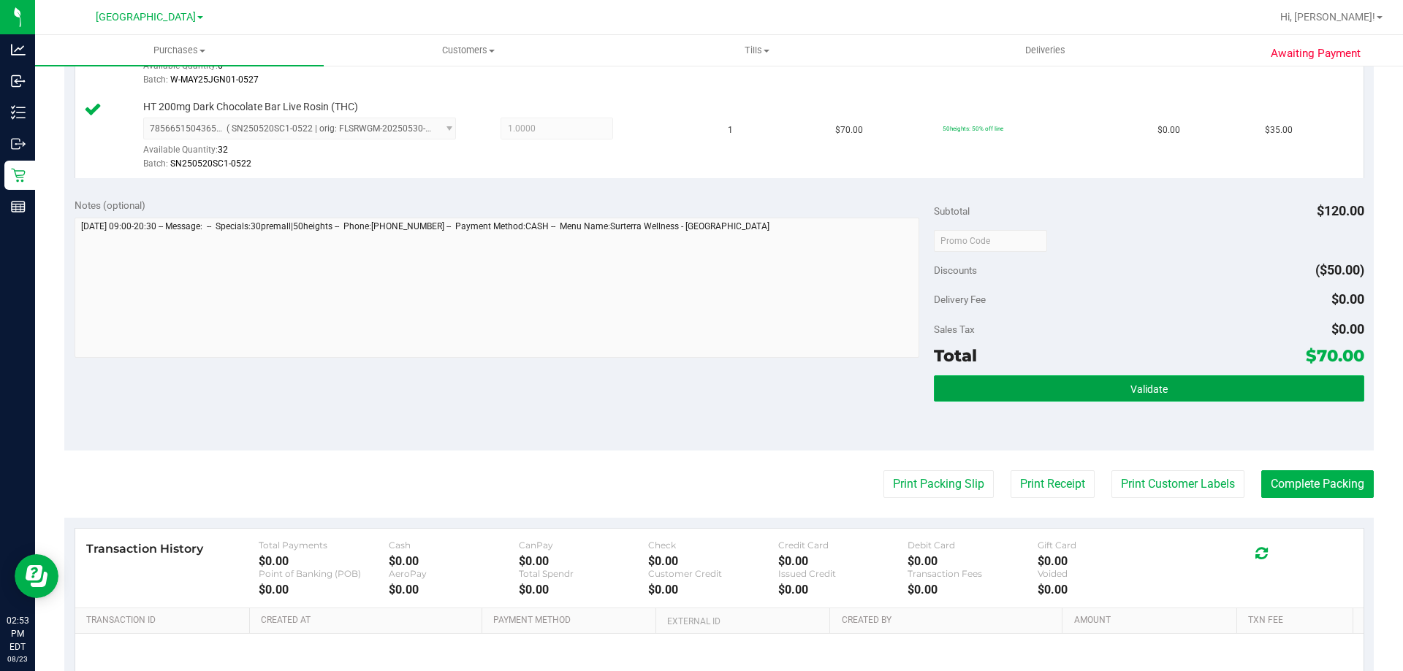
click at [1037, 391] on button "Validate" at bounding box center [1149, 388] width 430 height 26
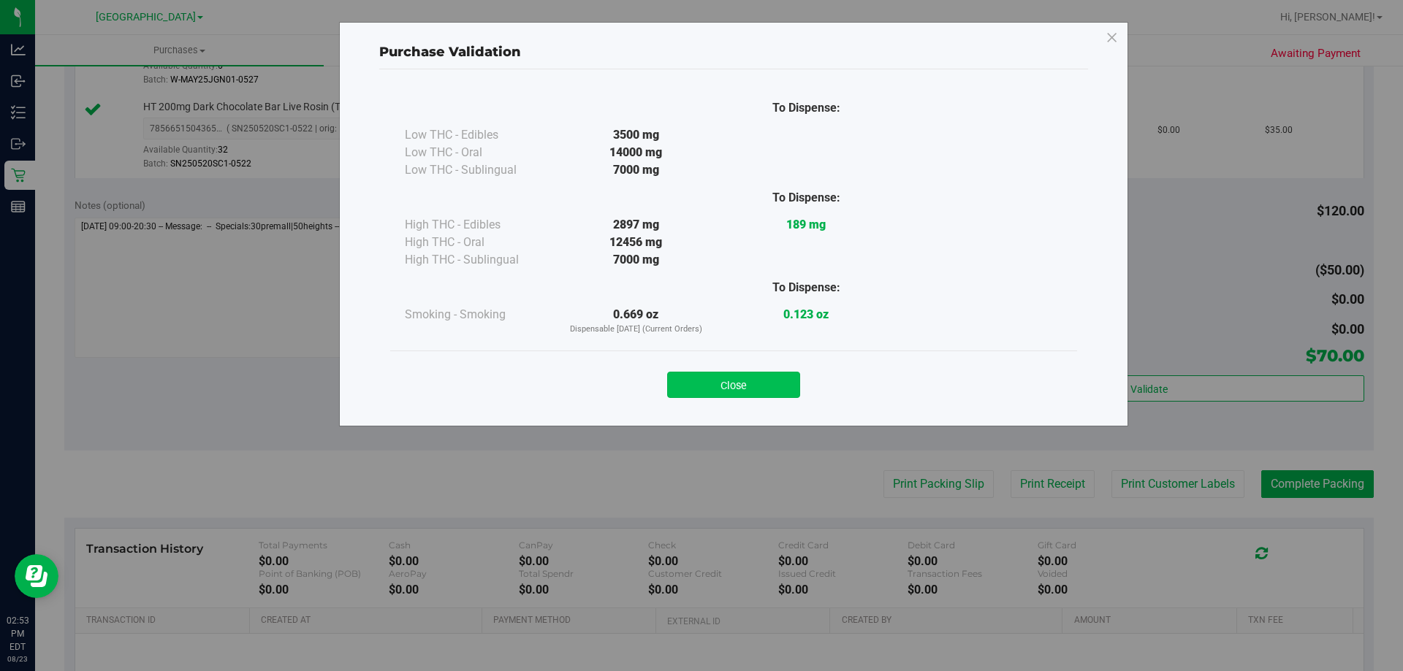
click at [768, 388] on button "Close" at bounding box center [733, 385] width 133 height 26
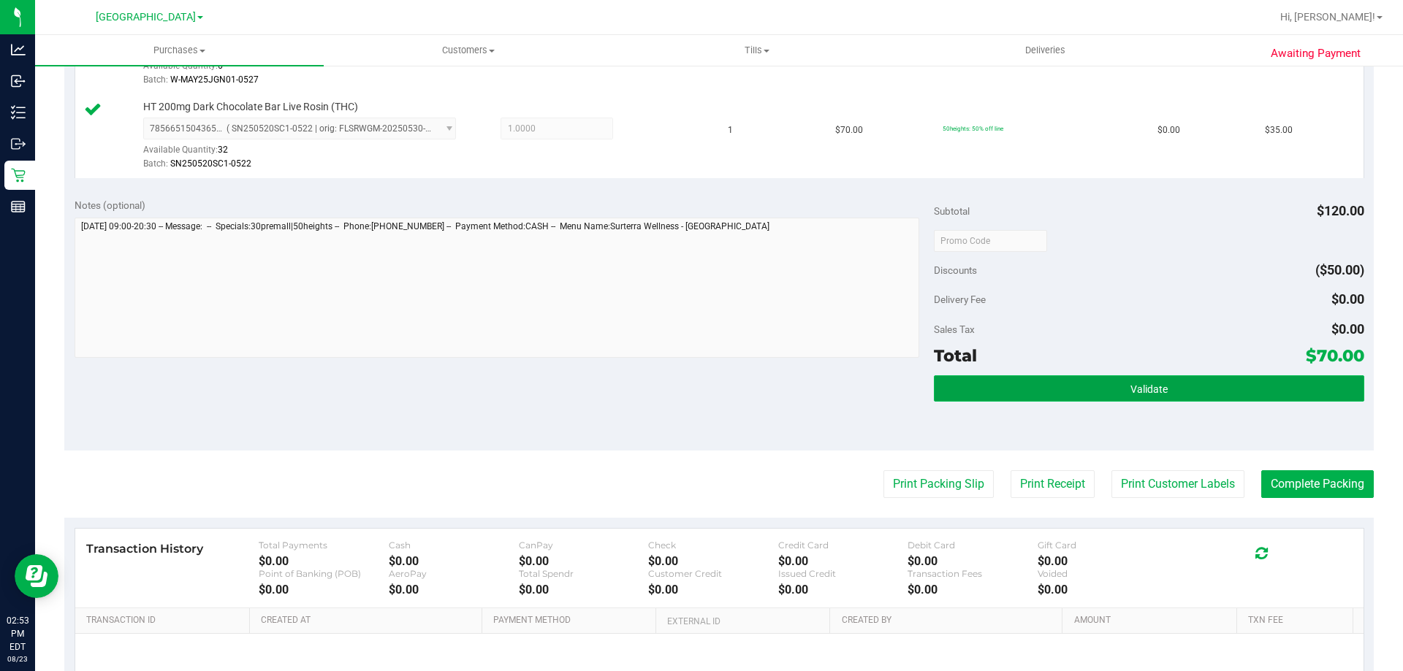
click at [1139, 392] on span "Validate" at bounding box center [1148, 390] width 37 height 12
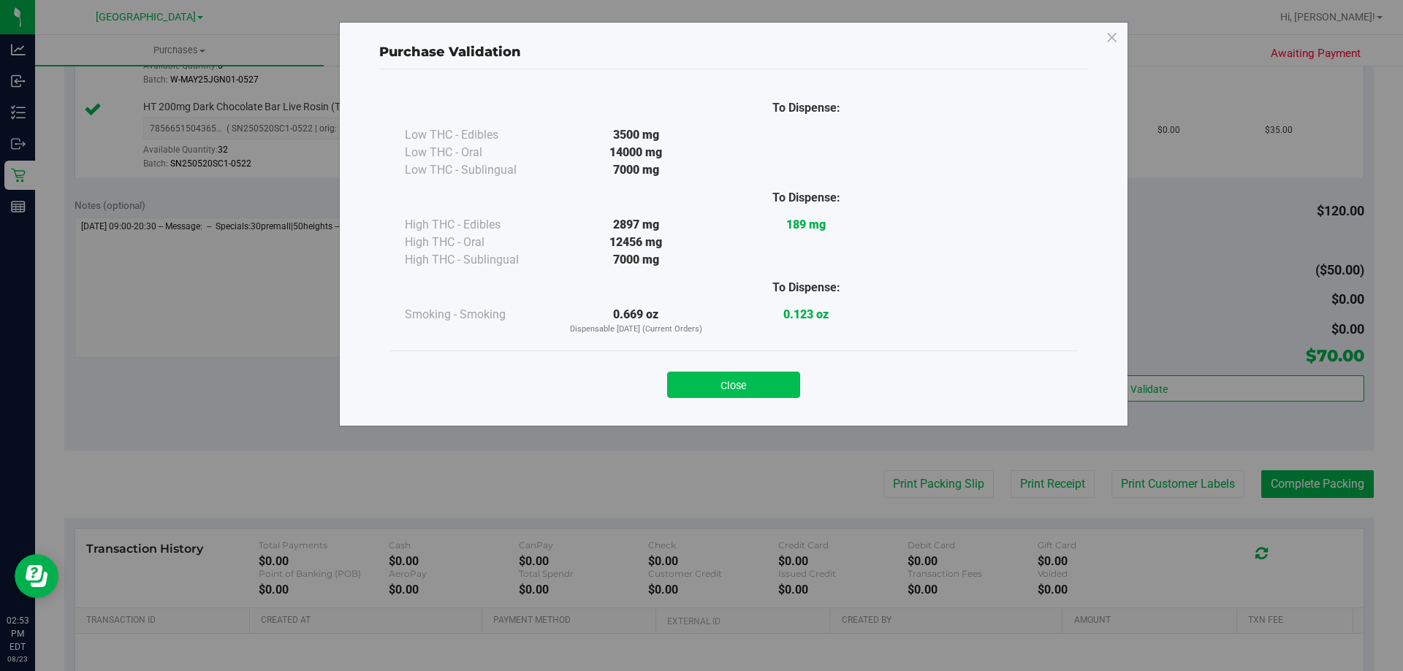
click at [773, 397] on button "Close" at bounding box center [733, 385] width 133 height 26
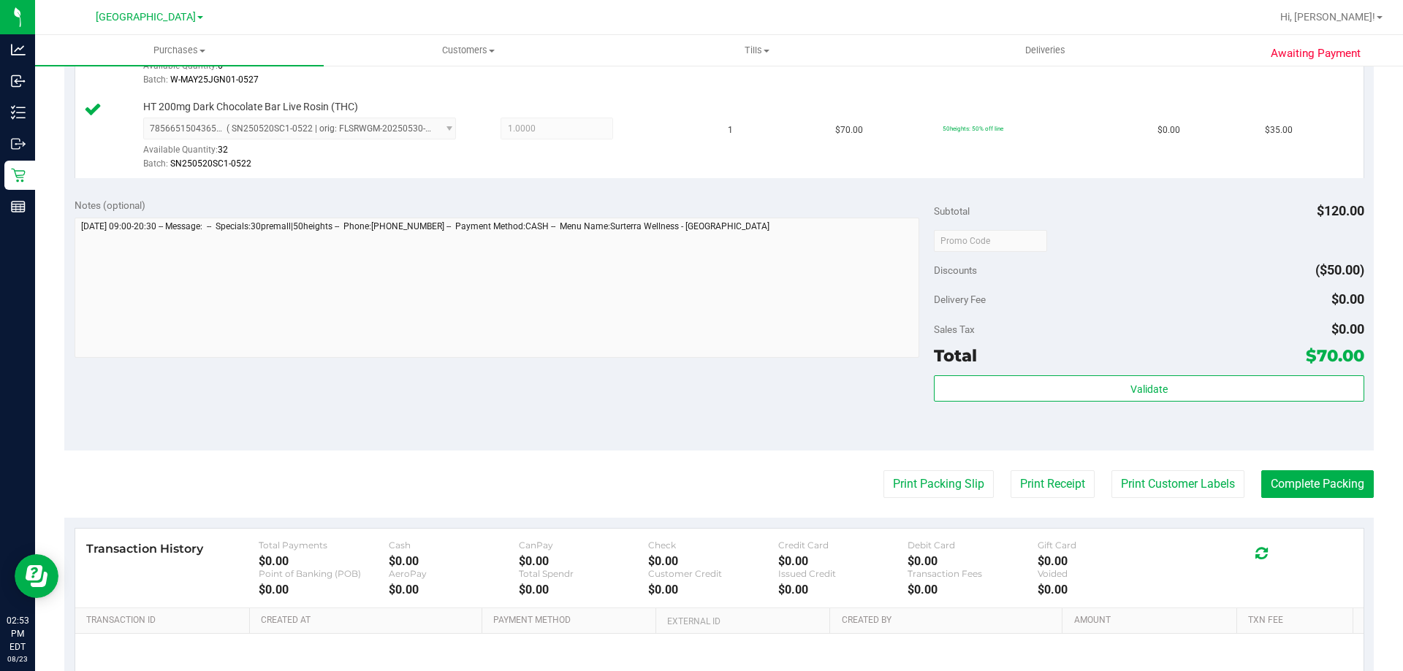
scroll to position [532, 0]
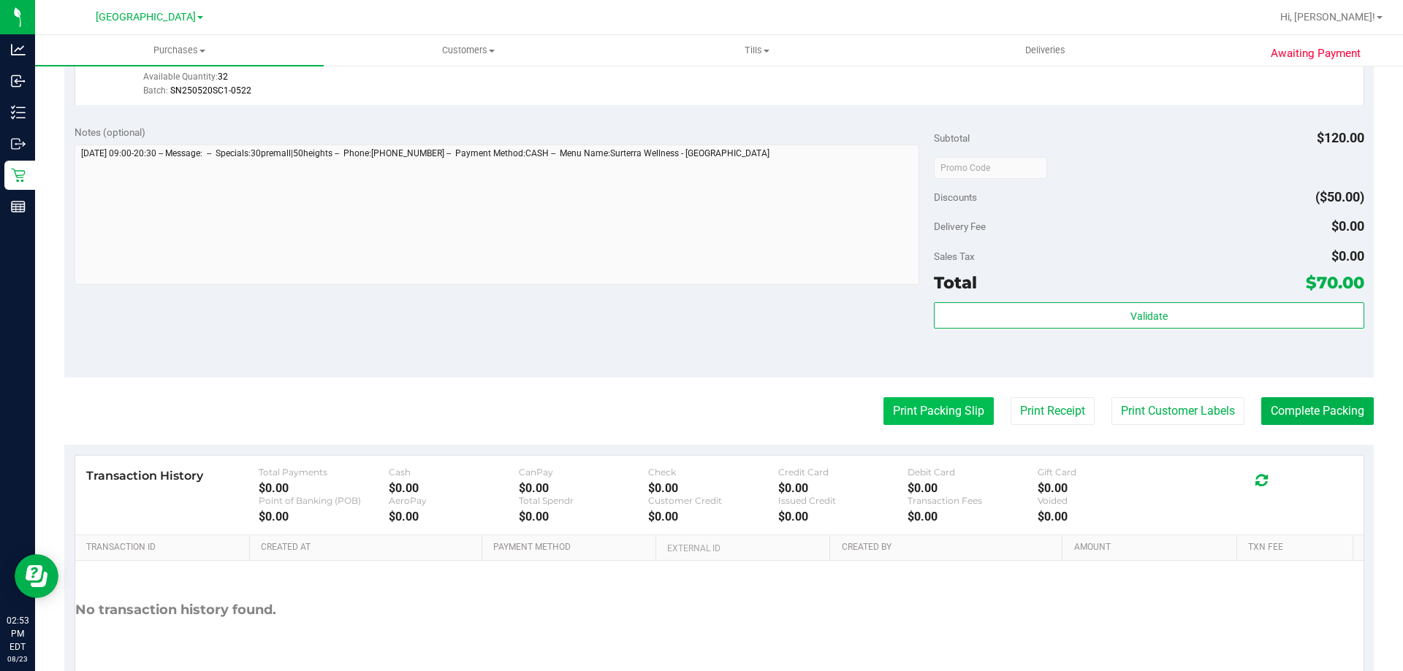
click at [955, 405] on button "Print Packing Slip" at bounding box center [938, 411] width 110 height 28
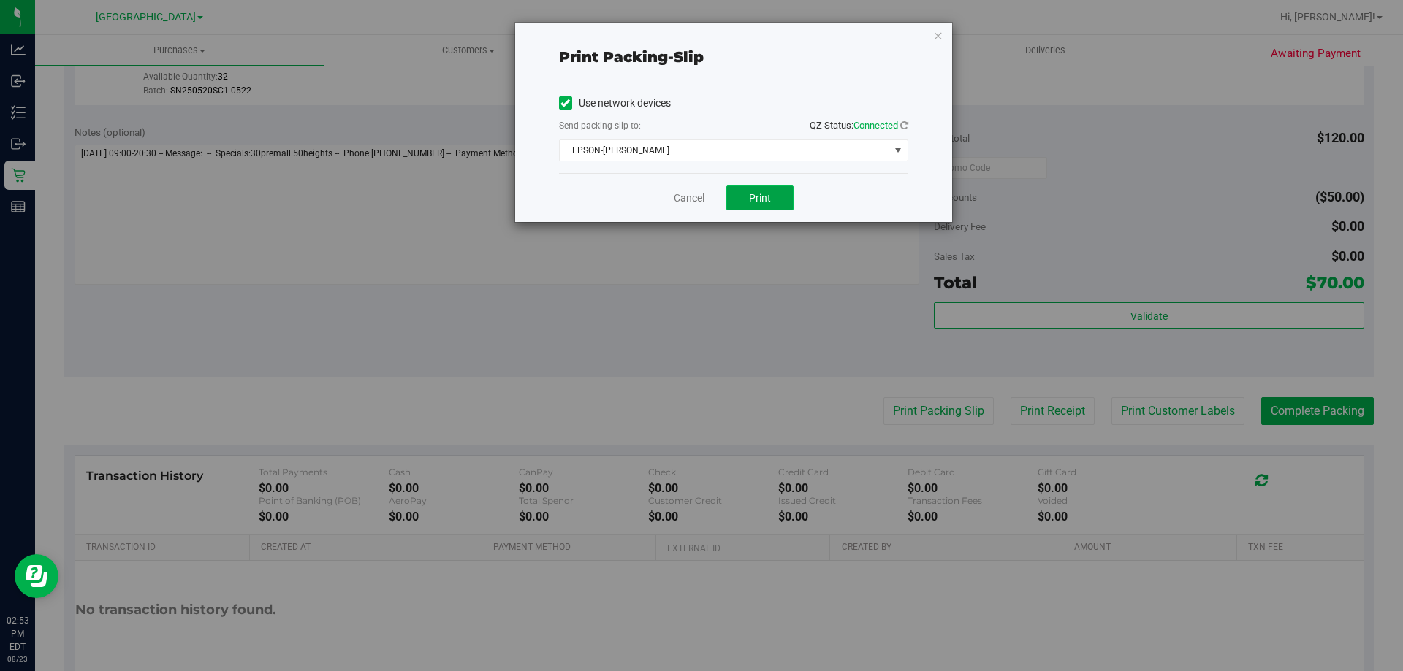
click at [779, 197] on button "Print" at bounding box center [759, 198] width 67 height 25
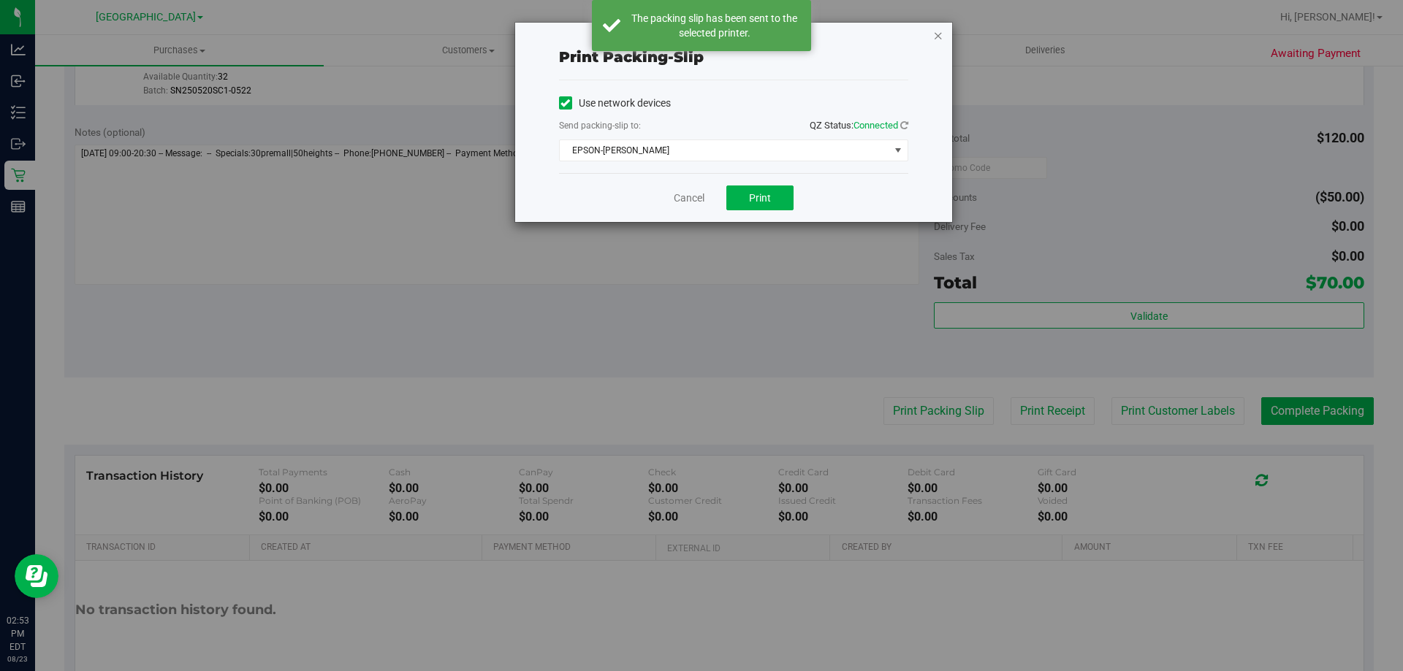
click at [939, 38] on icon "button" at bounding box center [938, 35] width 10 height 18
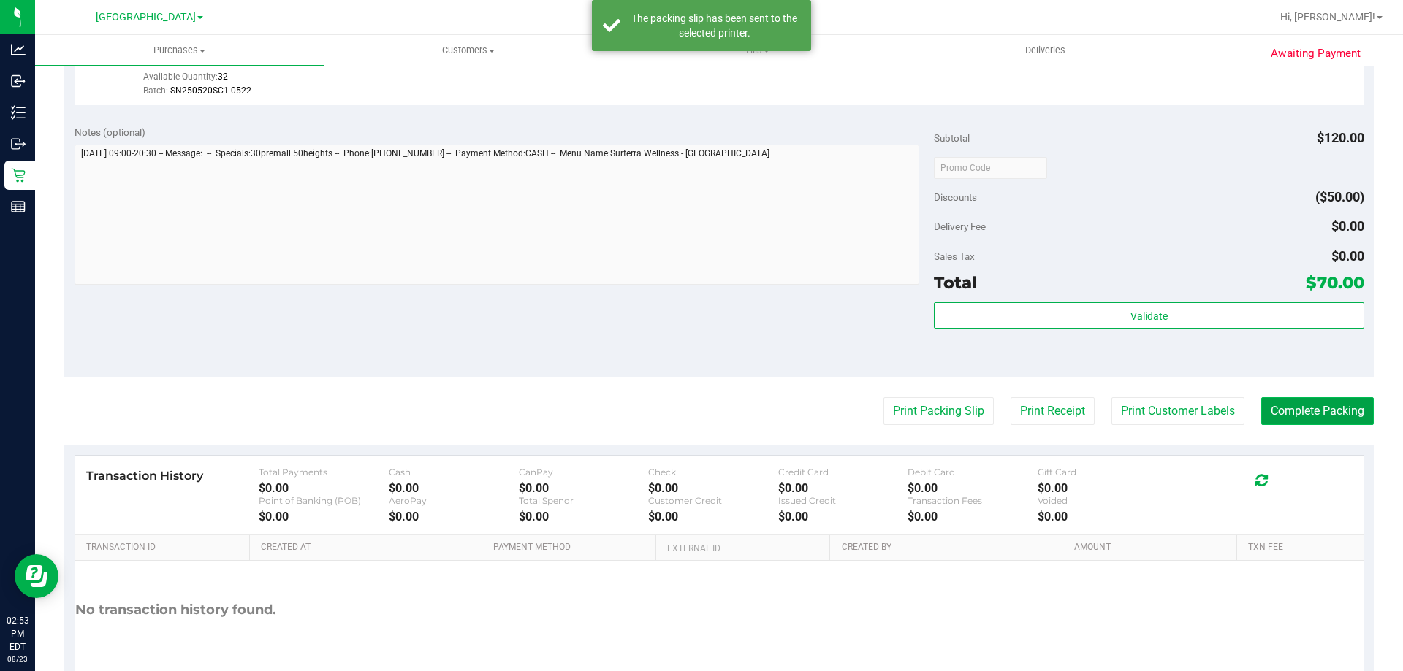
click at [1281, 402] on button "Complete Packing" at bounding box center [1317, 411] width 113 height 28
